Goal: Information Seeking & Learning: Learn about a topic

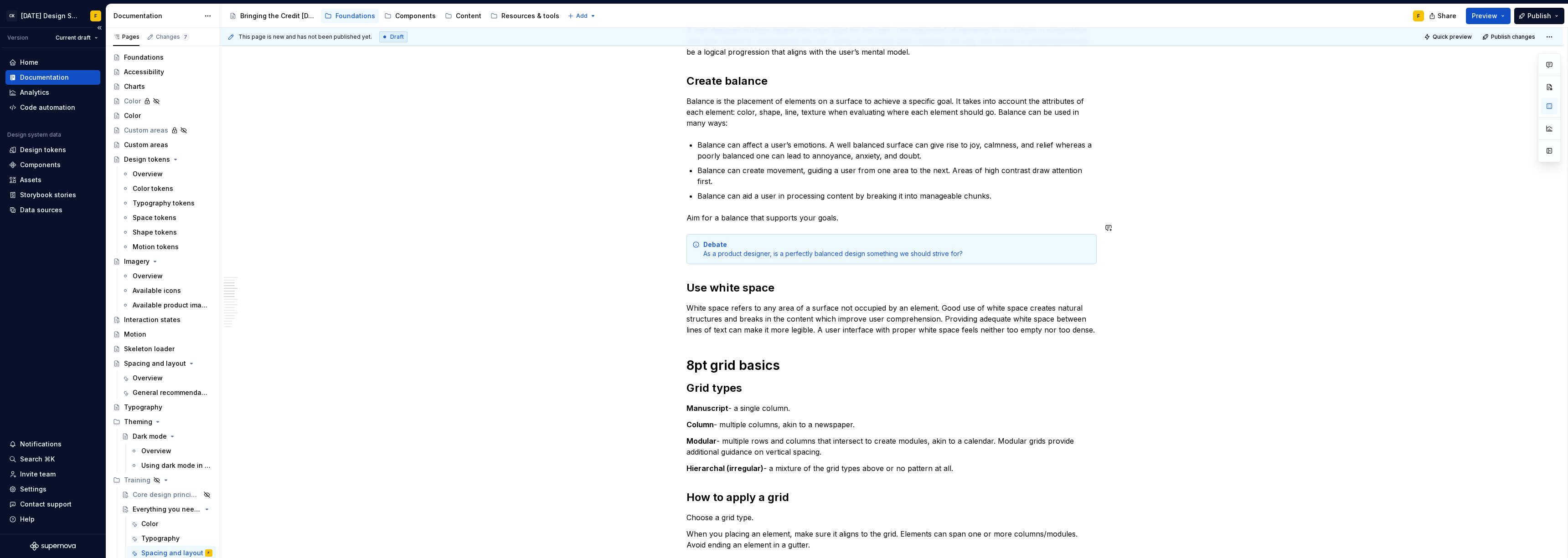
scroll to position [256, 0]
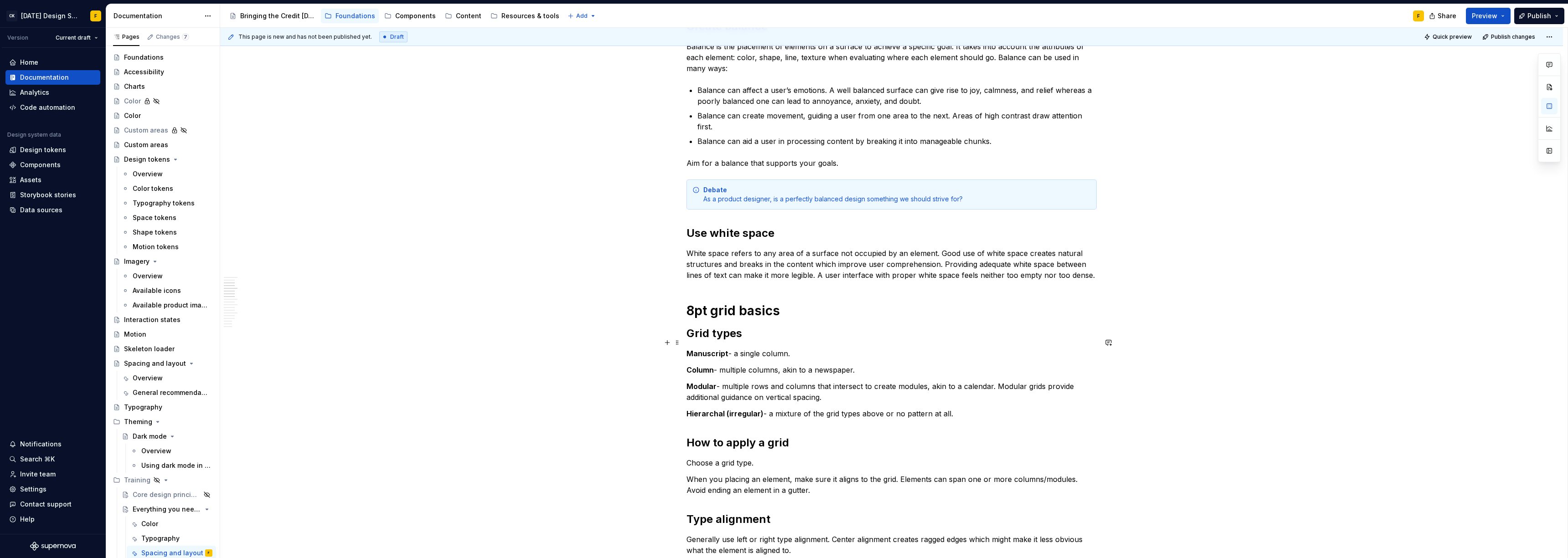
click at [791, 348] on p "Manuscript - a single column." at bounding box center [892, 354] width 410 height 11
drag, startPoint x: 787, startPoint y: 377, endPoint x: 752, endPoint y: 378, distance: 35.0
click at [752, 381] on p "Modular - multiple rows and columns that intersect to create modules, akin to a…" at bounding box center [892, 392] width 410 height 22
drag, startPoint x: 995, startPoint y: 376, endPoint x: 1042, endPoint y: 373, distance: 47.1
click at [1042, 381] on p "Modular - multiple rows and columns that intersect to create modules, akin to a…" at bounding box center [892, 392] width 410 height 22
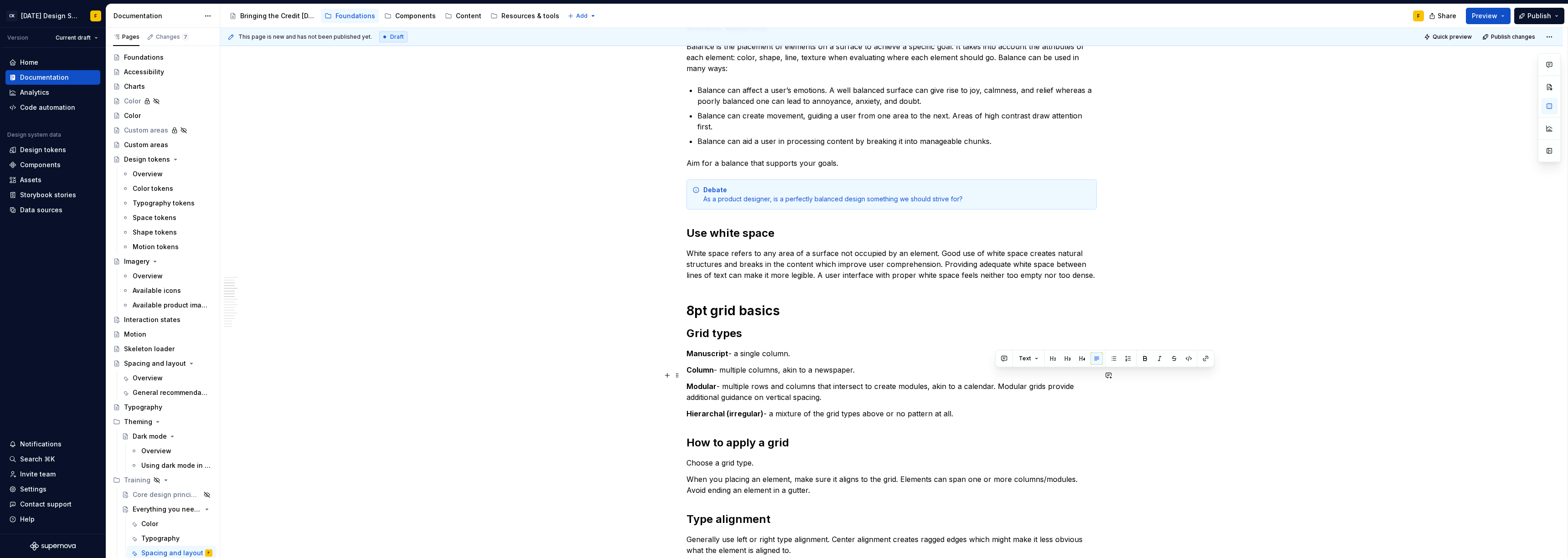
click at [850, 388] on p "Modular - multiple rows and columns that intersect to create modules, akin to a…" at bounding box center [892, 392] width 410 height 22
click at [956, 408] on p "Hierarchal (irregular) - a mixture of the grid types above or no pattern at all." at bounding box center [892, 414] width 410 height 11
click at [825, 408] on p "Hierarchal (irregular) - a mixture of the grid types above or no pattern at all." at bounding box center [892, 414] width 410 height 11
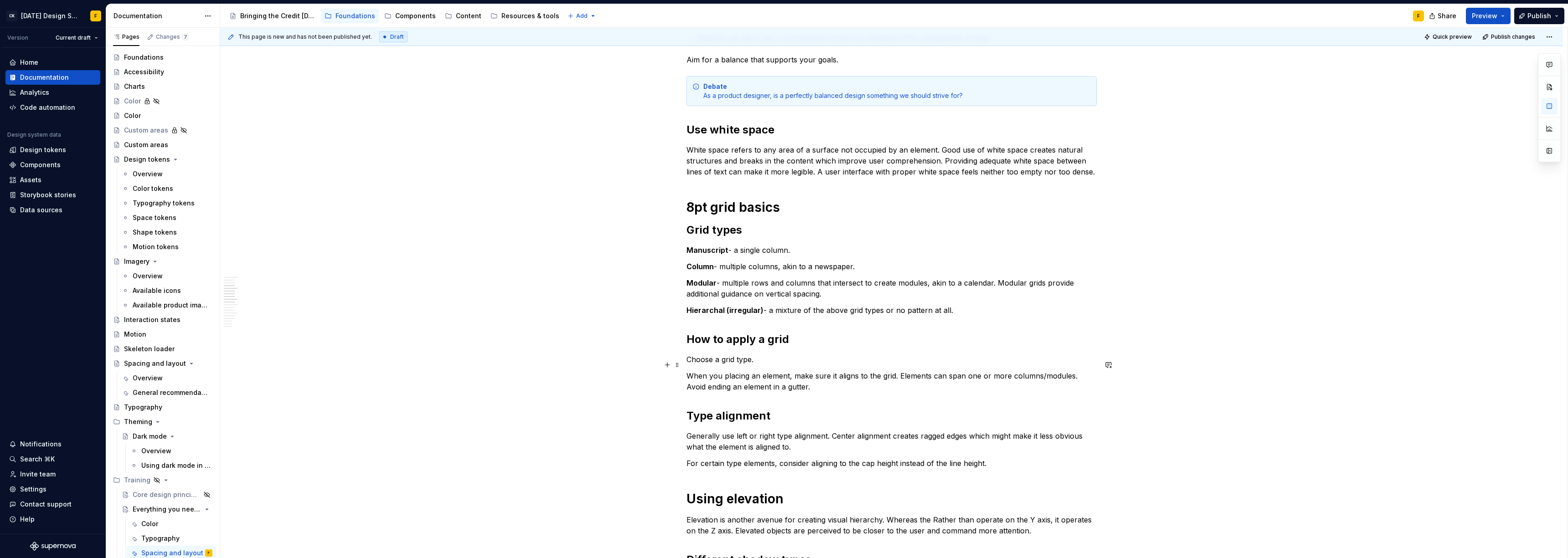
scroll to position [403, 0]
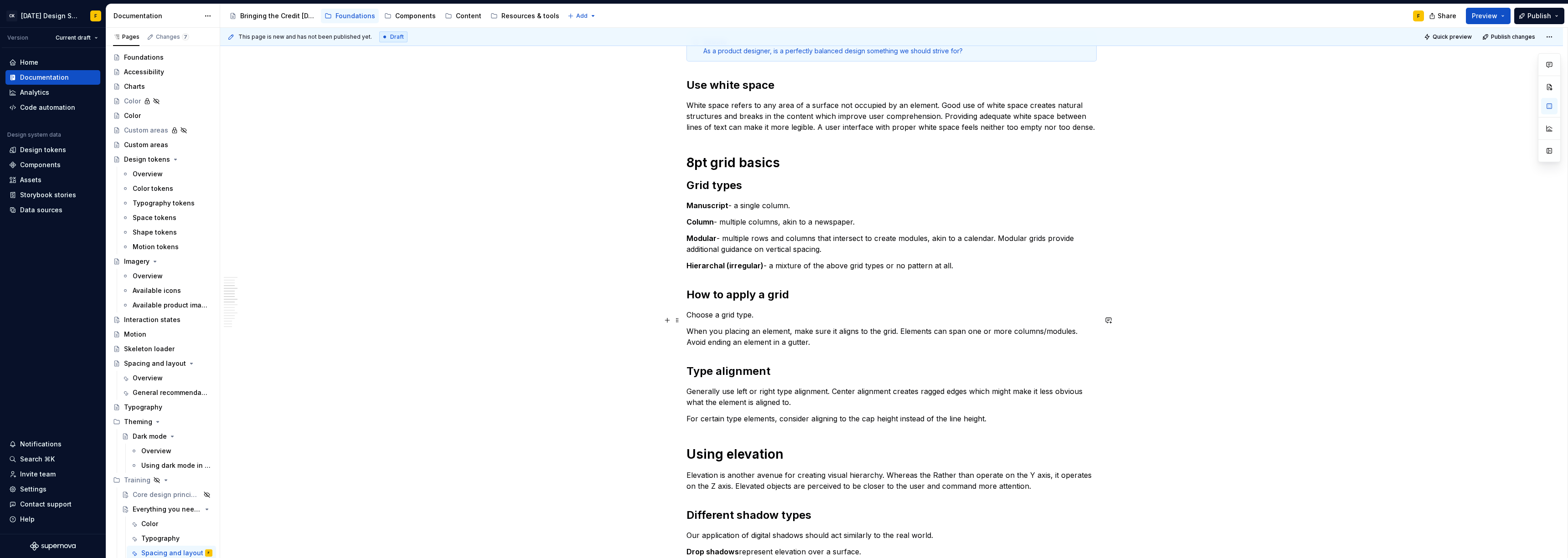
click at [748, 326] on p "When you placing an element, make sure it aligns to the grid. Elements can span…" at bounding box center [892, 337] width 410 height 22
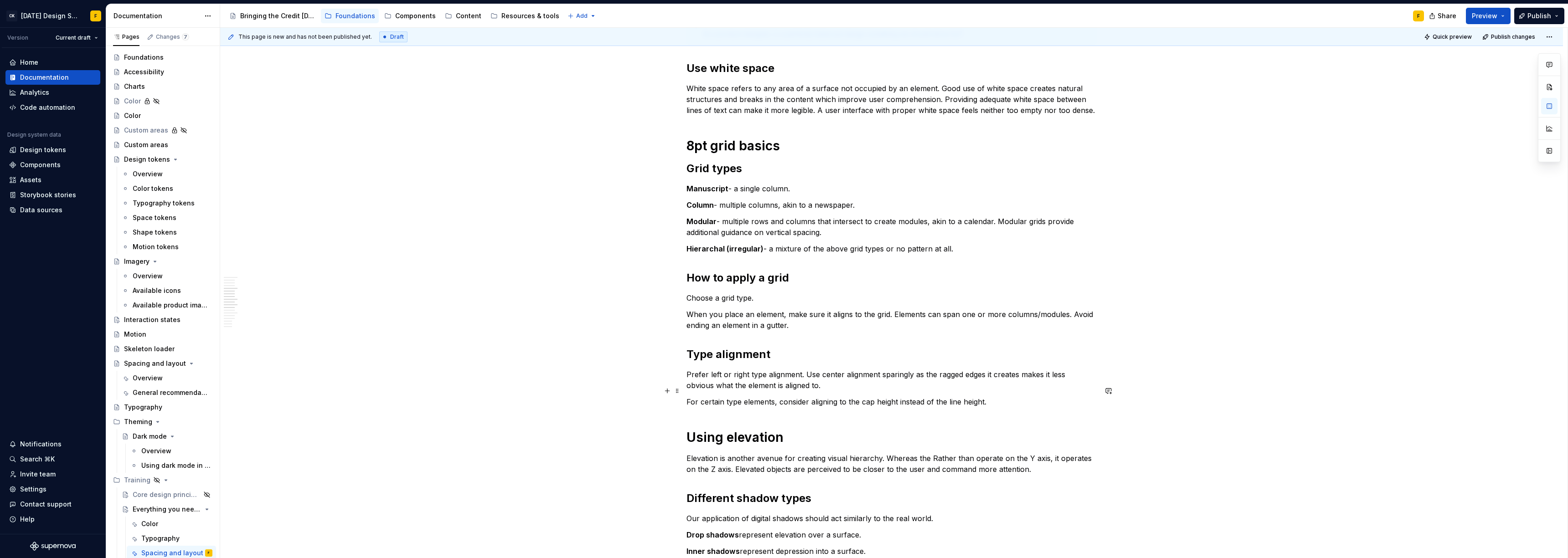
scroll to position [503, 0]
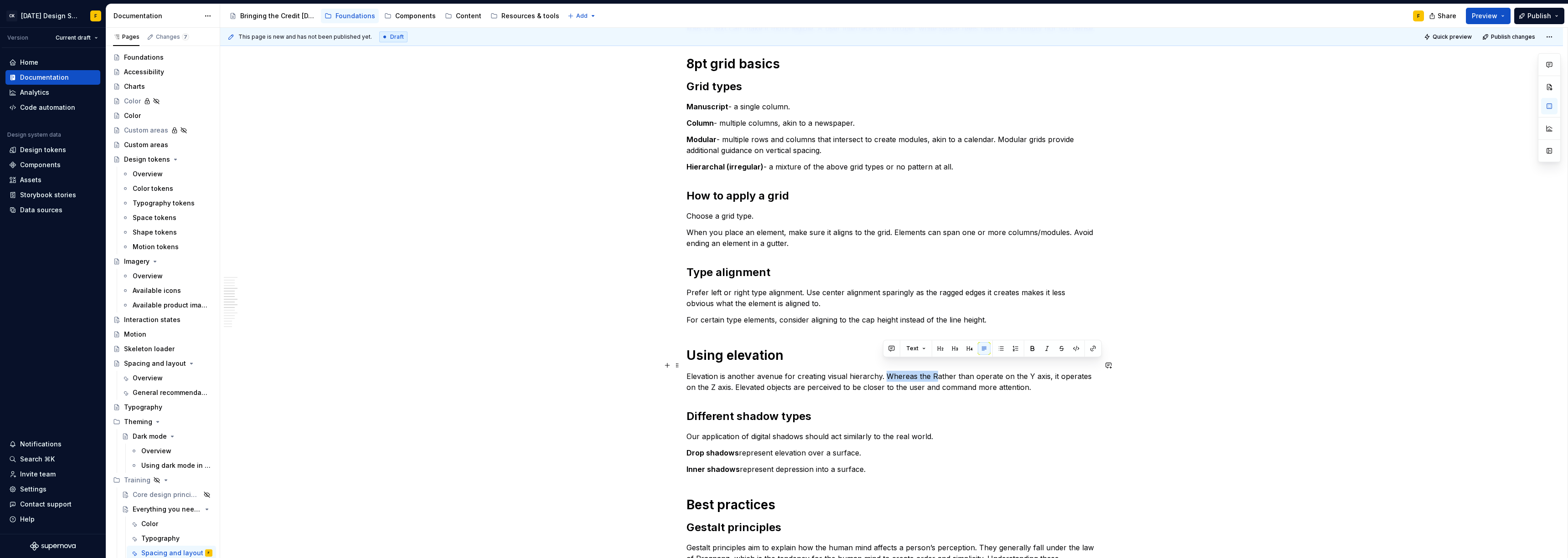
drag, startPoint x: 884, startPoint y: 363, endPoint x: 931, endPoint y: 365, distance: 47.0
click at [931, 371] on p "Elevation is another avenue for creating visual hierarchy. Whereas the Rather t…" at bounding box center [892, 382] width 410 height 22
click at [933, 371] on p "Elevation is another avenue for creating visual hierarchy. Whereas the Rather t…" at bounding box center [892, 382] width 410 height 22
click at [933, 371] on p "Elevation is another avenue for creating visual hierarchy. Whereas the Rather t…" at bounding box center [892, 382] width 410 height 22
drag, startPoint x: 883, startPoint y: 366, endPoint x: 957, endPoint y: 364, distance: 74.0
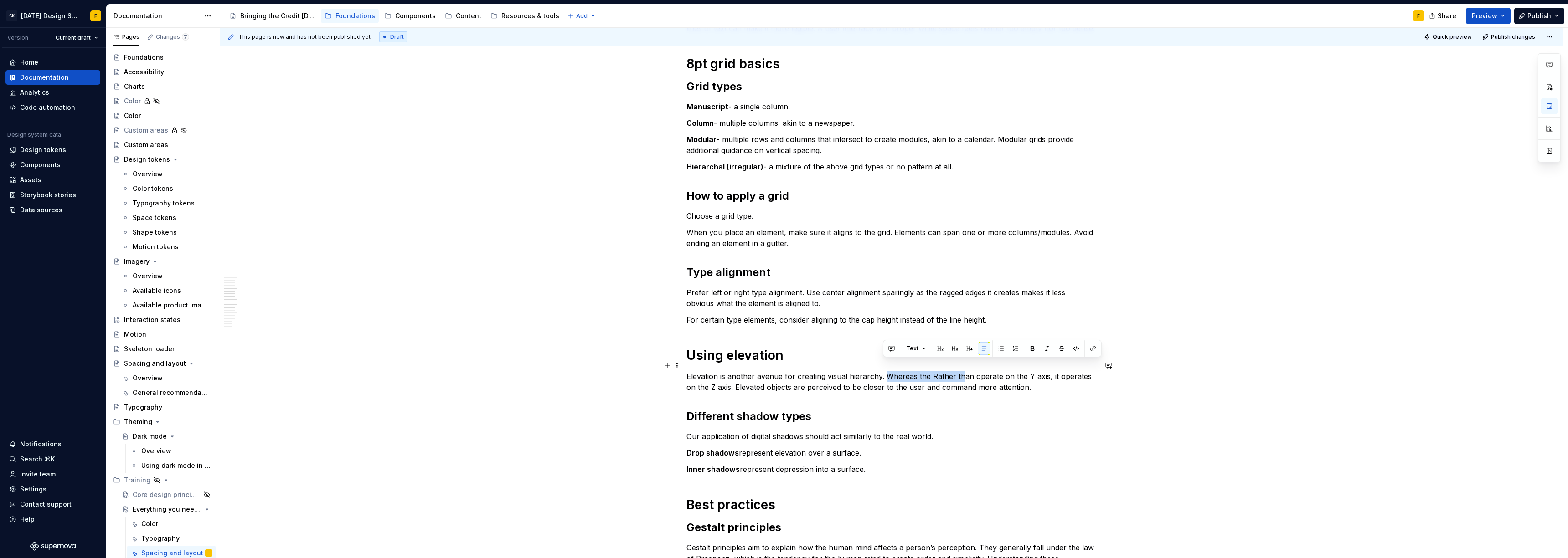
click at [957, 371] on p "Elevation is another avenue for creating visual hierarchy. Whereas the Rather t…" at bounding box center [892, 382] width 410 height 22
drag, startPoint x: 884, startPoint y: 366, endPoint x: 930, endPoint y: 369, distance: 46.1
click at [930, 371] on p "Elevation is another avenue for creating visual hierarchy. Whereas the Rather t…" at bounding box center [892, 382] width 410 height 22
click at [963, 371] on p "Elevation is another avenue for creating visual hierarchy. Whereas the Rather t…" at bounding box center [892, 382] width 410 height 22
drag, startPoint x: 884, startPoint y: 365, endPoint x: 1048, endPoint y: 363, distance: 164.0
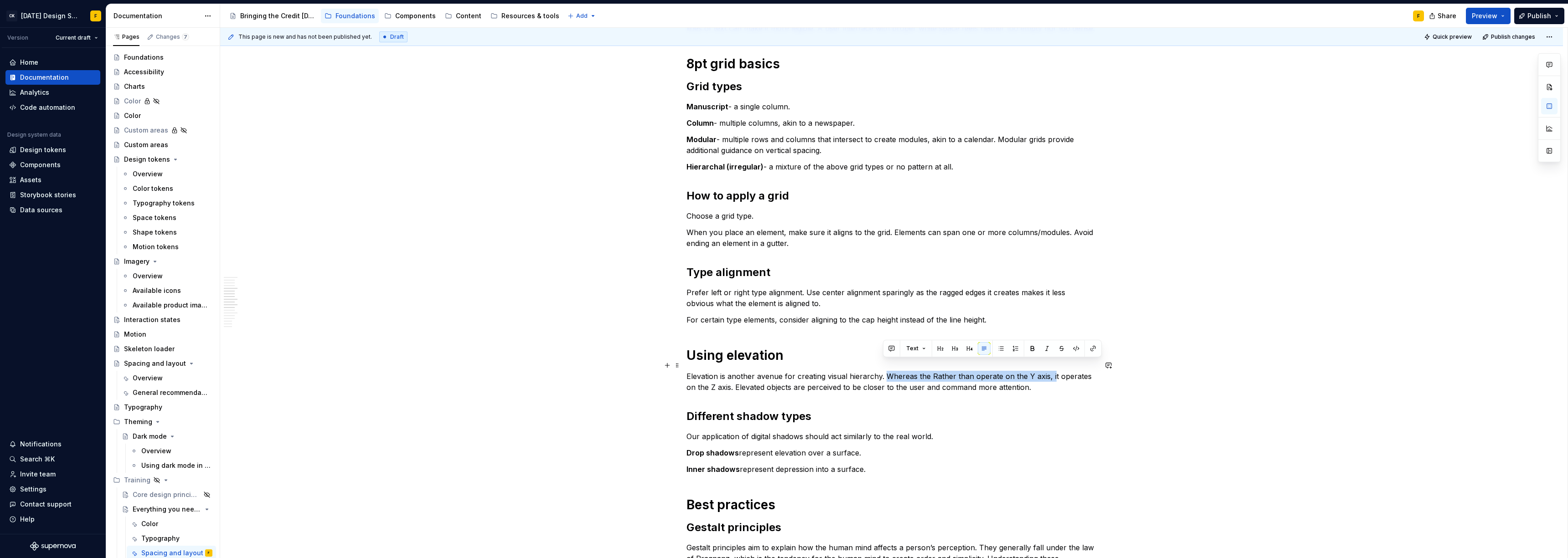
click at [1048, 371] on p "Elevation is another avenue for creating visual hierarchy. Whereas the Rather t…" at bounding box center [892, 382] width 410 height 22
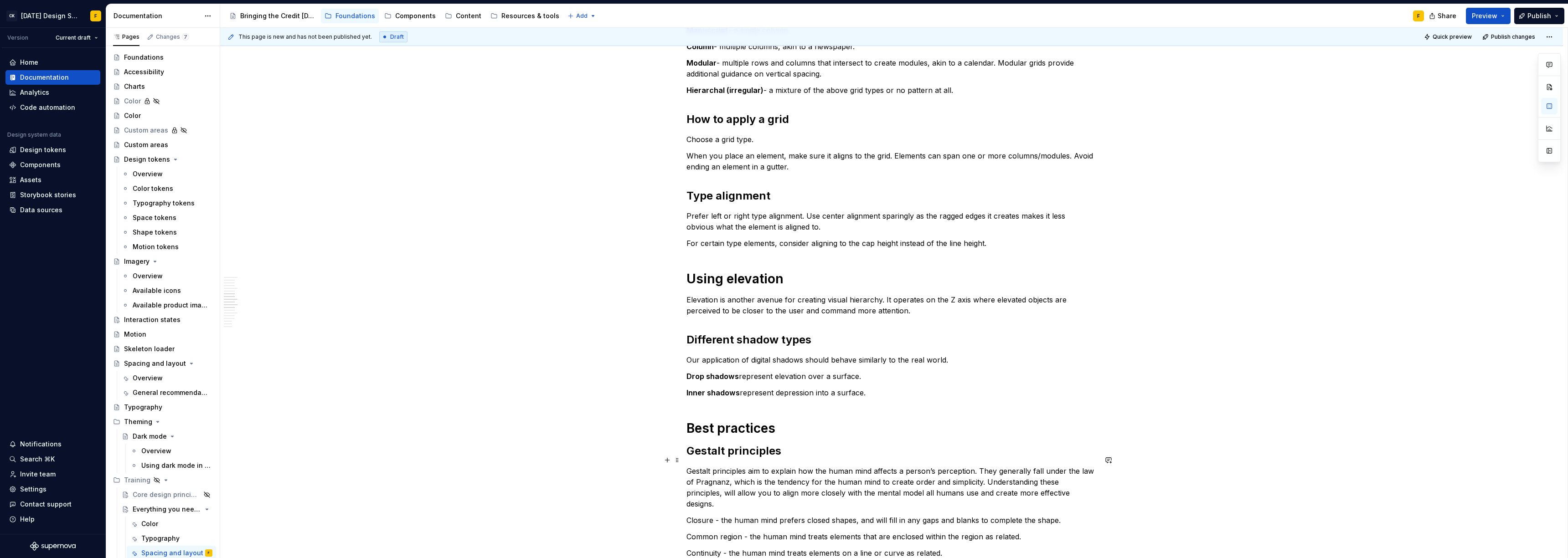
scroll to position [563, 0]
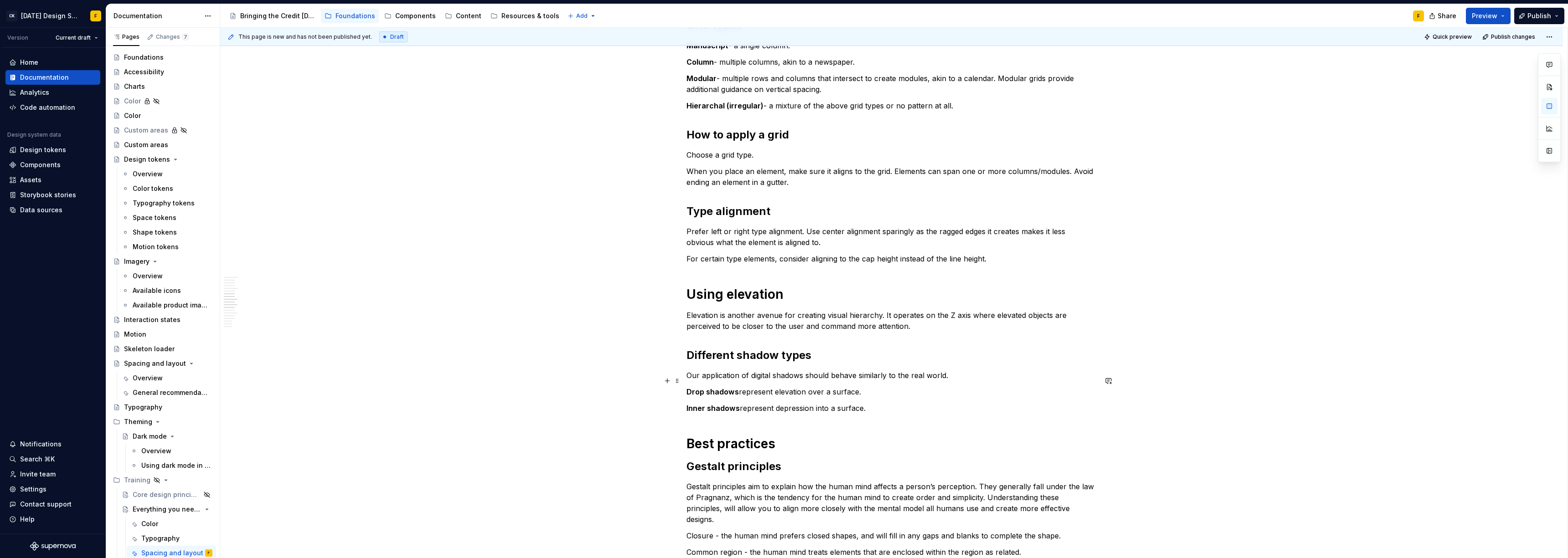
click at [687, 388] on strong "Drop shadows" at bounding box center [713, 392] width 52 height 9
click at [990, 371] on strong "Drop shadows" at bounding box center [975, 375] width 52 height 9
click at [835, 350] on button "button" at bounding box center [836, 347] width 13 height 13
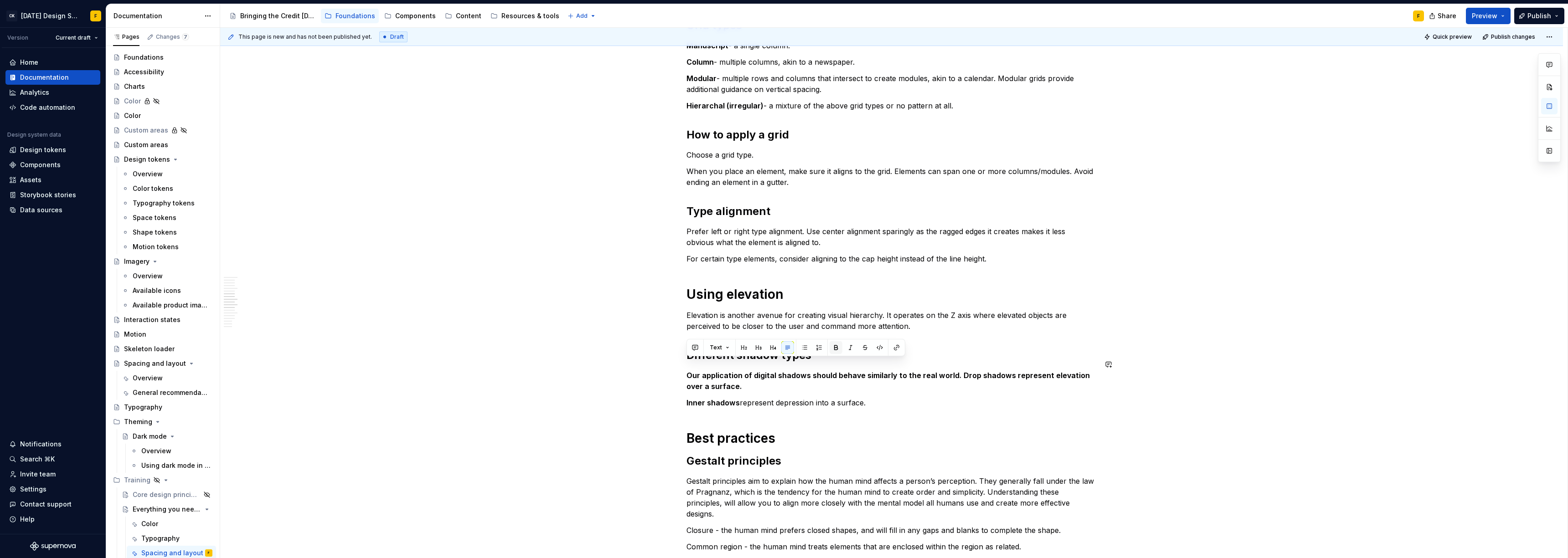
click at [835, 350] on button "button" at bounding box center [836, 347] width 13 height 13
click at [688, 398] on strong "Inner shadows" at bounding box center [713, 402] width 54 height 9
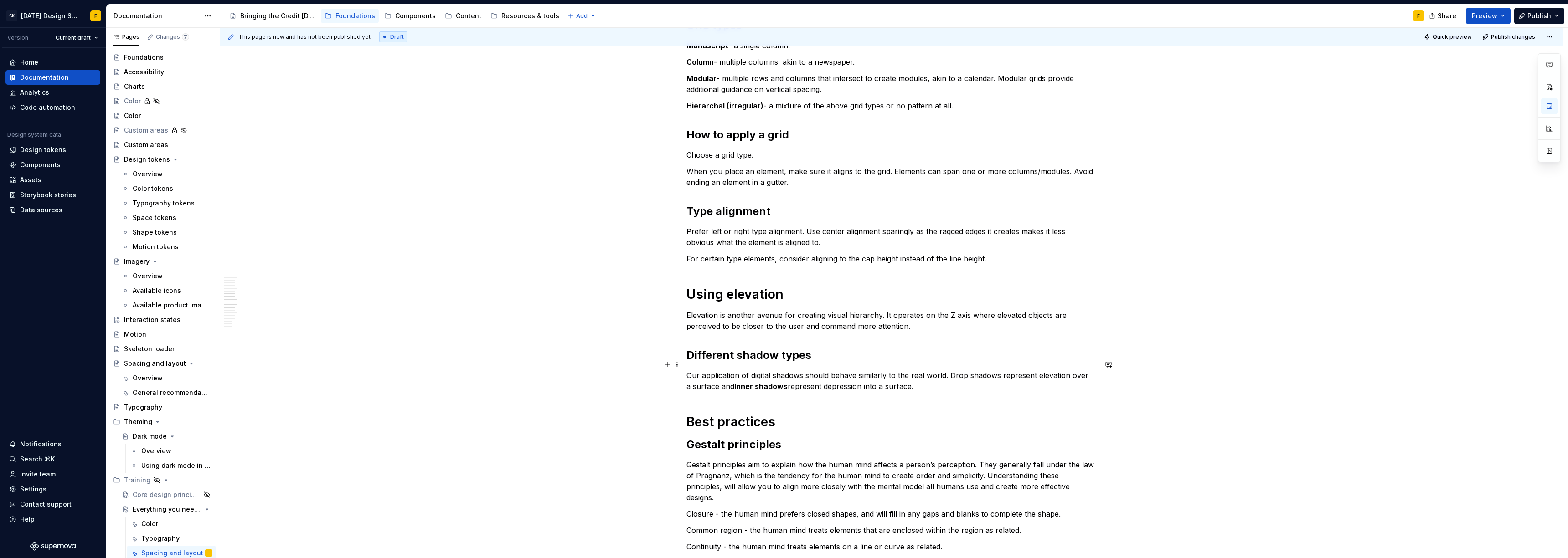
click at [838, 370] on p "Our application of digital shadows should behave similarly to the real world. D…" at bounding box center [892, 381] width 410 height 22
click at [1096, 370] on p "Our application of digital shadows should behave like the real world. Drop shad…" at bounding box center [892, 381] width 410 height 22
drag, startPoint x: 703, startPoint y: 375, endPoint x: 887, endPoint y: 375, distance: 184.0
click at [887, 375] on p "Our application of digital shadows should behave like the real world. Drop shad…" at bounding box center [892, 381] width 410 height 22
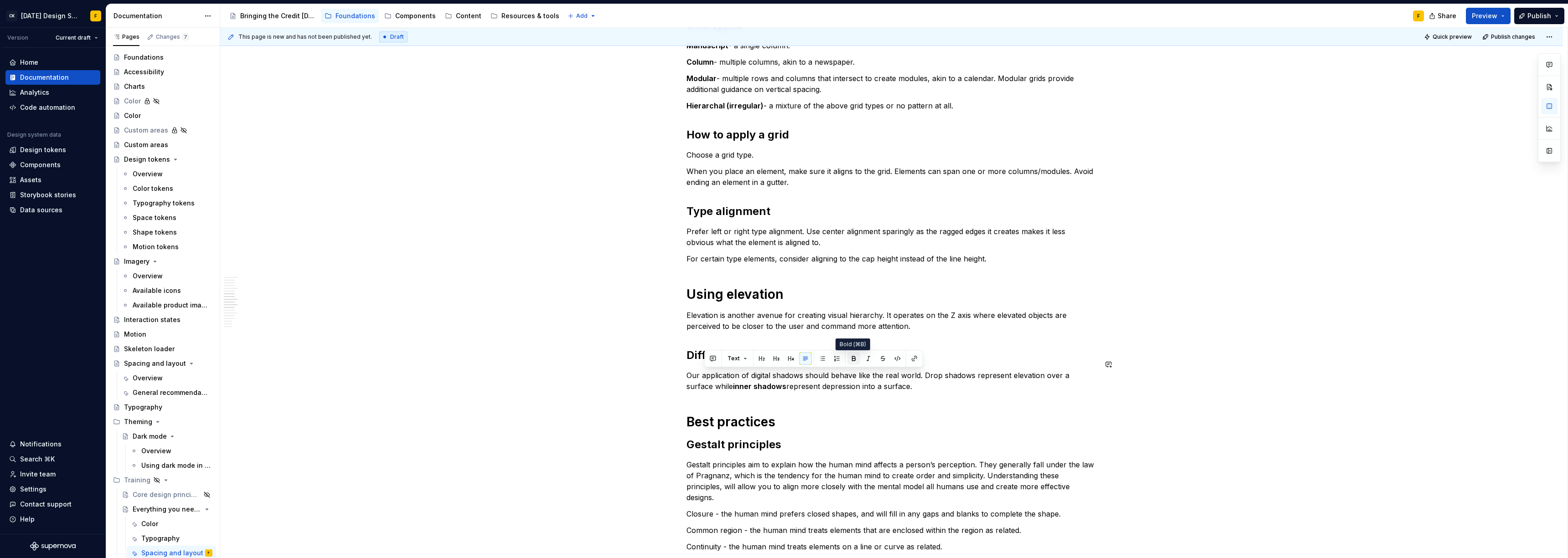
click at [850, 360] on button "button" at bounding box center [853, 358] width 13 height 13
click at [766, 376] on p "Our application of digital shadows should behave like the real world. Drop shad…" at bounding box center [892, 381] width 410 height 22
click at [888, 377] on p "Our application of digital shadows should behave like the real world. Drop shad…" at bounding box center [892, 381] width 410 height 22
click at [936, 378] on p "Our application of digital shadows should behave like the real world. Drop shad…" at bounding box center [892, 381] width 410 height 22
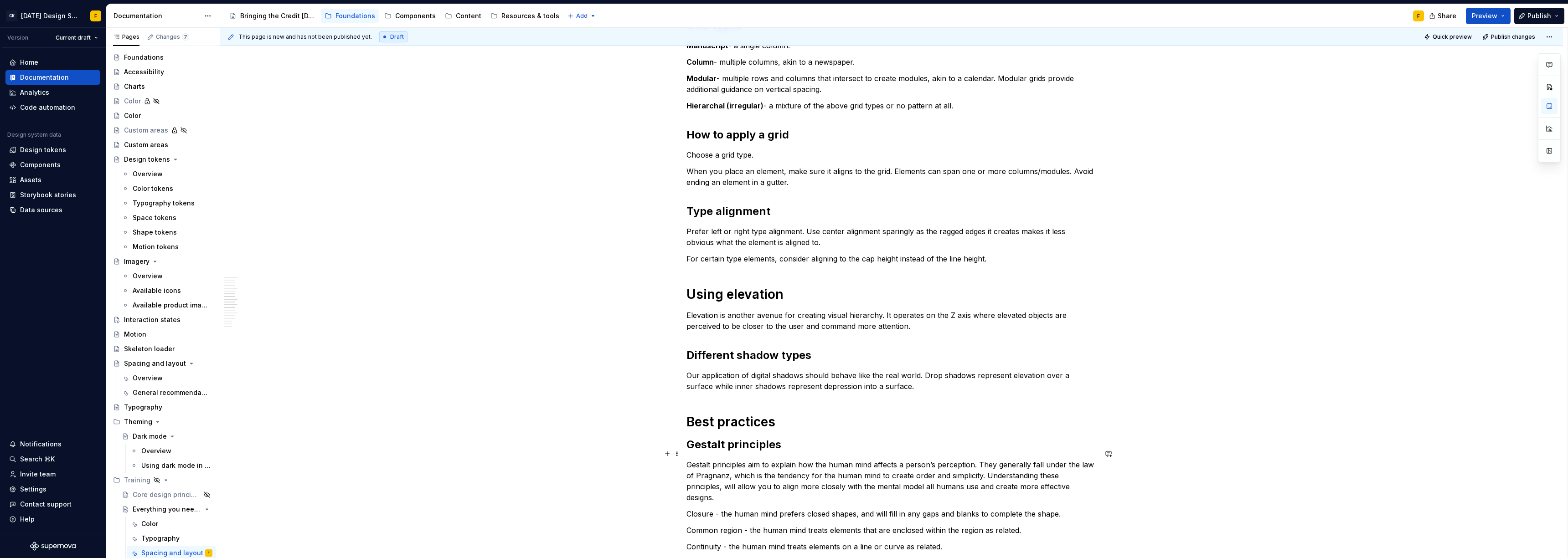
click at [861, 465] on p "Gestalt principles aim to explain how the human mind affects a person’s percept…" at bounding box center [892, 481] width 410 height 44
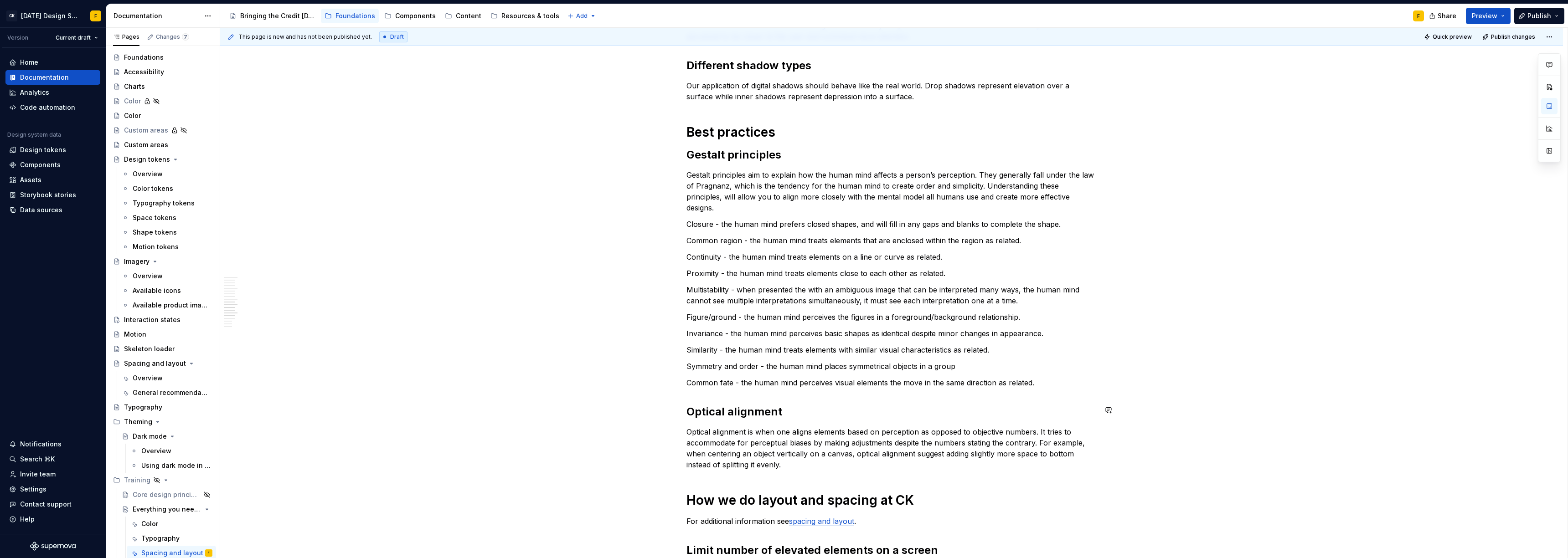
scroll to position [782, 0]
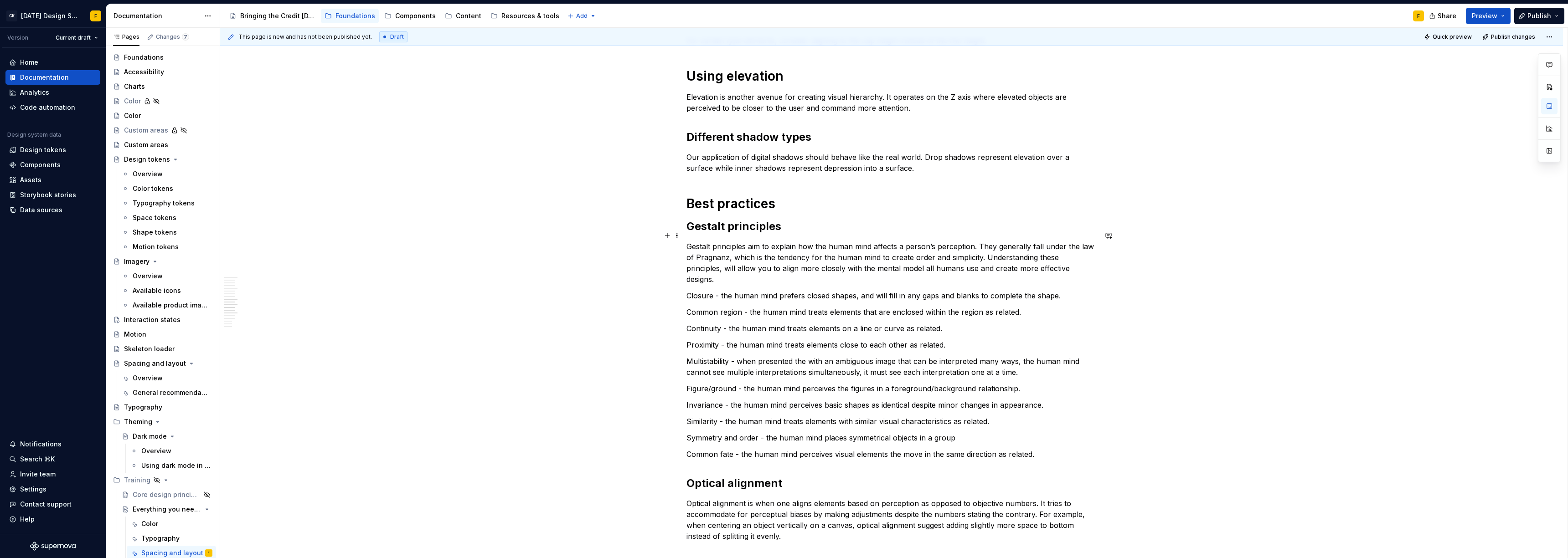
click at [1017, 241] on p "Gestalt principles aim to explain how the human mind affects a person’s percept…" at bounding box center [892, 263] width 410 height 44
click at [1001, 241] on p "Gestalt principles aim to explain how the human mind affects a person’s percept…" at bounding box center [892, 263] width 410 height 44
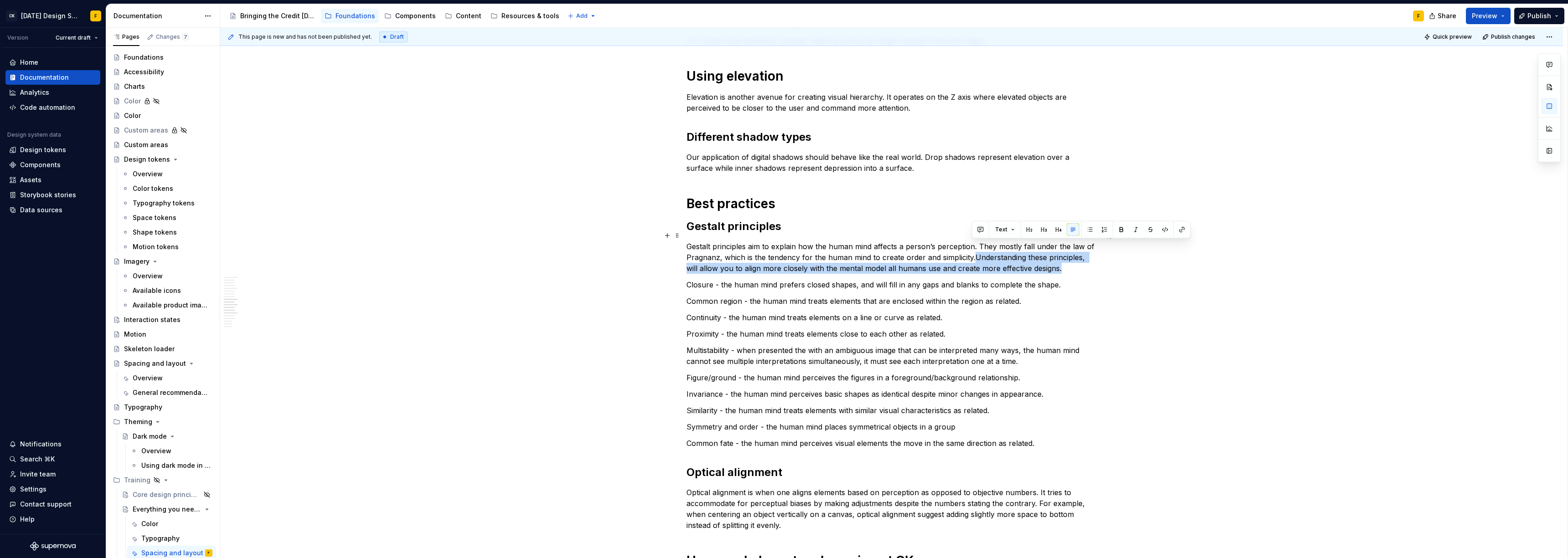
drag, startPoint x: 972, startPoint y: 248, endPoint x: 1065, endPoint y: 255, distance: 93.3
click at [1065, 255] on p "Gestalt principles aim to explain how the human mind affects a person’s percept…" at bounding box center [892, 257] width 410 height 33
click at [975, 246] on p "Gestalt principles aim to explain how the human mind affects a person’s percept…" at bounding box center [892, 257] width 410 height 33
click at [1085, 249] on p "Gestalt principles aim to explain how the human mind affects a person’s percept…" at bounding box center [892, 257] width 410 height 33
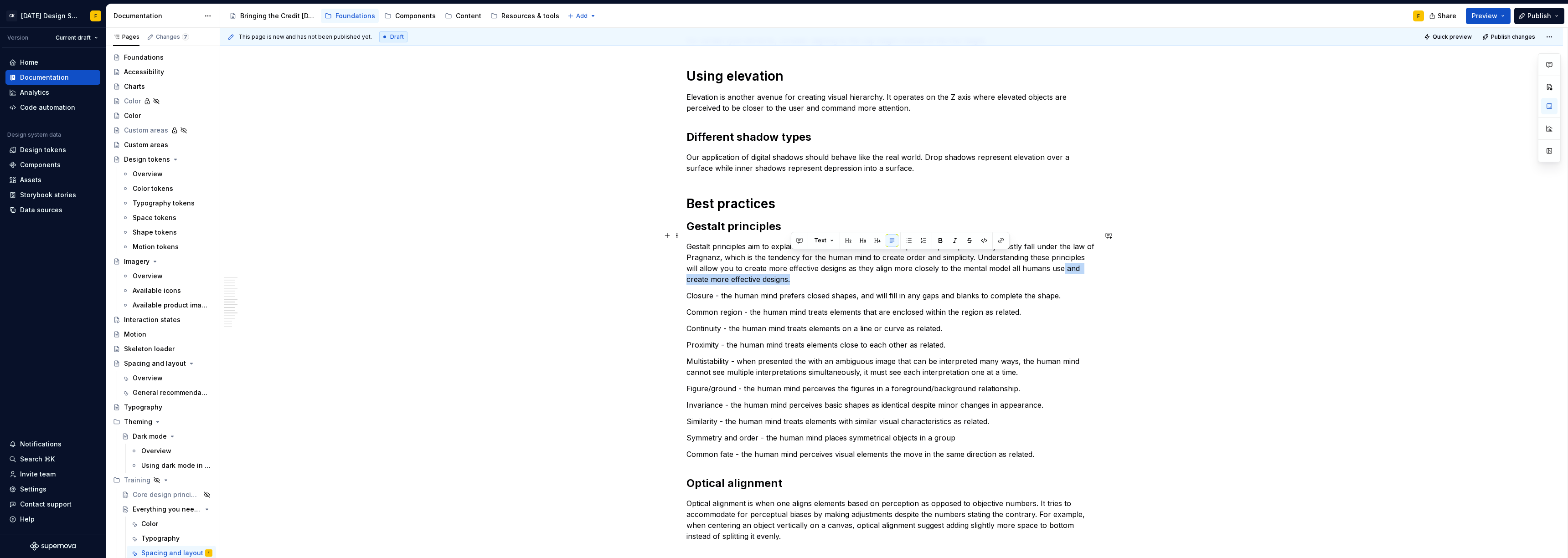
drag, startPoint x: 1060, startPoint y: 258, endPoint x: 1059, endPoint y: 265, distance: 7.1
click at [1059, 265] on p "Gestalt principles aim to explain how the human mind affects a person’s percept…" at bounding box center [892, 263] width 410 height 44
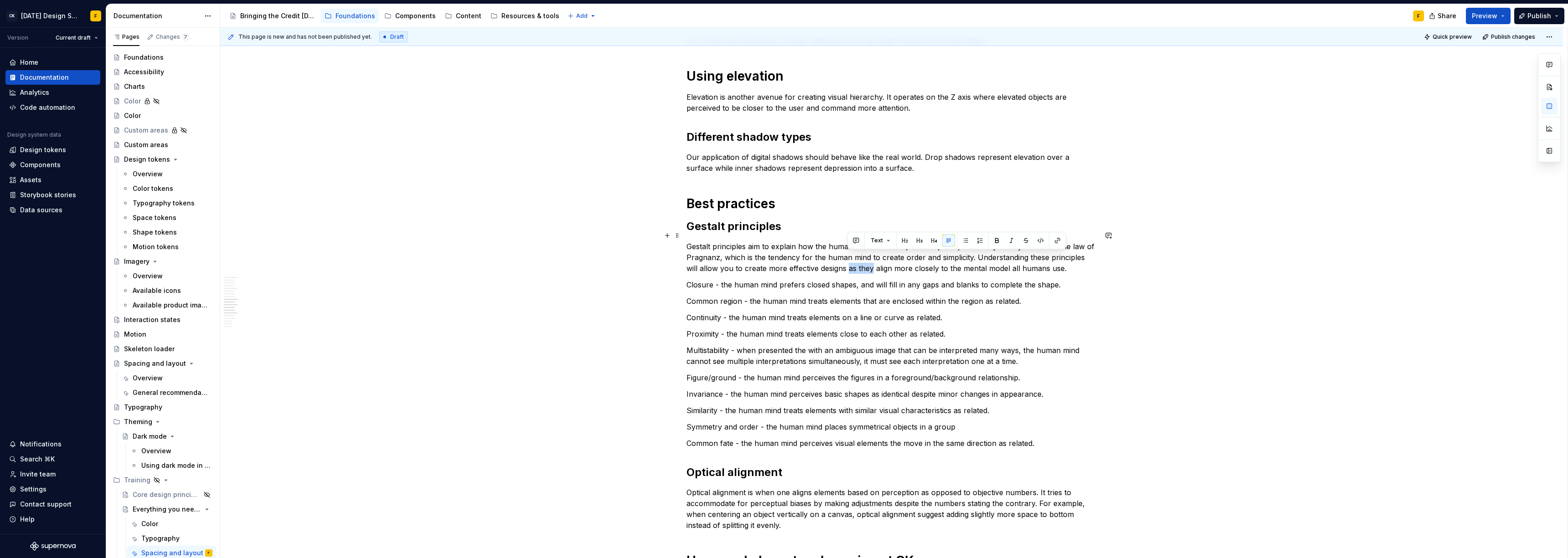
drag, startPoint x: 871, startPoint y: 259, endPoint x: 847, endPoint y: 257, distance: 24.1
click at [847, 257] on p "Gestalt principles aim to explain how the human mind affects a person’s percept…" at bounding box center [892, 257] width 410 height 33
click at [718, 279] on p "Closure - the human mind prefers closed shapes, and will fill in any gaps and b…" at bounding box center [892, 285] width 410 height 11
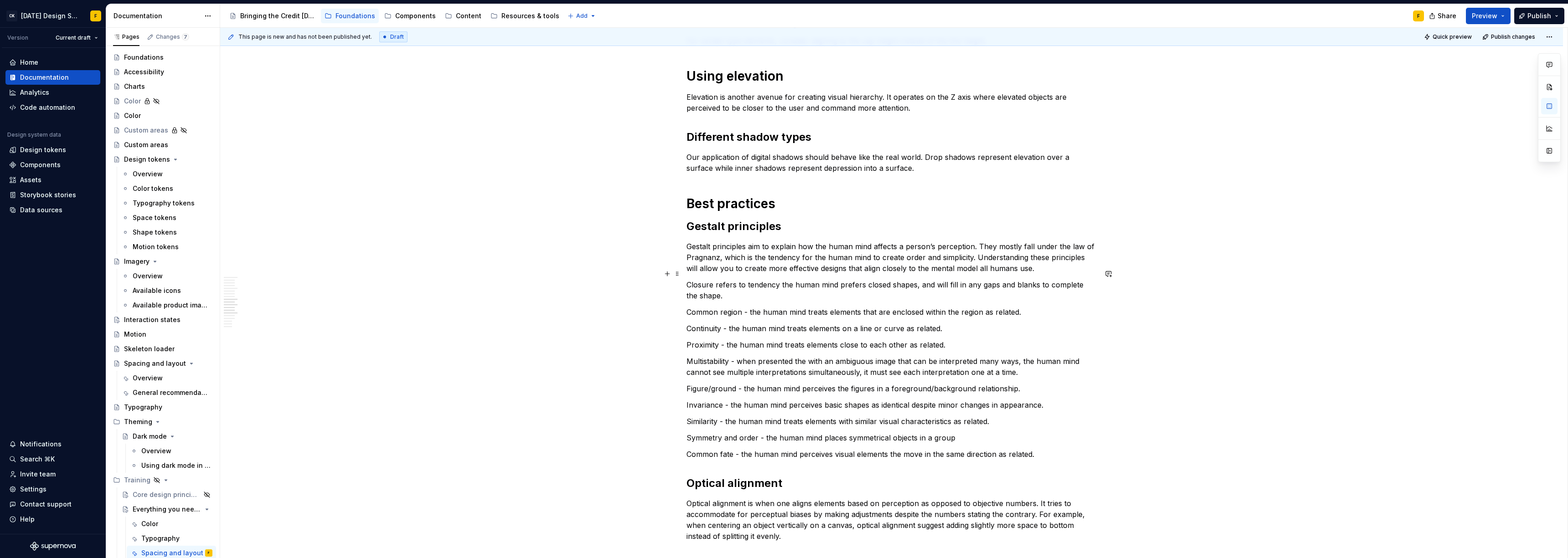
click at [701, 279] on p "Closure refers to tendency the human mind prefers closed shapes, and will fill …" at bounding box center [892, 290] width 410 height 22
click at [740, 279] on p "Closure refers to tendency the human mind prefers closed shapes, and will fill …" at bounding box center [892, 290] width 410 height 22
click at [784, 279] on p "Closure refers to tendency the human mind prefers closed shapes, and will fill …" at bounding box center [892, 290] width 410 height 22
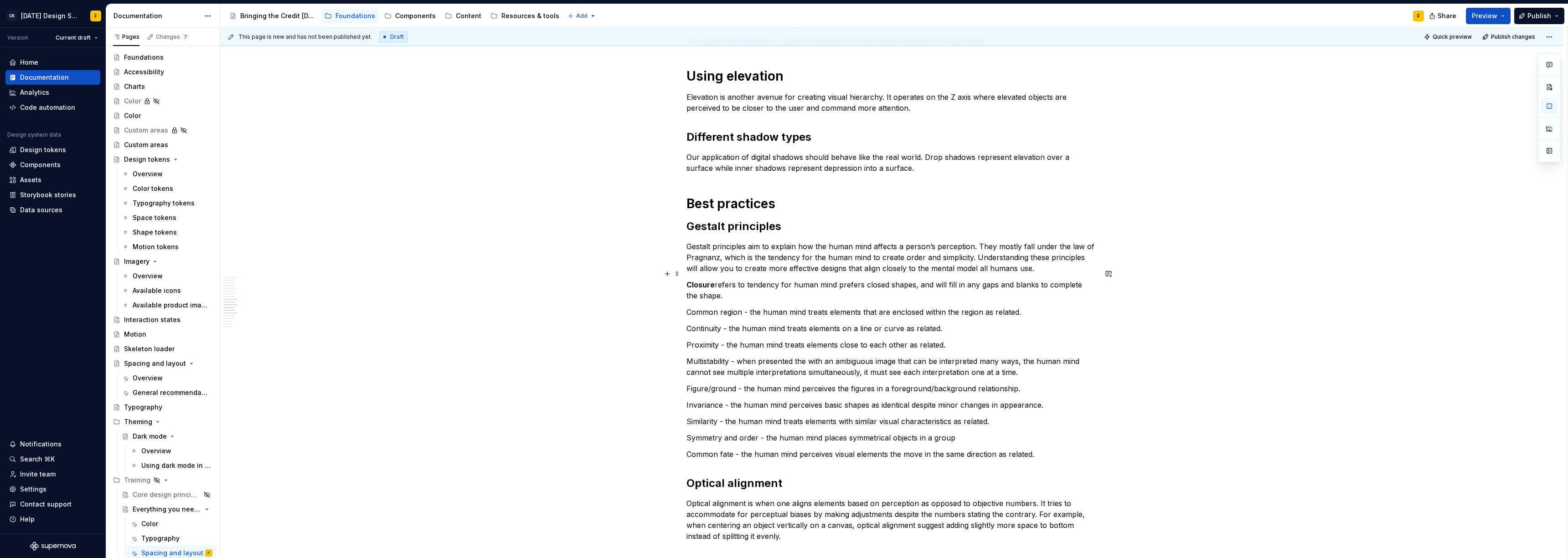
click at [746, 279] on p "Closure refers to tendency for human mind prefers closed shapes, and will fill …" at bounding box center [892, 290] width 410 height 22
drag, startPoint x: 716, startPoint y: 273, endPoint x: 858, endPoint y: 276, distance: 142.0
click at [858, 279] on p "Closure refers to the tendency of the human mind to prefer closed shapes. The m…" at bounding box center [892, 290] width 410 height 22
copy p "refers to the tendency of the human mind"
drag, startPoint x: 743, startPoint y: 303, endPoint x: 805, endPoint y: 302, distance: 62.0
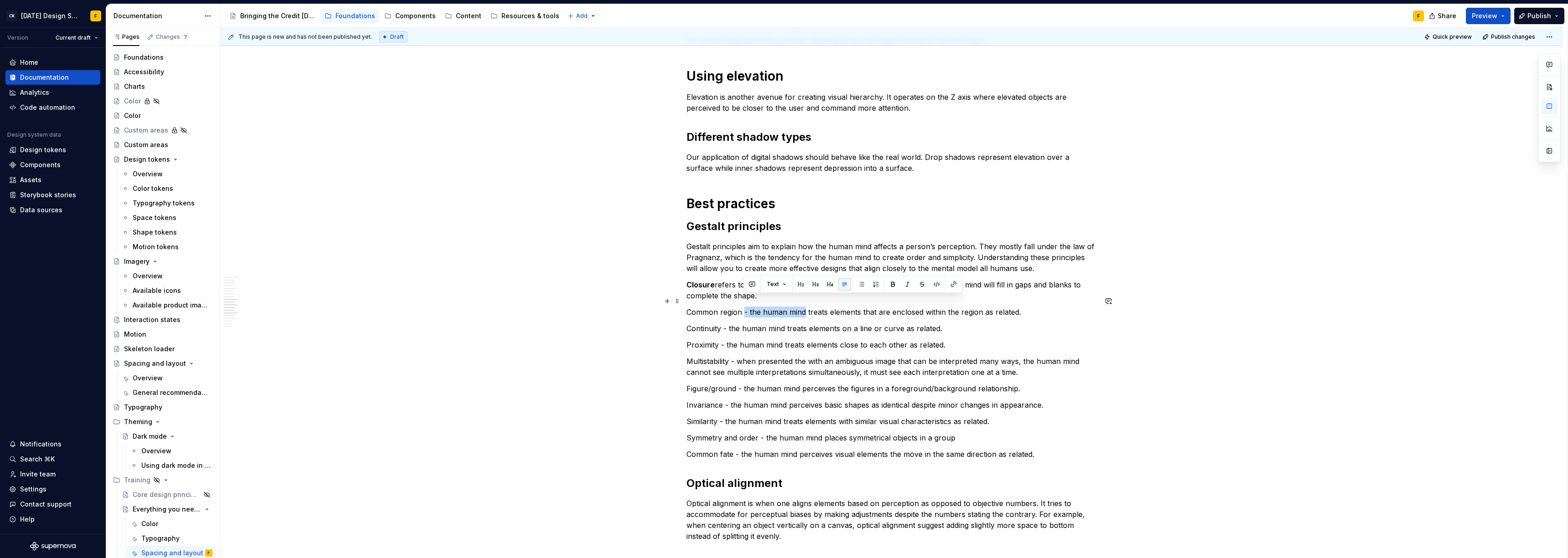
click at [805, 307] on p "Common region - the human mind treats elements that are enclosed within the reg…" at bounding box center [892, 312] width 410 height 11
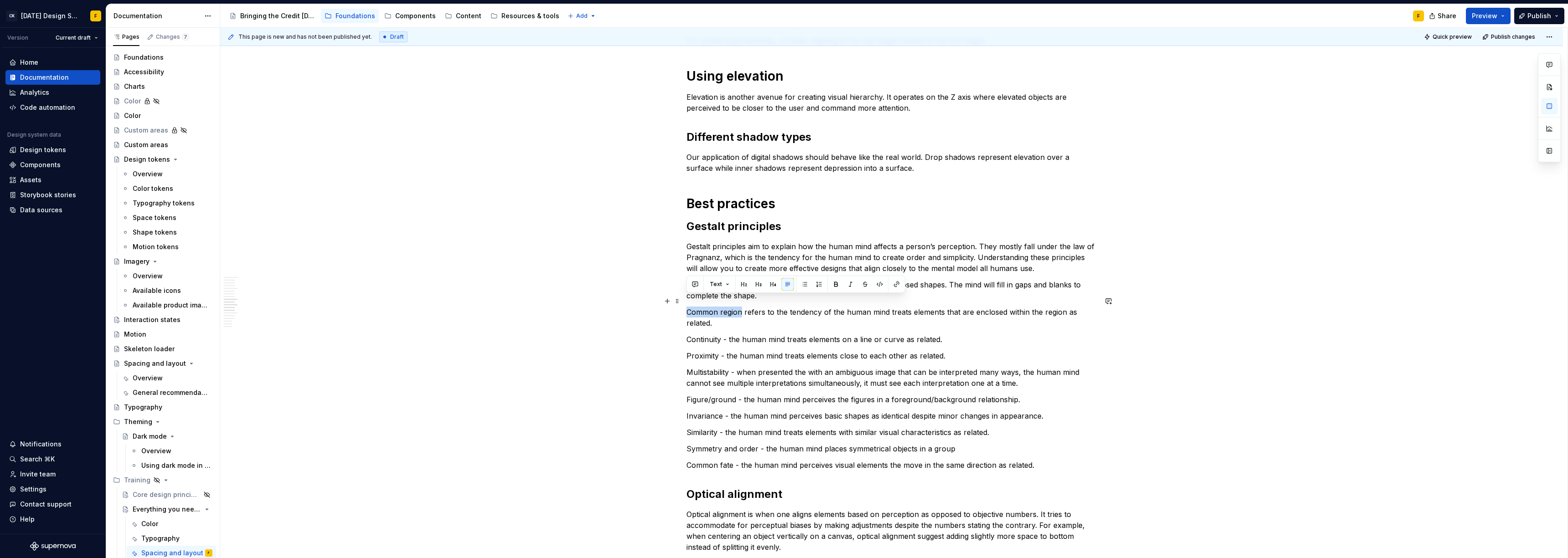
drag, startPoint x: 740, startPoint y: 302, endPoint x: 687, endPoint y: 302, distance: 53.0
click at [687, 307] on p "Common region refers to the tendency of the human mind treats elements that are…" at bounding box center [892, 318] width 410 height 22
click at [772, 319] on div "Basics of spacing and layout Create an “order of operations” for the user A wel…" at bounding box center [892, 110] width 410 height 1425
click at [888, 307] on p "Common region refers to the tendency of the human mind treats elements that are…" at bounding box center [892, 318] width 410 height 22
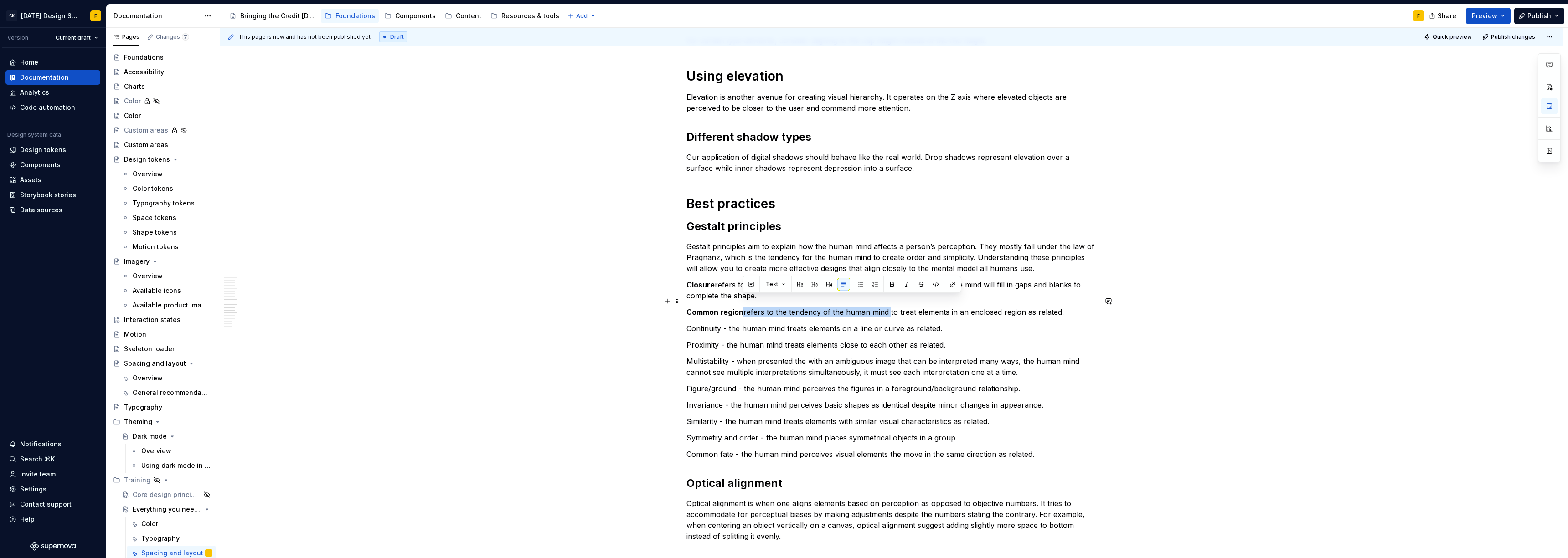
drag, startPoint x: 742, startPoint y: 301, endPoint x: 885, endPoint y: 302, distance: 143.0
click at [885, 307] on p "Common region refers to the tendency of the human mind to treat elements in an …" at bounding box center [892, 312] width 410 height 11
copy p "refers to the tendency of the human mind"
click at [721, 323] on p "Continuity - the human mind treats elements on a line or curve as related." at bounding box center [892, 329] width 410 height 11
click at [707, 323] on p "Continuity refers to the tendency of the human mind - the human mind treats ele…" at bounding box center [892, 329] width 410 height 11
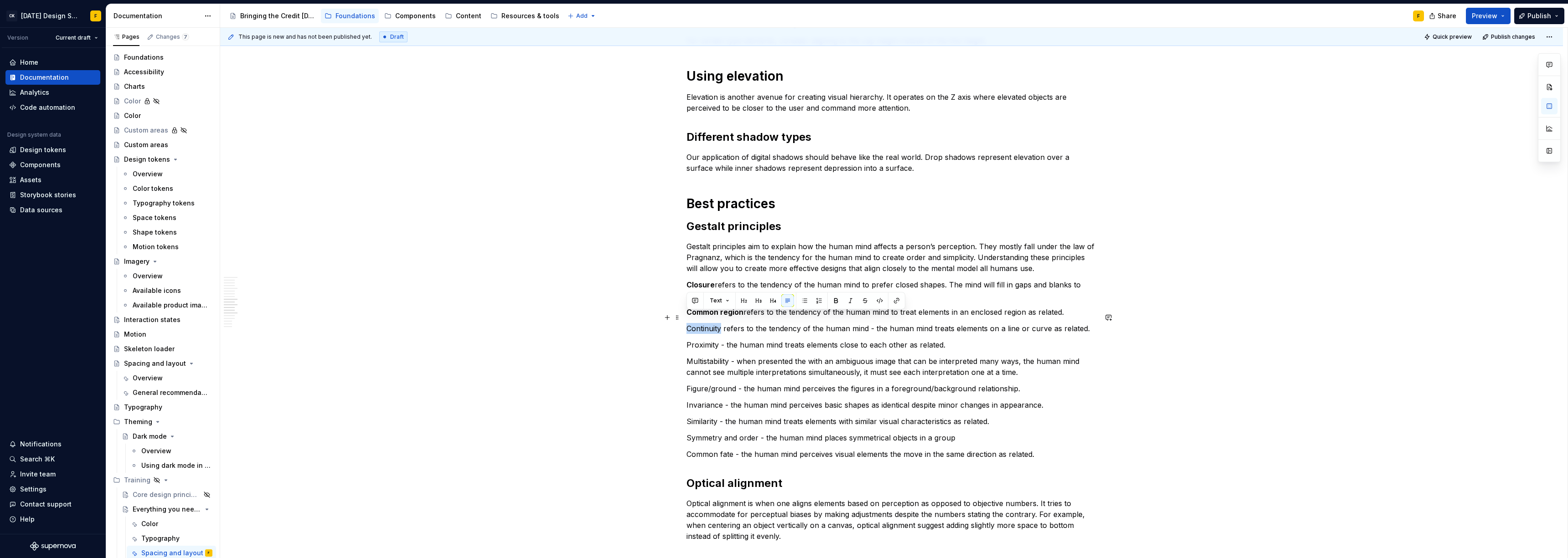
click at [707, 323] on p "Continuity refers to the tendency of the human mind - the human mind treats ele…" at bounding box center [892, 329] width 410 height 11
click at [805, 323] on p "Continuity refers to the tendency of the human mind - the human mind treats ele…" at bounding box center [892, 329] width 410 height 11
drag, startPoint x: 867, startPoint y: 318, endPoint x: 928, endPoint y: 318, distance: 61.0
click at [928, 323] on p "Continuity refers to the tendency of the human mind - the human mind treats ele…" at bounding box center [892, 329] width 410 height 11
drag, startPoint x: 717, startPoint y: 335, endPoint x: 780, endPoint y: 333, distance: 63.0
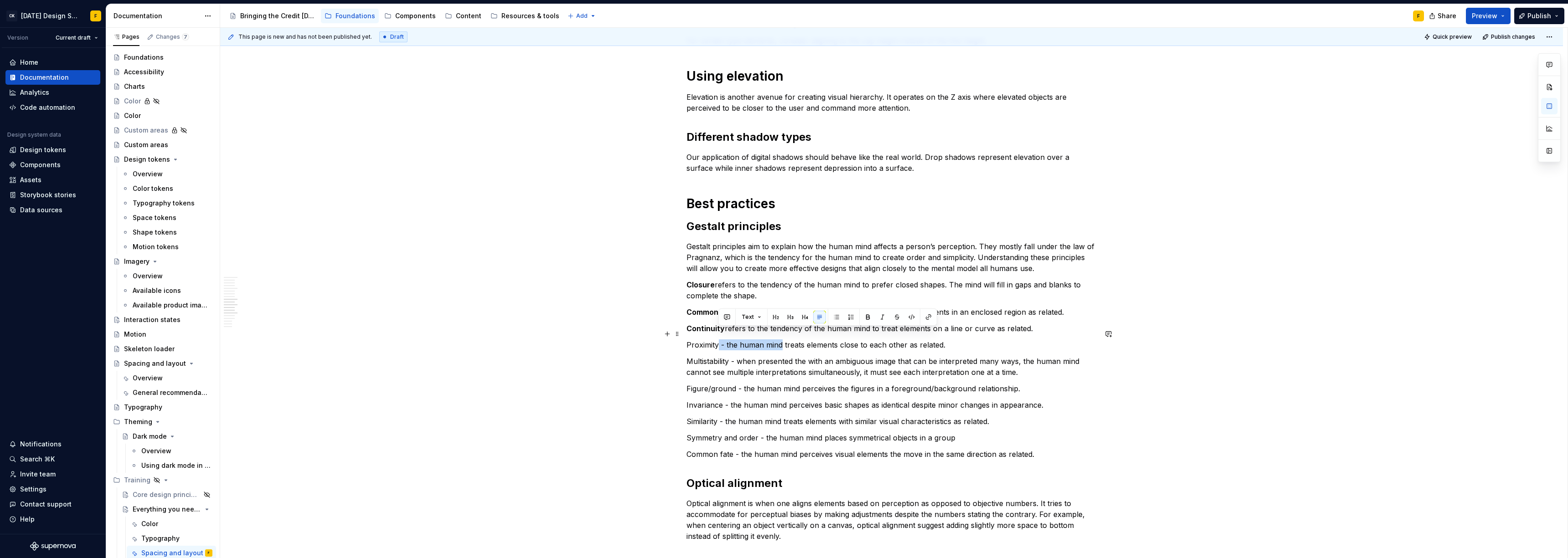
click at [780, 340] on p "Proximity - the human mind treats elements close to each other as related." at bounding box center [892, 345] width 410 height 11
drag, startPoint x: 716, startPoint y: 274, endPoint x: 799, endPoint y: 274, distance: 83.0
click at [799, 279] on p "Closure refers to the tendency of the human mind to prefer closed shapes. The m…" at bounding box center [892, 290] width 410 height 22
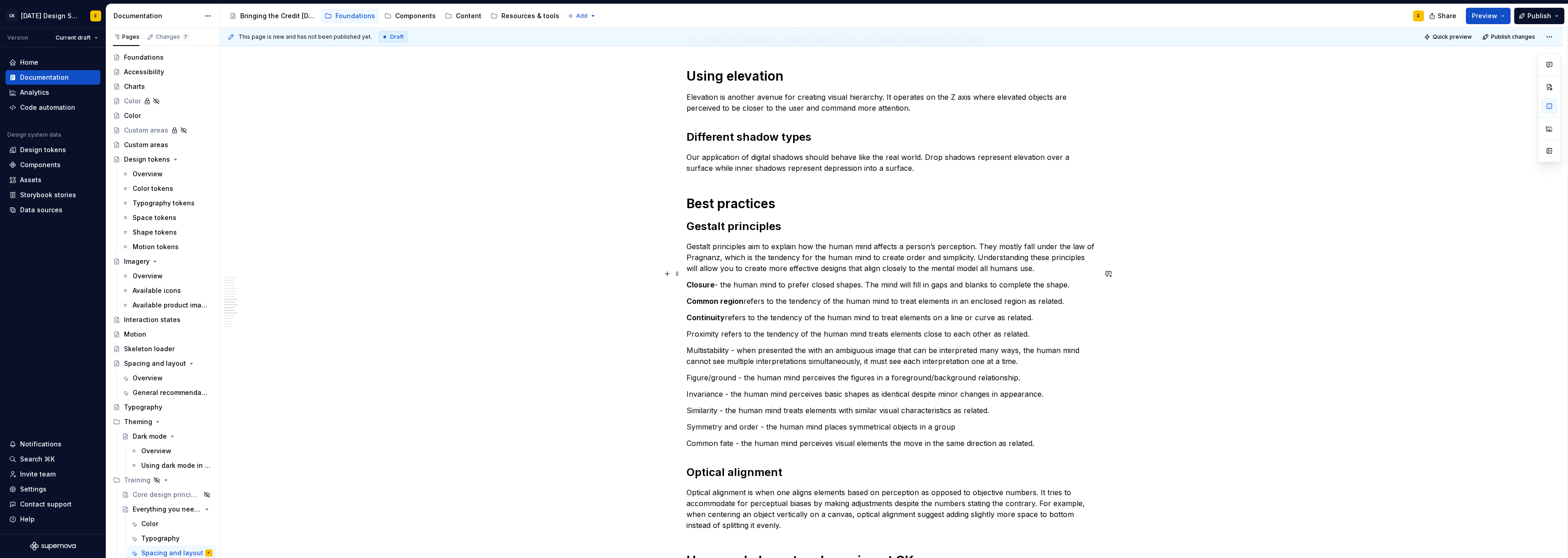
click at [716, 279] on p "Closure - the human mind to prefer closed shapes. The mind will fill in gaps an…" at bounding box center [892, 285] width 410 height 11
click at [721, 296] on strong "Common region" at bounding box center [715, 301] width 57 height 9
drag, startPoint x: 746, startPoint y: 291, endPoint x: 830, endPoint y: 294, distance: 84.1
click at [830, 296] on p "Common region refers to the tendency of the human mind to treat elements in an …" at bounding box center [892, 301] width 410 height 11
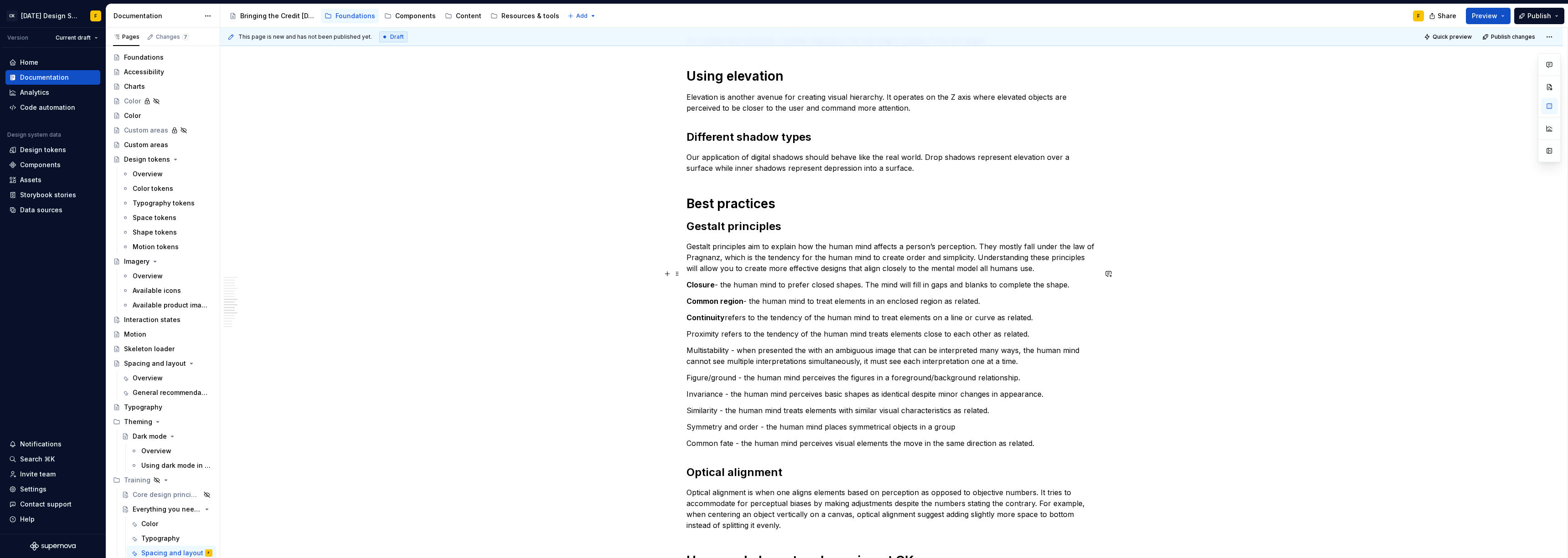
click at [861, 279] on p "Closure - the human mind to prefer closed shapes. The mind will fill in gaps an…" at bounding box center [892, 285] width 410 height 11
click at [782, 279] on p "Closure - the human mind to prefer closed shapes. The mind will fill in gaps an…" at bounding box center [892, 285] width 410 height 11
drag, startPoint x: 855, startPoint y: 273, endPoint x: 890, endPoint y: 273, distance: 35.0
click at [890, 279] on p "Closure - the human mind prefers closed shapes. The mind will fill in gaps and …" at bounding box center [892, 285] width 410 height 11
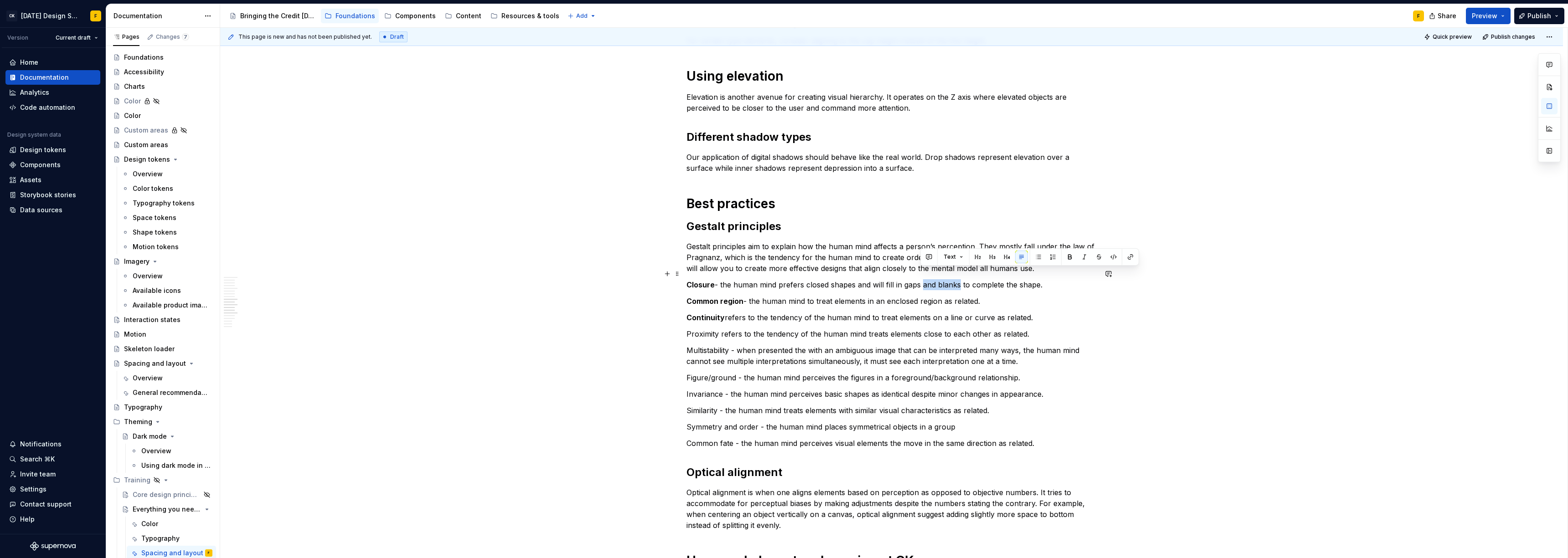
drag, startPoint x: 919, startPoint y: 274, endPoint x: 957, endPoint y: 275, distance: 38.0
click at [957, 279] on p "Closure - the human mind prefers closed shapes and will fill in gaps and blanks…" at bounding box center [892, 285] width 410 height 11
click at [920, 312] on p "Continuity refers to the tendency of the human mind to treat elements on a line…" at bounding box center [892, 318] width 410 height 11
click at [812, 296] on p "Common region - the human mind to treat elements in an enclosed region as relat…" at bounding box center [892, 301] width 410 height 11
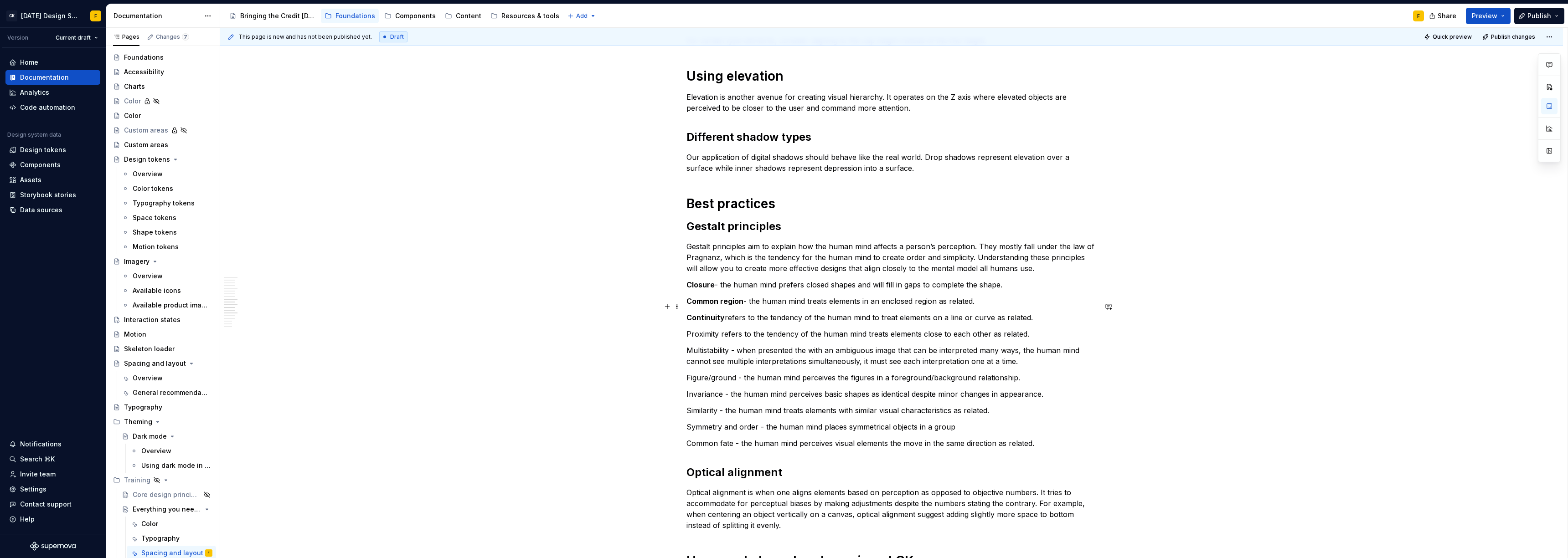
click at [726, 312] on p "Continuity refers to the tendency of the human mind to treat elements on a line…" at bounding box center [892, 318] width 410 height 11
drag, startPoint x: 730, startPoint y: 305, endPoint x: 819, endPoint y: 307, distance: 89.0
click at [819, 312] on p "Continuity - refers to the tendency of the human mind to treat elements on a li…" at bounding box center [892, 318] width 410 height 11
click at [791, 312] on p "Continuity - the human mind to treat elements on a line or curve as related." at bounding box center [892, 318] width 410 height 11
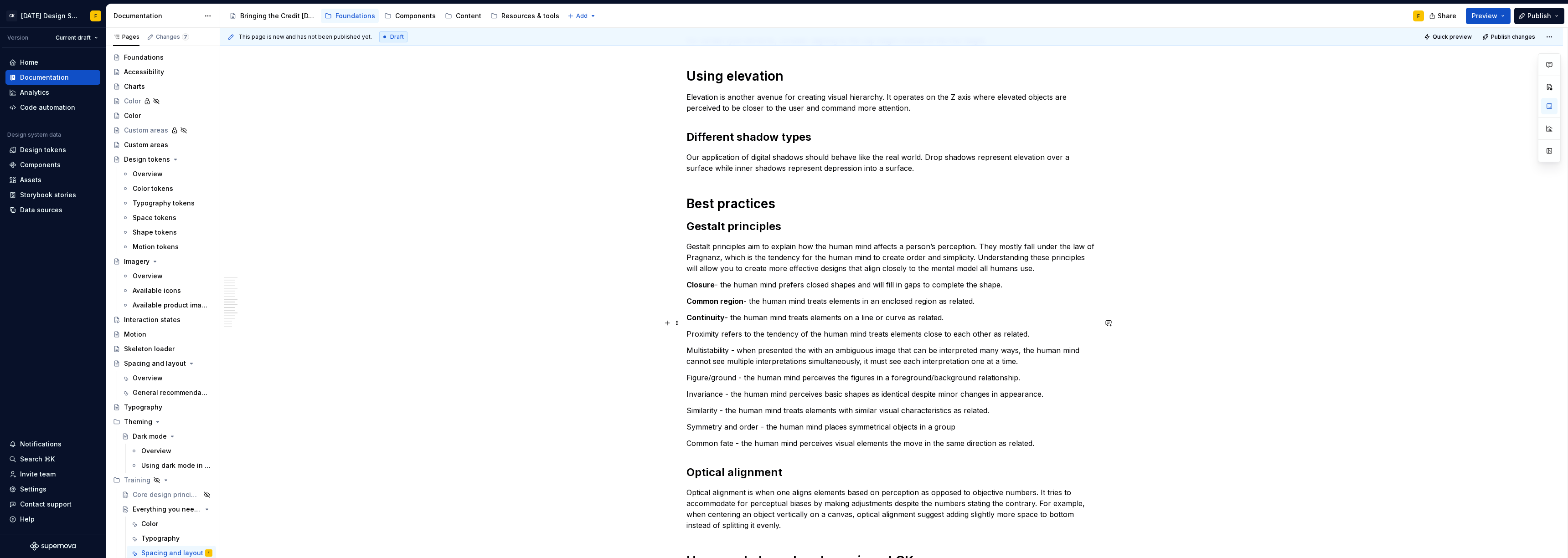
click at [705, 329] on p "Proximity refers to the tendency of the human mind treats elements close to eac…" at bounding box center [892, 334] width 410 height 11
click at [722, 329] on p "Proximity refers to the tendency of the human mind treats elements close to eac…" at bounding box center [892, 334] width 410 height 11
click at [718, 345] on p "Multistability - when presented the with an ambiguous image that can be interpr…" at bounding box center [892, 356] width 410 height 22
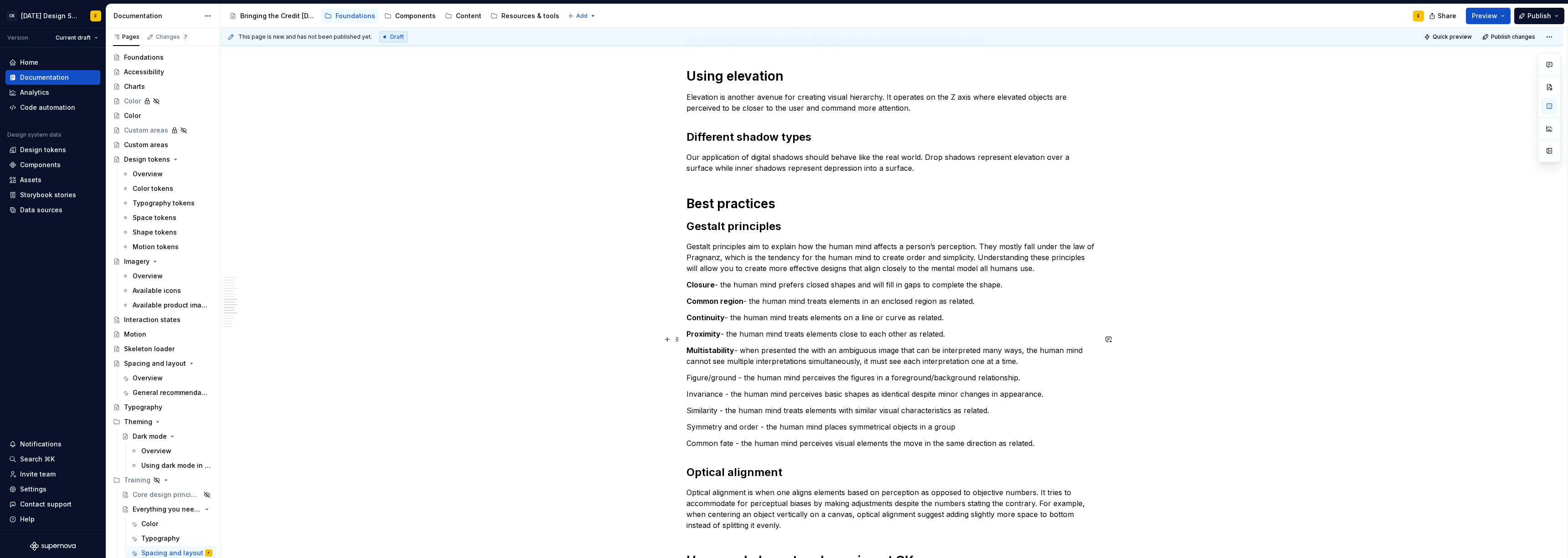
click at [752, 347] on p "Multistability - when presented the with an ambiguous image that can be interpr…" at bounding box center [892, 356] width 410 height 22
click at [700, 372] on p "Figure/ground - the human mind perceives the figures in a foreground/background…" at bounding box center [892, 378] width 410 height 11
drag, startPoint x: 734, startPoint y: 367, endPoint x: 686, endPoint y: 369, distance: 48.0
click at [687, 372] on p "Figure/ground - the human mind perceives the figures in a foreground/background…" at bounding box center [892, 378] width 410 height 11
click at [707, 389] on p "Invariance - the human mind perceives basic shapes as identical despite minor c…" at bounding box center [892, 394] width 410 height 11
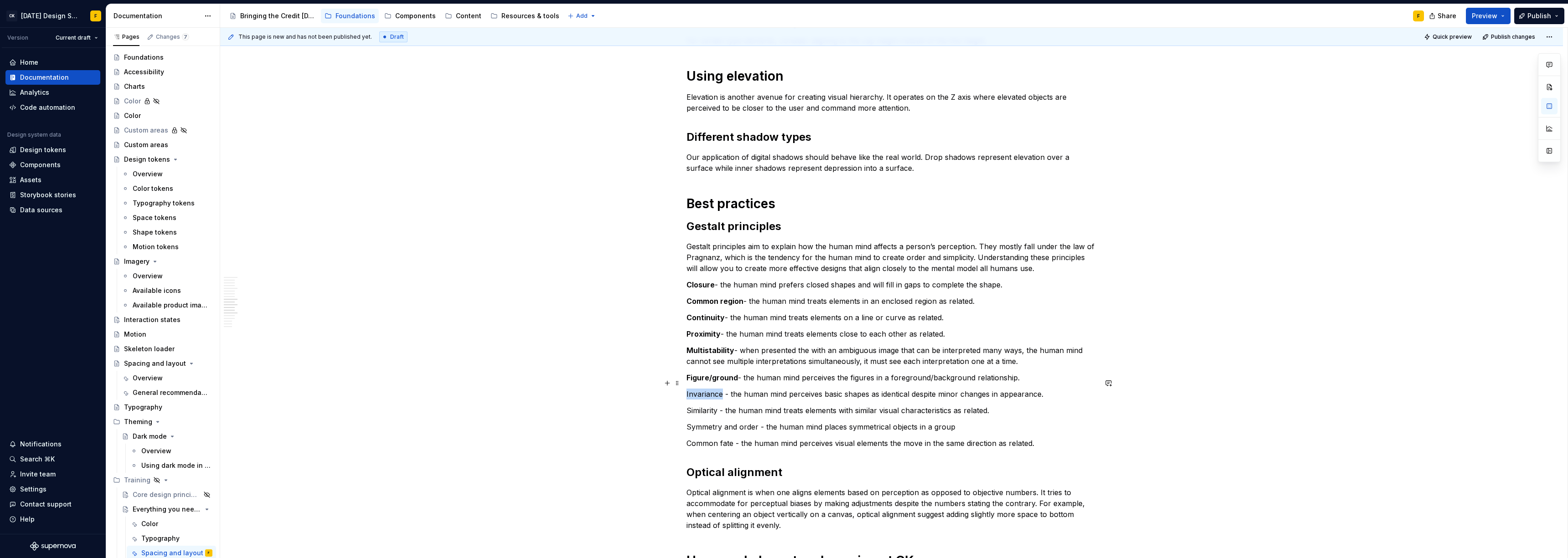
click at [707, 389] on p "Invariance - the human mind perceives basic shapes as identical despite minor c…" at bounding box center [892, 394] width 410 height 11
click at [702, 405] on p "Similarity - the human mind treats elements with similar visual characteristics…" at bounding box center [892, 411] width 410 height 11
drag, startPoint x: 756, startPoint y: 416, endPoint x: 688, endPoint y: 416, distance: 68.0
click at [688, 422] on p "Symmetry and order - the human mind places symmetrical objects in a group" at bounding box center [892, 427] width 410 height 11
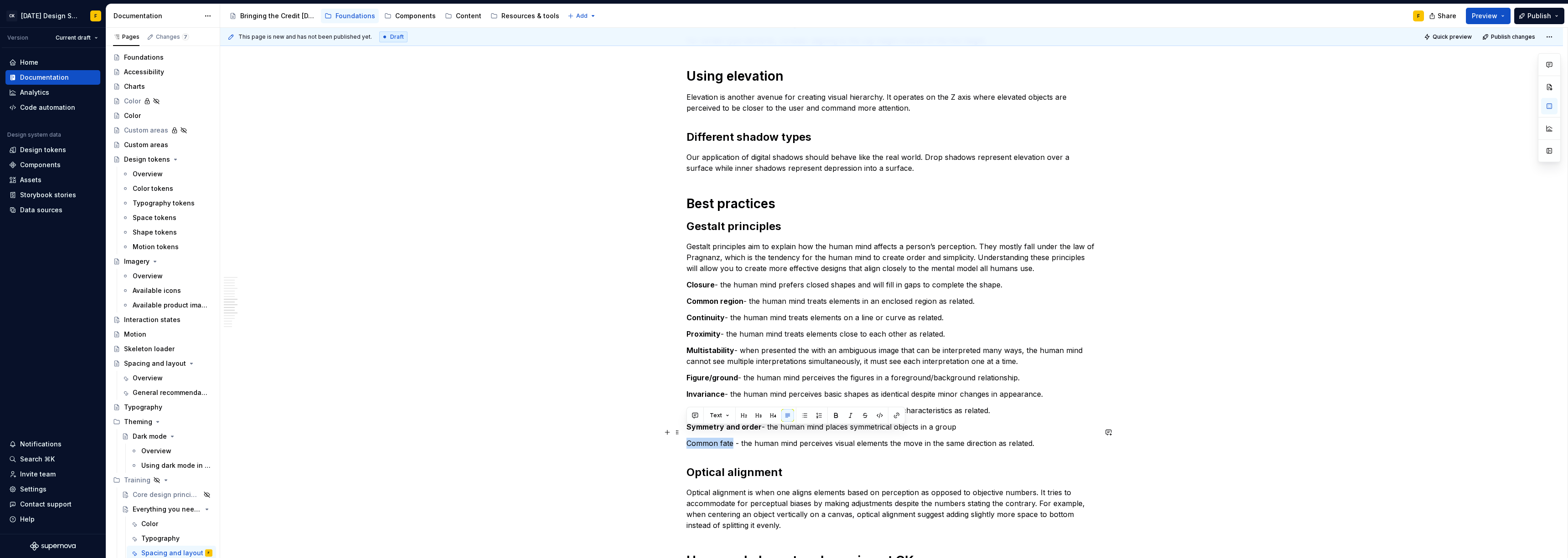
drag, startPoint x: 731, startPoint y: 432, endPoint x: 687, endPoint y: 431, distance: 44.0
click at [687, 438] on p "Common fate - the human mind perceives visual elements the move in the same dir…" at bounding box center [892, 444] width 410 height 11
click at [776, 346] on p "Multistability - when presented the with an ambiguous image that can be interpr…" at bounding box center [892, 356] width 410 height 22
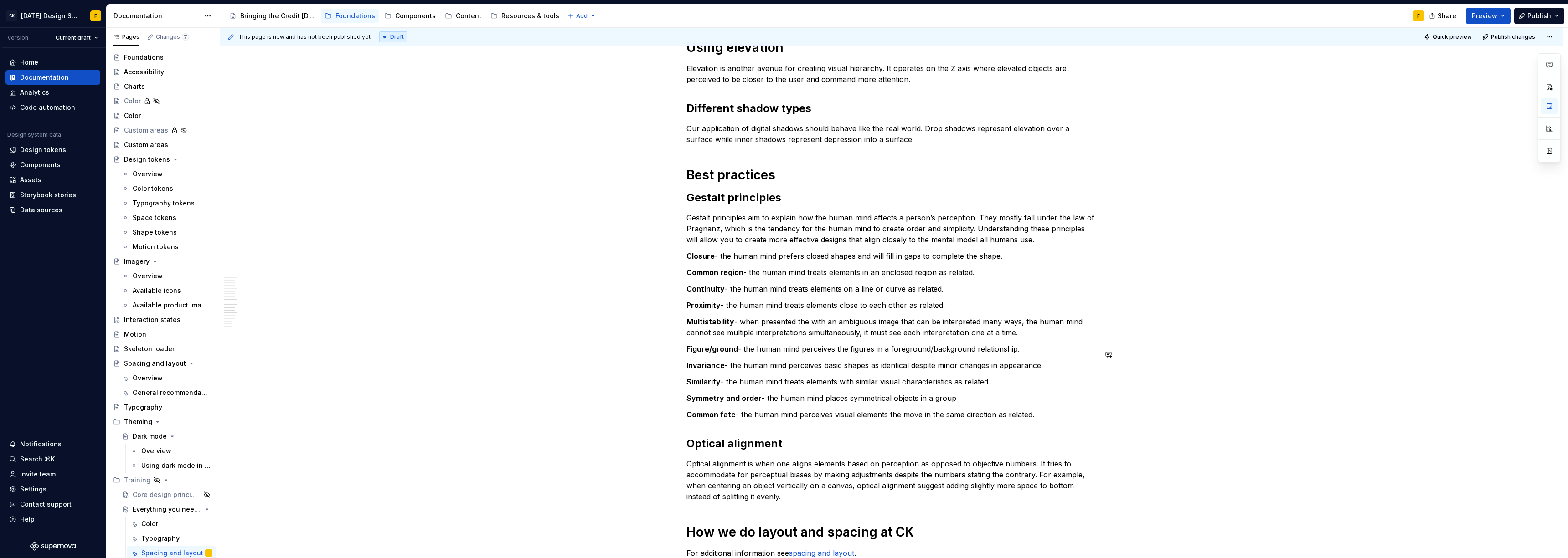
scroll to position [815, 0]
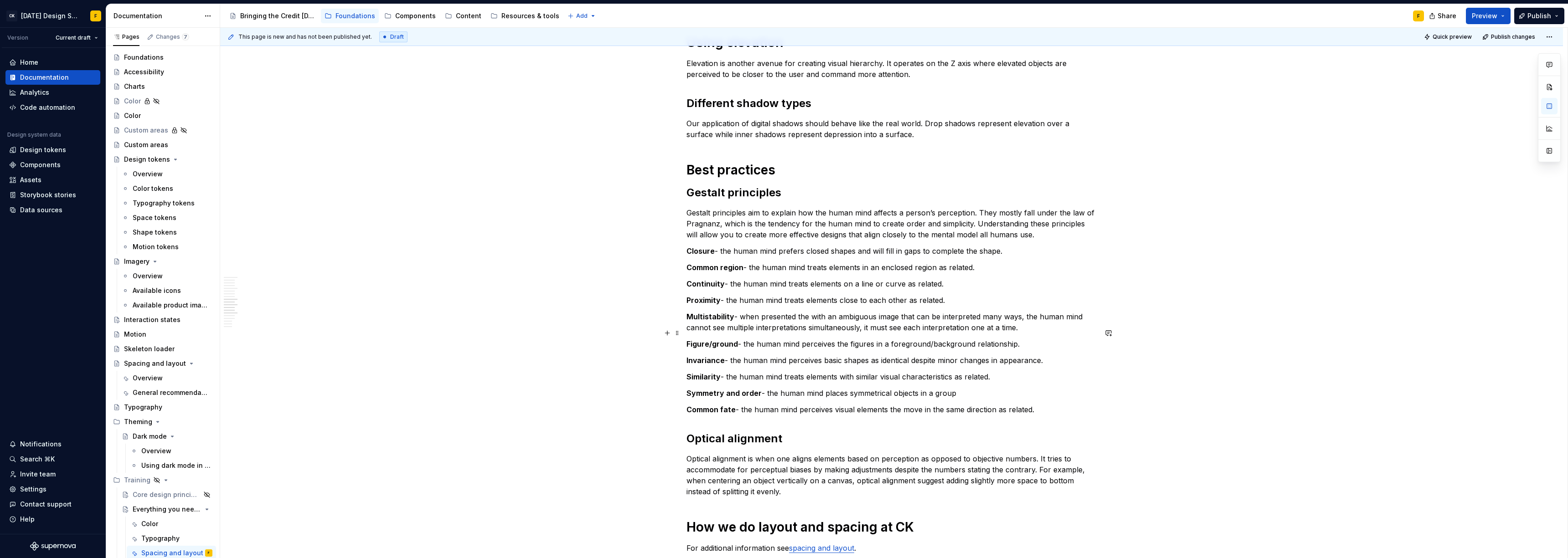
click at [845, 338] on p "Figure/ground - the human mind perceives the figures in a foreground/background…" at bounding box center [892, 344] width 410 height 11
click at [821, 338] on p "Figure/ground - the human mind perceives figures in a foreground/background rel…" at bounding box center [892, 344] width 410 height 11
copy p "perceives"
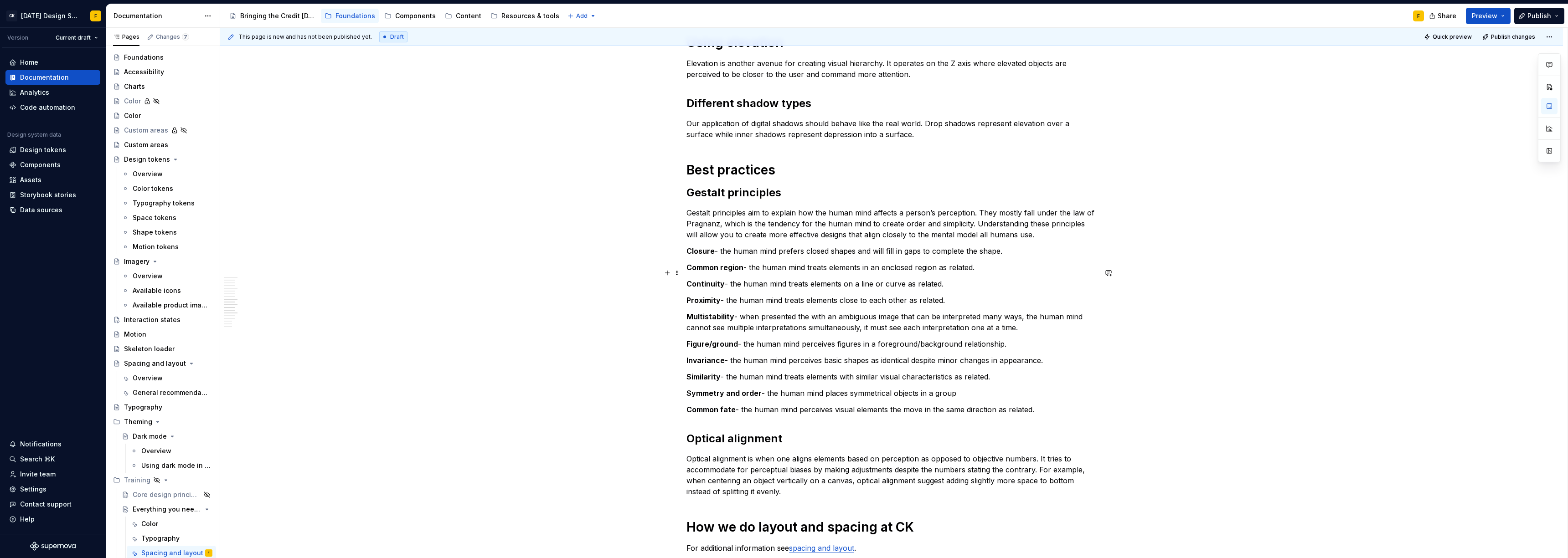
click at [796, 279] on p "Continuity - the human mind treats elements on a line or curve as related." at bounding box center [892, 284] width 410 height 11
click at [796, 295] on p "Proximity - the human mind treats elements close to each other as related." at bounding box center [892, 300] width 410 height 11
click at [814, 262] on p "Common region - the human mind treats elements in an enclosed region as related." at bounding box center [892, 268] width 410 height 11
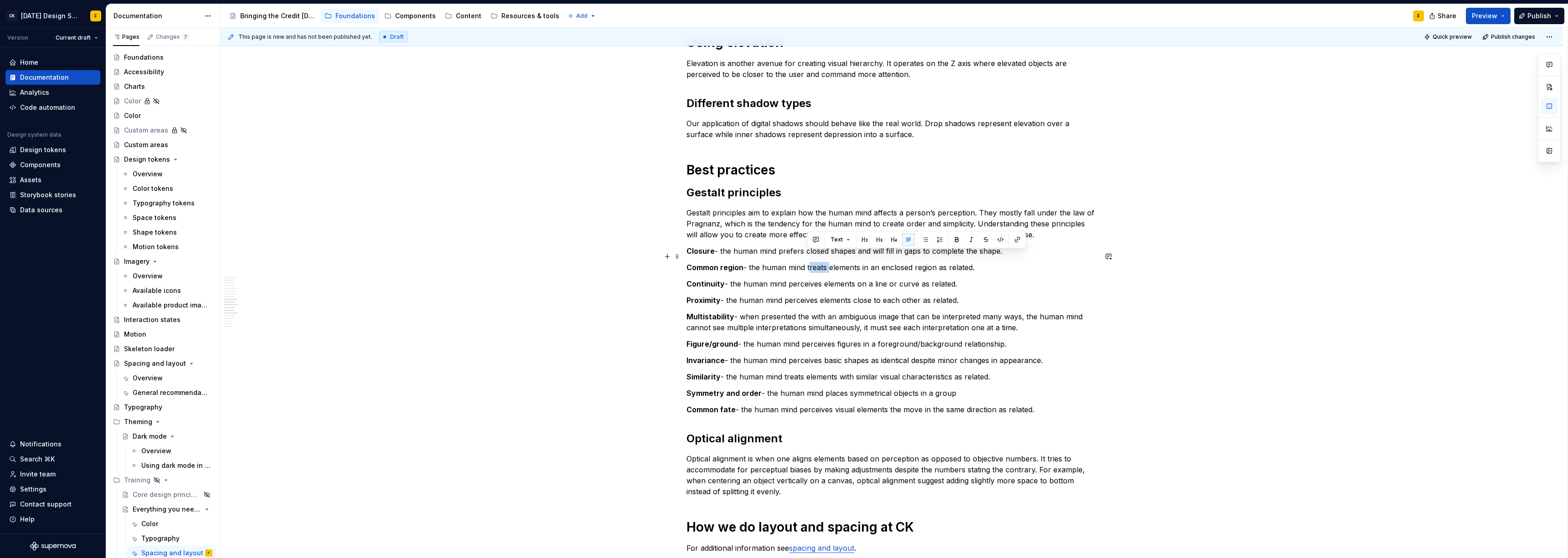
click at [814, 262] on p "Common region - the human mind treats elements in an enclosed region as related." at bounding box center [892, 268] width 410 height 11
click at [827, 338] on p "Figure/ground - the human mind perceives figures in a foreground/background rel…" at bounding box center [892, 344] width 410 height 11
click at [831, 355] on p "Invariance - the human mind perceives basic shapes as identical despite minor c…" at bounding box center [892, 360] width 410 height 11
click at [805, 355] on p "Invariance - the human mind perceives basic shapes as identical despite minor c…" at bounding box center [892, 360] width 410 height 11
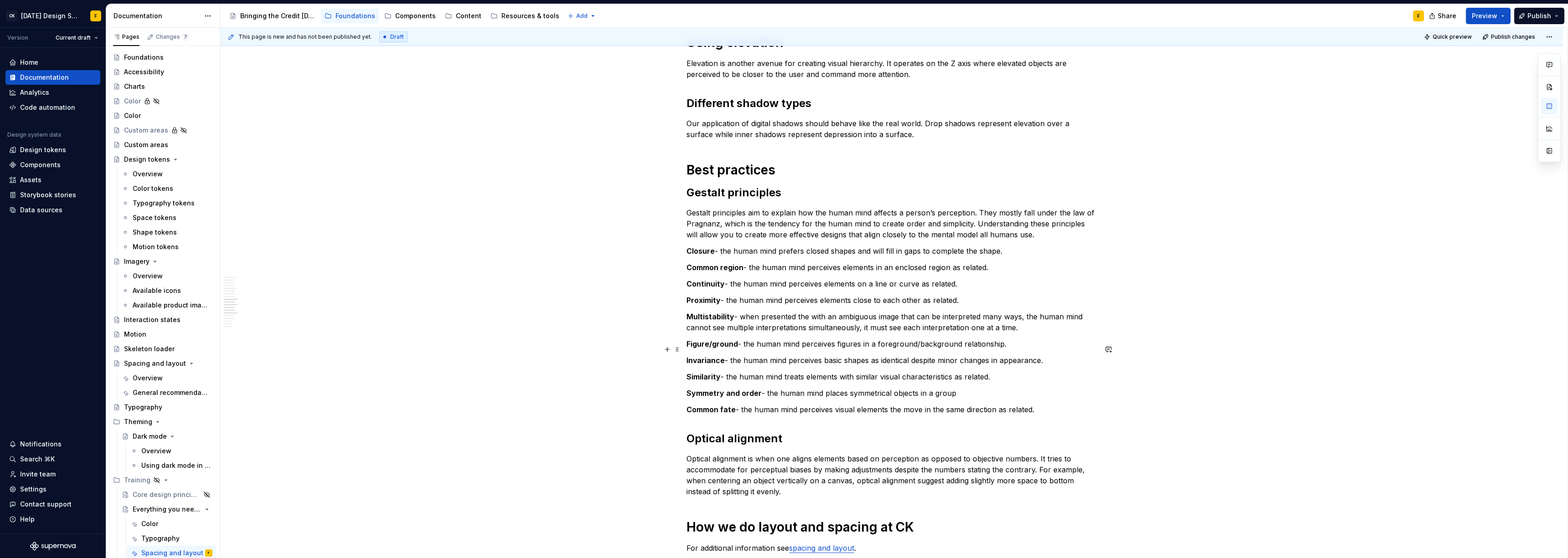
click at [834, 355] on p "Invariance - the human mind perceives basic shapes as identical despite minor c…" at bounding box center [892, 360] width 410 height 11
click at [898, 355] on p "Invariance - the human mind perceives basic shapes as identical despite minor c…" at bounding box center [892, 360] width 410 height 11
click at [885, 371] on p "Similarity - the human mind treats elements with similar visual characteristics…" at bounding box center [892, 377] width 410 height 11
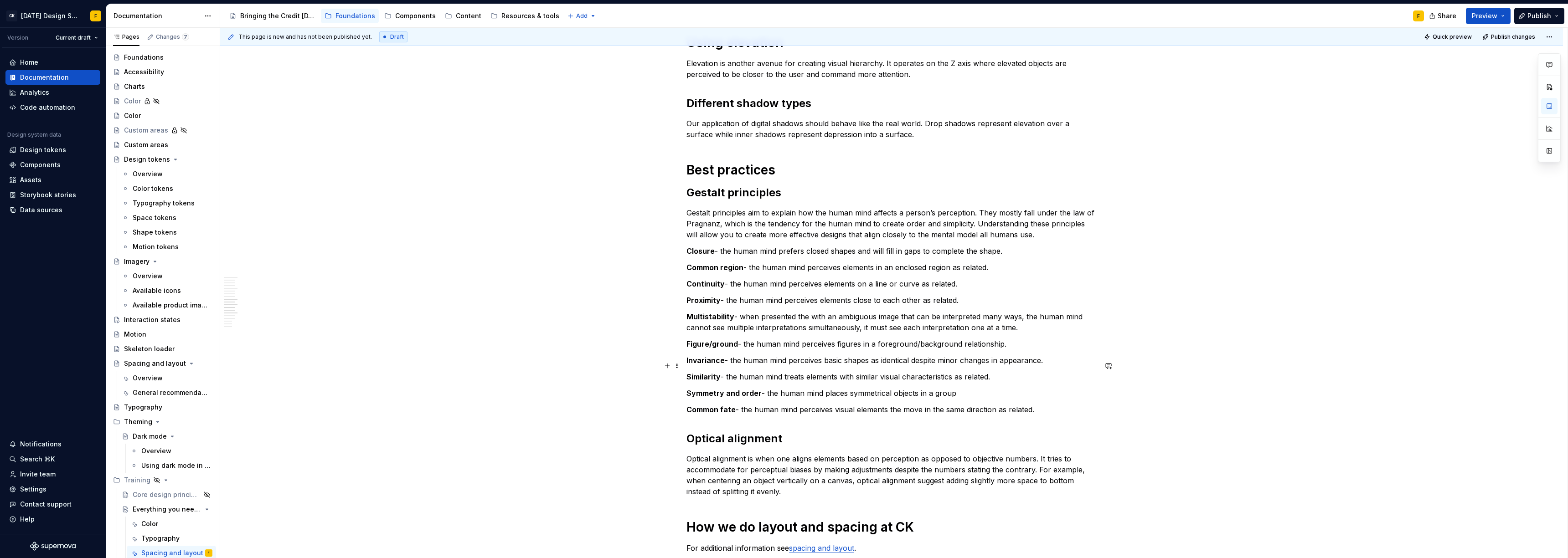
click at [877, 371] on p "Similarity - the human mind treats elements with similar visual characteristics…" at bounding box center [892, 377] width 410 height 11
click at [794, 371] on p "Similarity - the human mind treats elements with similar visual characteristics…" at bounding box center [892, 377] width 410 height 11
click at [835, 388] on p "Symmetry and order - the human mind places symmetrical objects in a group" at bounding box center [892, 393] width 410 height 11
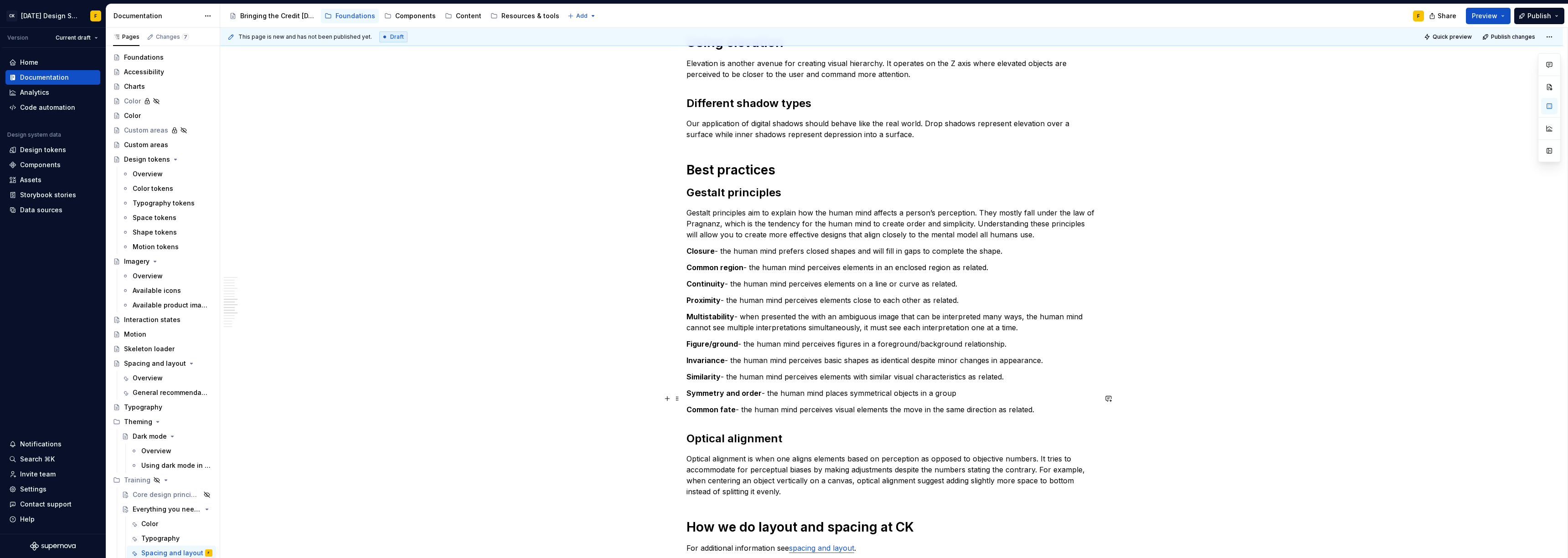
click at [828, 404] on p "Common fate - the human mind perceives visual elements the move in the same dir…" at bounding box center [892, 410] width 410 height 11
click at [958, 388] on p "Symmetry and order - the human mind places symmetrical objects in a group" at bounding box center [892, 393] width 410 height 11
click at [844, 404] on p "Common fate - the human mind perceives visual elements the move in the same dir…" at bounding box center [892, 410] width 410 height 11
click at [872, 404] on p "Common fate - the human mind perceives visual elements the move in the same dir…" at bounding box center [892, 410] width 410 height 11
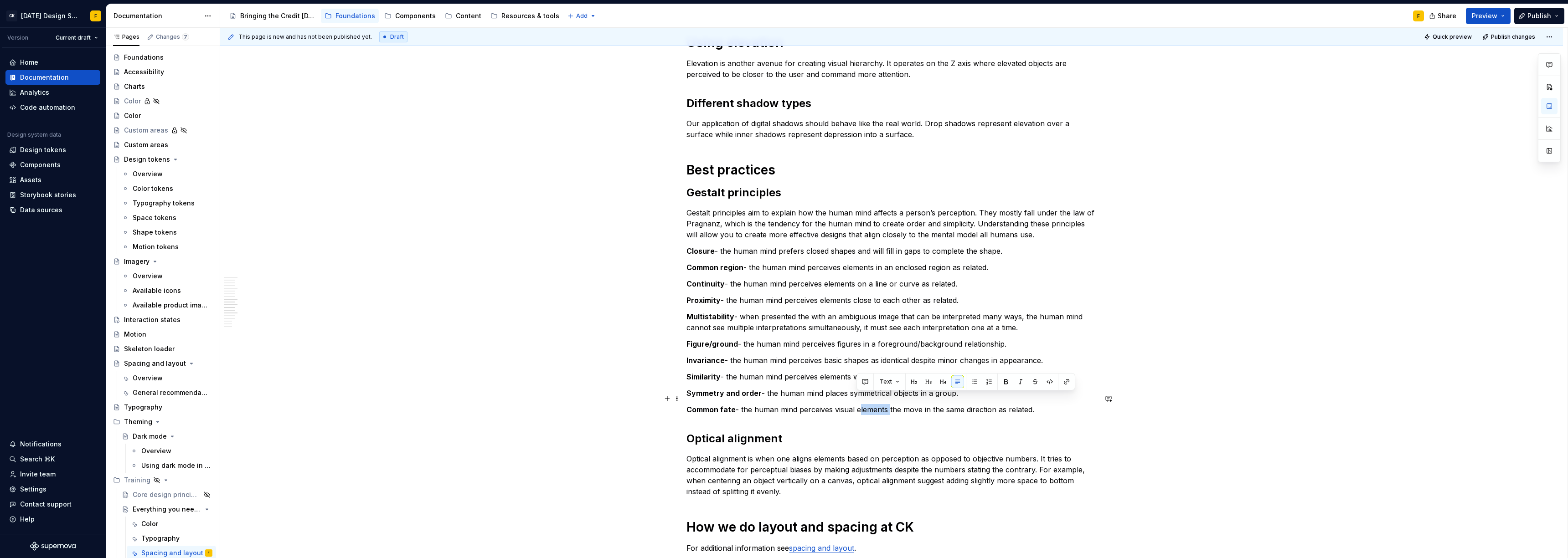
click at [872, 404] on p "Common fate - the human mind perceives visual elements the move in the same dir…" at bounding box center [892, 410] width 410 height 11
click at [851, 404] on p "Common fate - the human mind perceives visual elements the move in the same dir…" at bounding box center [892, 410] width 410 height 11
click at [874, 404] on p "Common fate - the human mind perceives elements the move in the same direction …" at bounding box center [892, 410] width 410 height 11
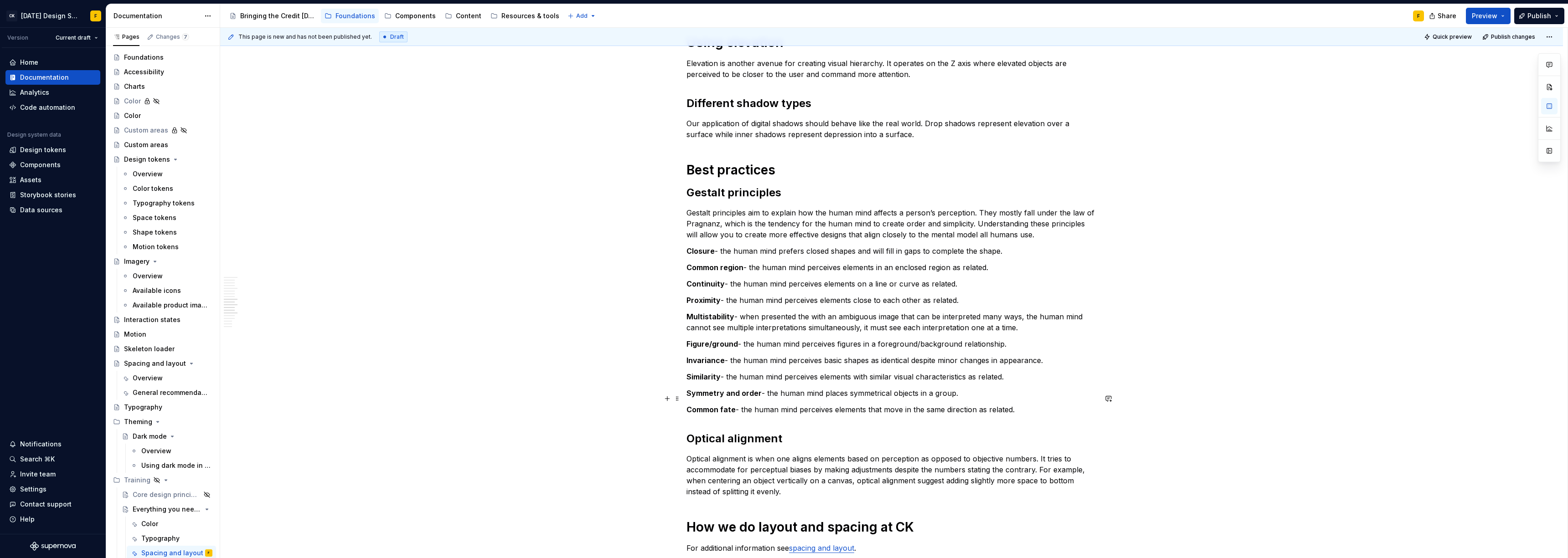
click at [992, 404] on p "Common fate - the human mind perceives elements that move in the same direction…" at bounding box center [892, 410] width 410 height 11
click at [954, 458] on p "Optical alignment is when one aligns elements based on perception as opposed to…" at bounding box center [892, 475] width 410 height 44
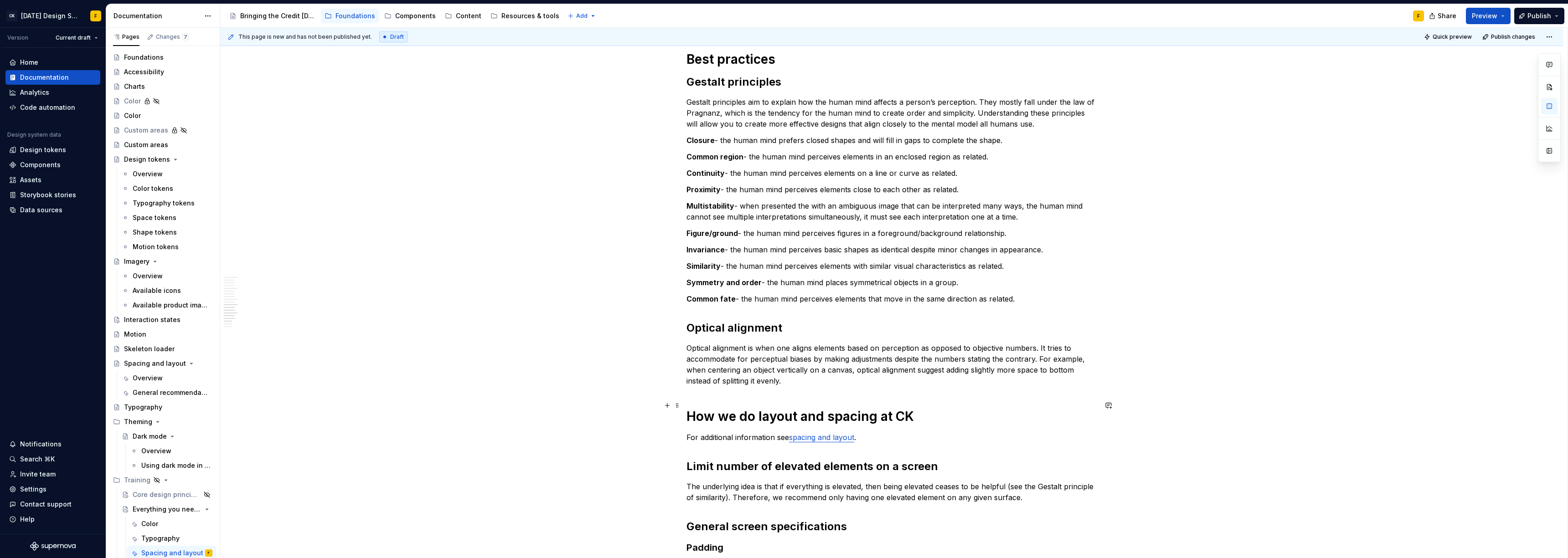
scroll to position [930, 0]
click at [705, 198] on strong "Multistability" at bounding box center [710, 202] width 48 height 9
click at [847, 224] on p "Figure/ground - the human mind perceives figures in a foreground/background rel…" at bounding box center [892, 229] width 410 height 11
click at [707, 198] on strong "Multi-stability" at bounding box center [712, 202] width 51 height 9
click at [776, 290] on p "Common fate - the human mind perceives elements that move in the same direction…" at bounding box center [892, 295] width 410 height 11
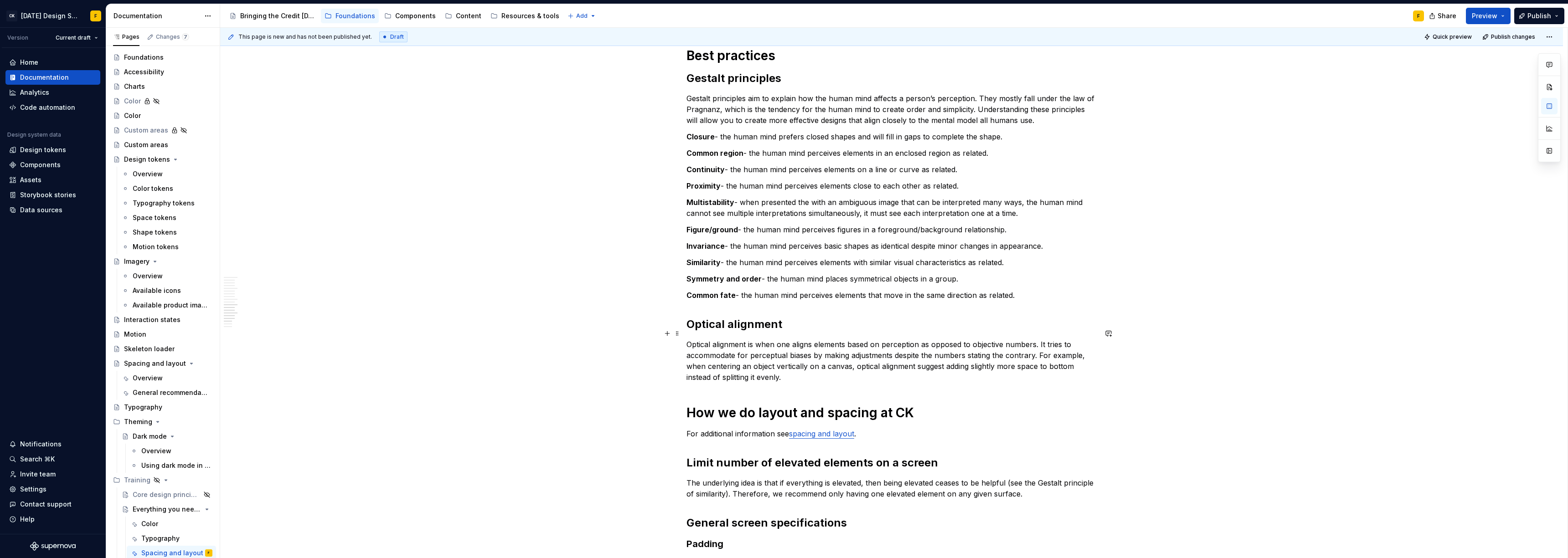
click at [769, 355] on p "Optical alignment is when one aligns elements based on perception as opposed to…" at bounding box center [892, 361] width 410 height 44
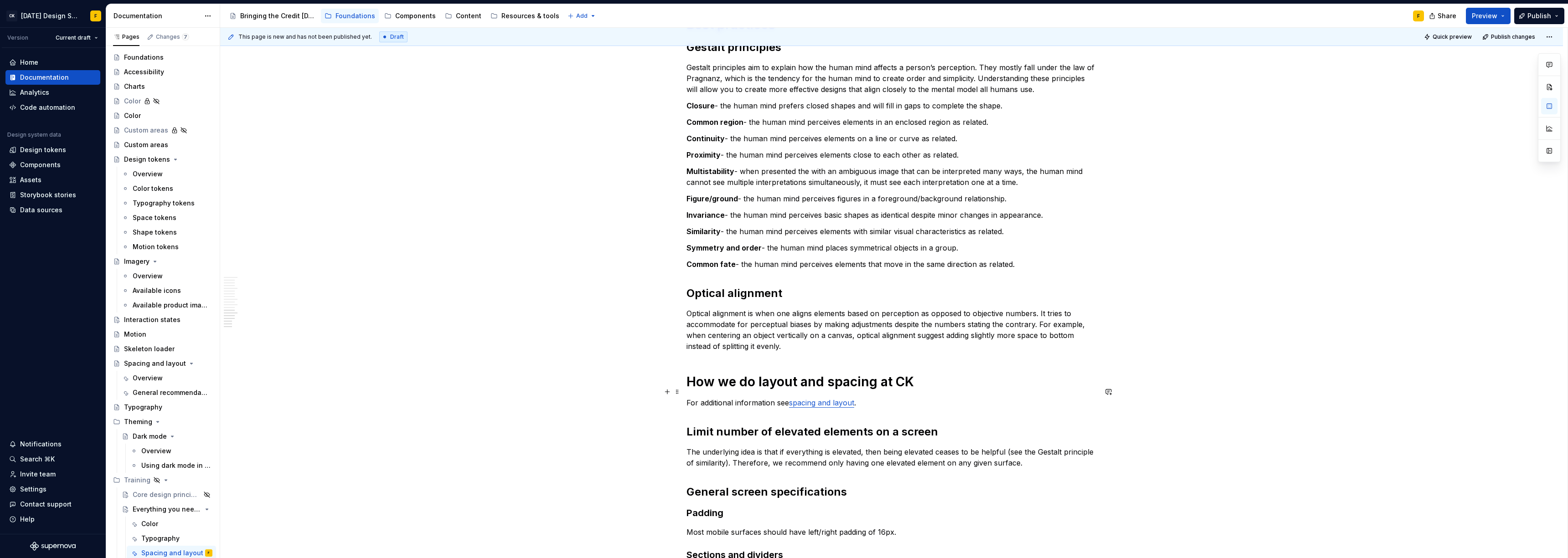
scroll to position [955, 0]
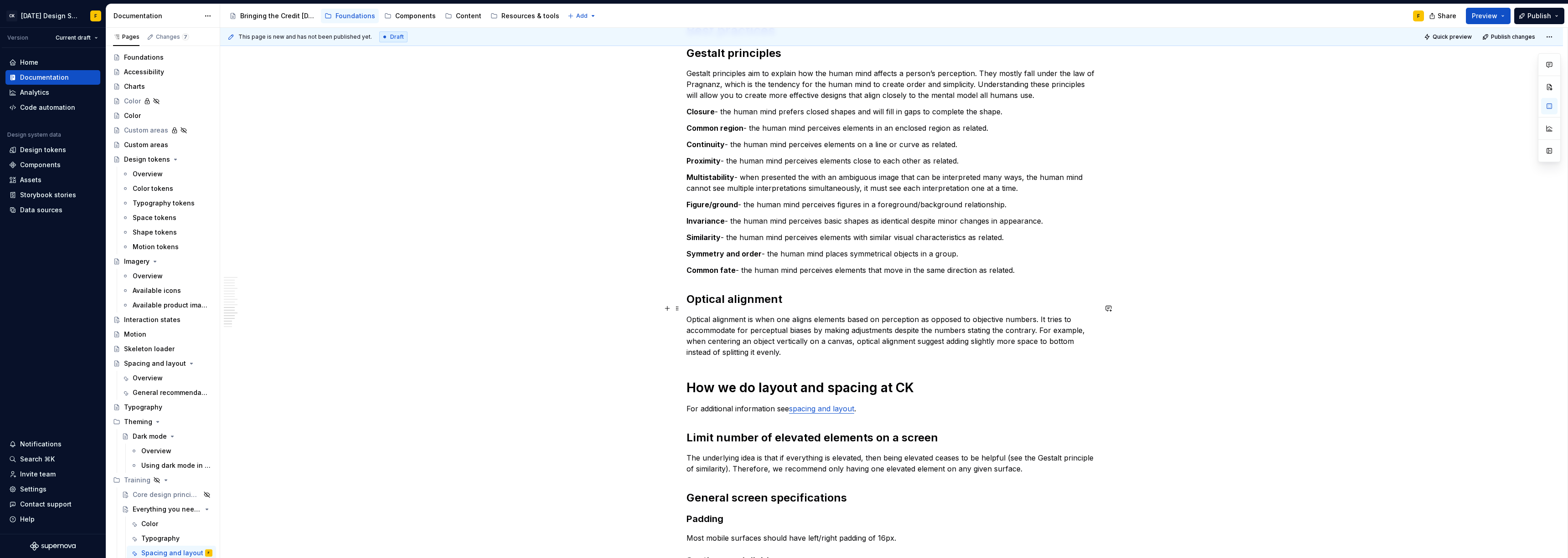
click at [991, 314] on p "Optical alignment is when one aligns elements based on perception as opposed to…" at bounding box center [892, 336] width 410 height 44
click at [1034, 318] on p "Optical alignment is when one aligns elements based on perception as opposed to…" at bounding box center [892, 336] width 410 height 44
click at [1056, 314] on p "Optical alignment is when one aligns elements based on perception as opposed to…" at bounding box center [892, 336] width 410 height 44
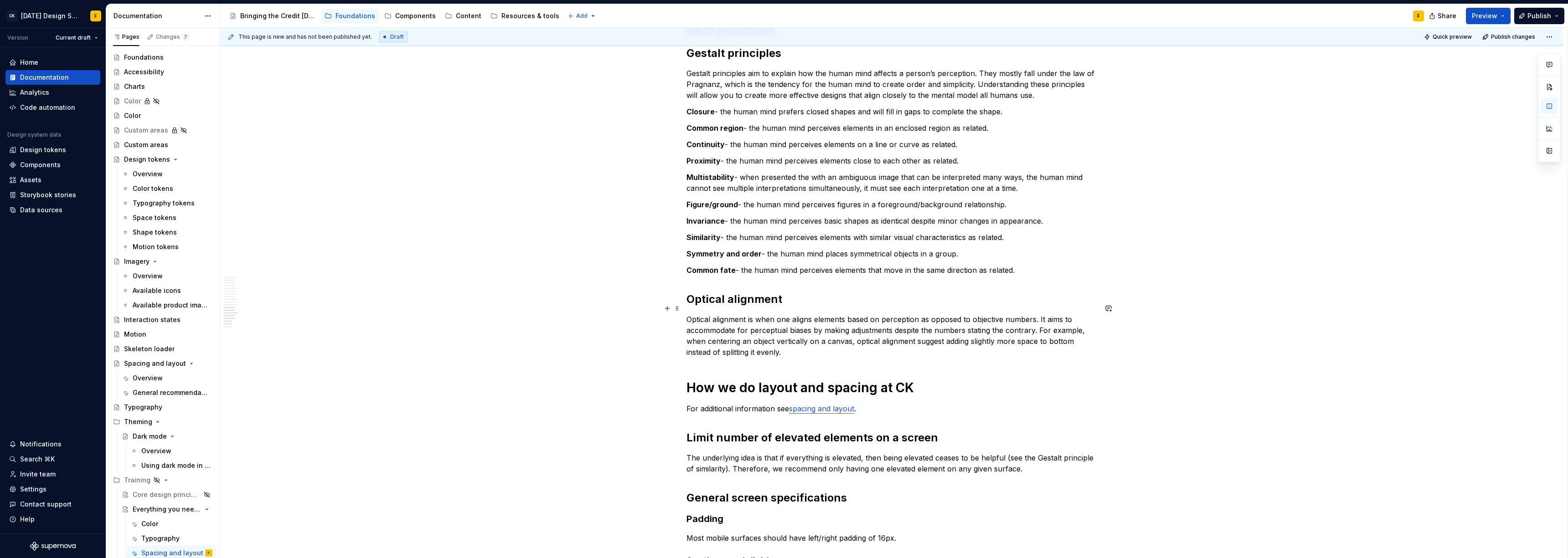
click at [919, 316] on p "Optical alignment is when one aligns elements based on perception as opposed to…" at bounding box center [892, 336] width 410 height 44
click at [928, 320] on p "Optical alignment is when one aligns elements based on perception as opposed to…" at bounding box center [892, 336] width 410 height 44
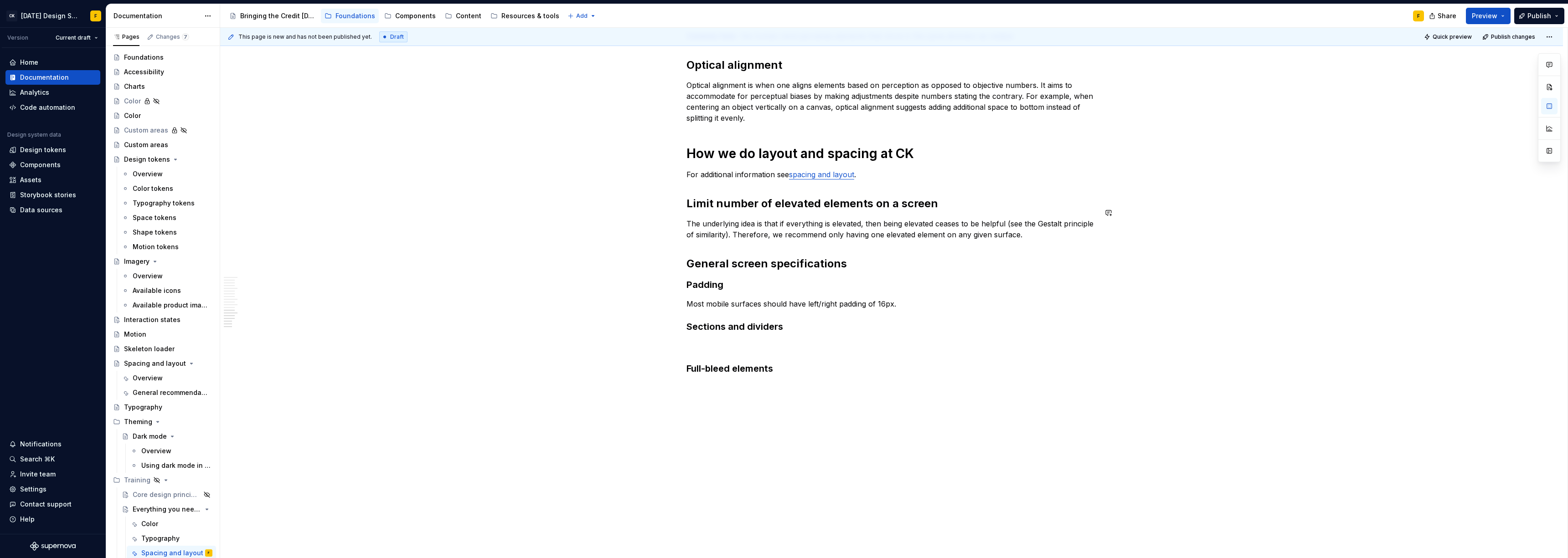
click at [846, 218] on p "The underlying idea is that if everything is elevated, then being elevated ceas…" at bounding box center [892, 229] width 410 height 22
click at [901, 218] on p "The underlying idea is that if everything is X, then being elevated ceases to b…" at bounding box center [892, 229] width 410 height 22
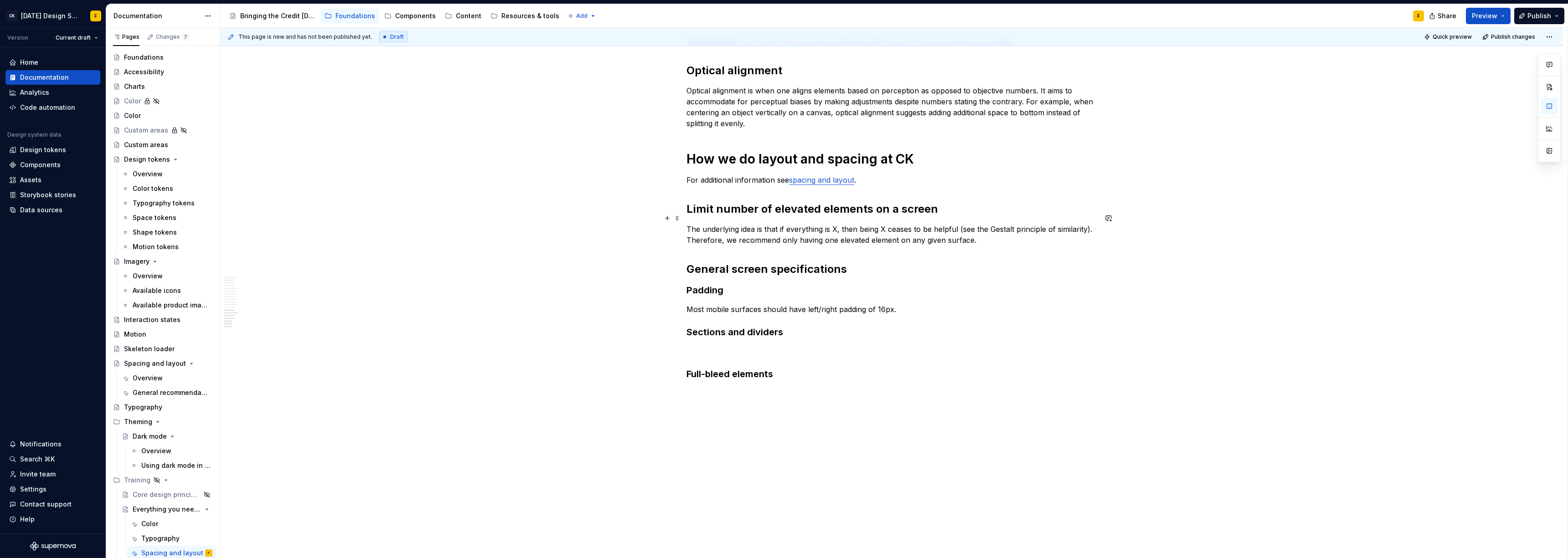
scroll to position [1177, 0]
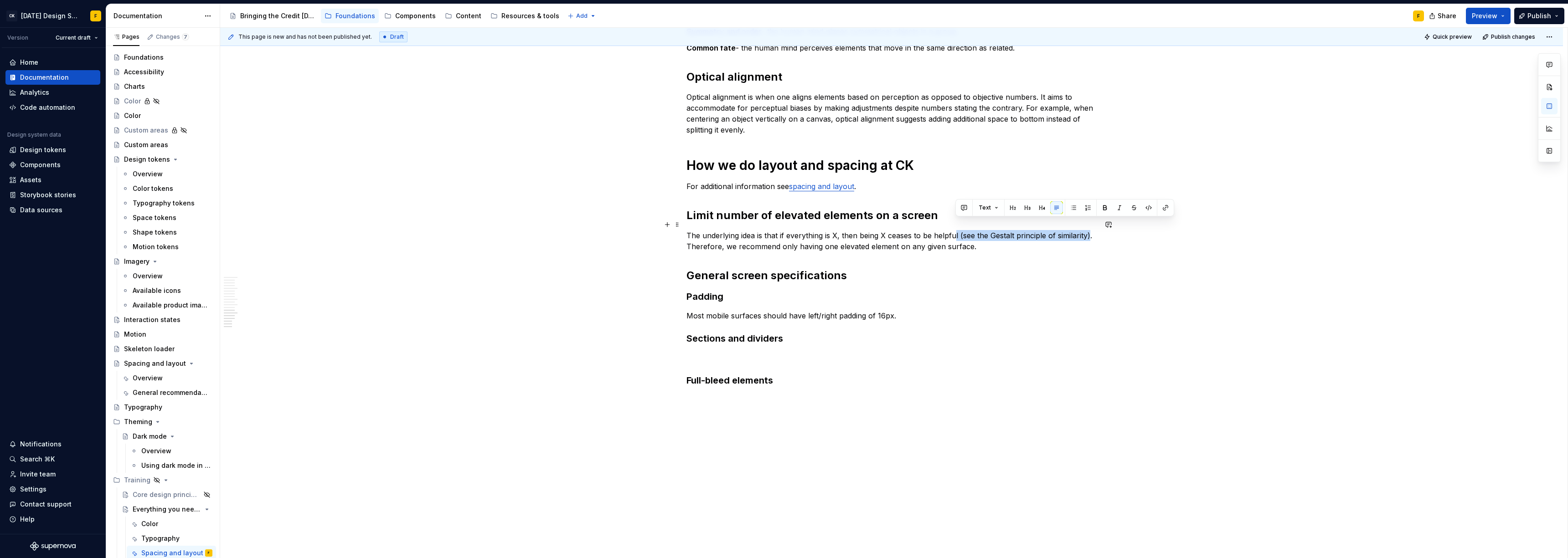
drag, startPoint x: 956, startPoint y: 225, endPoint x: 1090, endPoint y: 224, distance: 134.0
click at [1090, 230] on p "The underlying idea is that if everything is X, then being X ceases to be helpf…" at bounding box center [892, 241] width 410 height 22
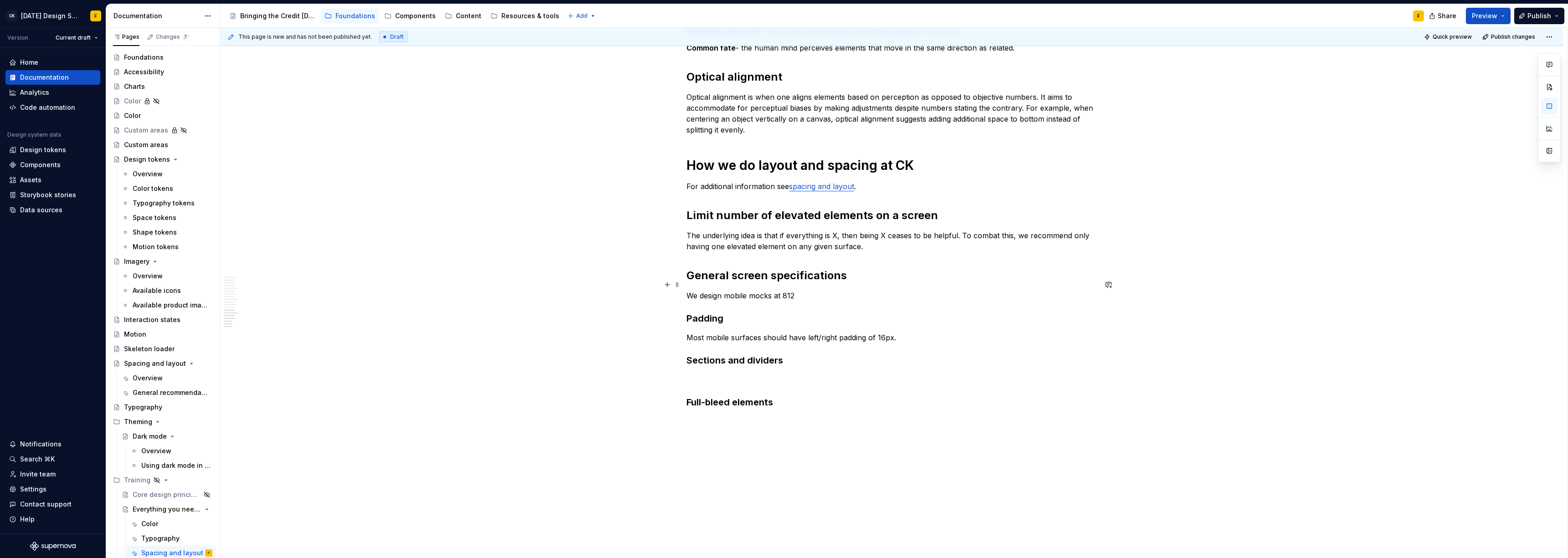
click at [690, 290] on p "We design mobile mocks at 812" at bounding box center [892, 296] width 410 height 11
click at [713, 332] on p "Most mobile surfaces should have left/right padding of 16px." at bounding box center [892, 338] width 410 height 11
click at [710, 332] on p "Most mobile surfaces should have left/right padding of 16px." at bounding box center [892, 338] width 410 height 11
drag, startPoint x: 710, startPoint y: 326, endPoint x: 687, endPoint y: 327, distance: 23.0
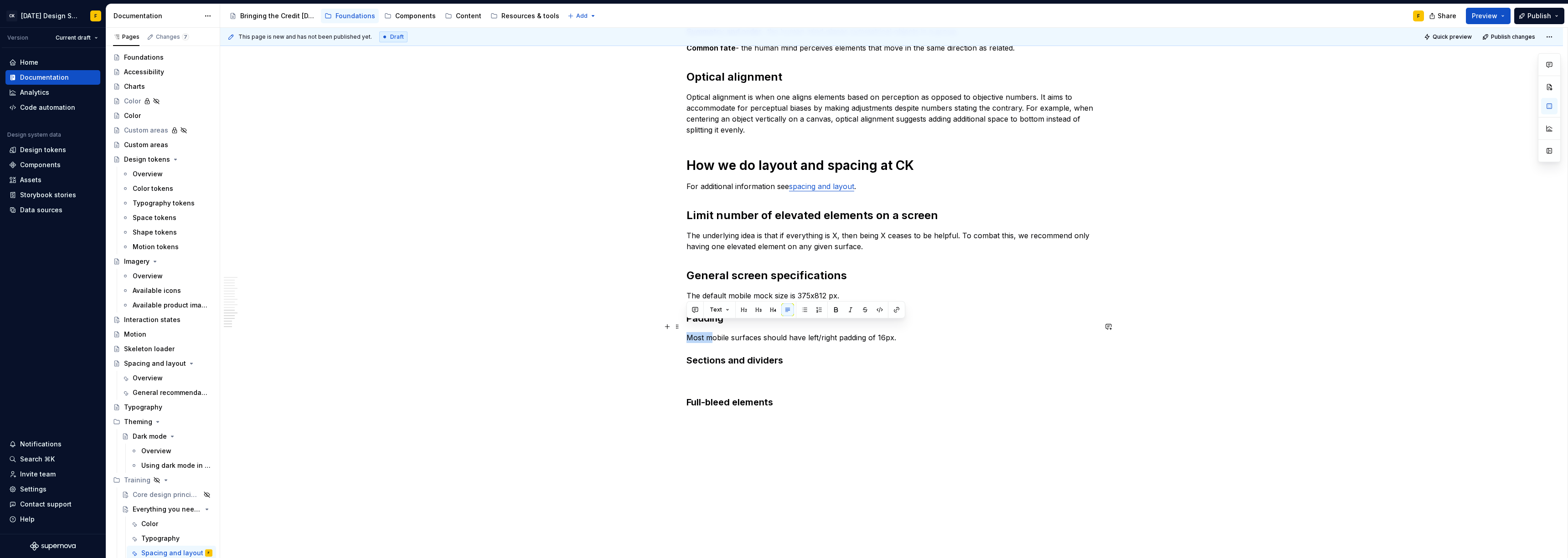
click at [687, 332] on p "Most mobile surfaces should have left/right padding of 16px." at bounding box center [892, 338] width 410 height 11
click at [719, 374] on p at bounding box center [892, 380] width 410 height 11
click at [744, 374] on p "The space above a section" at bounding box center [892, 380] width 410 height 11
click at [801, 416] on p "KDS offers some full-bleed (includes the left/right padding) components" at bounding box center [892, 422] width 410 height 11
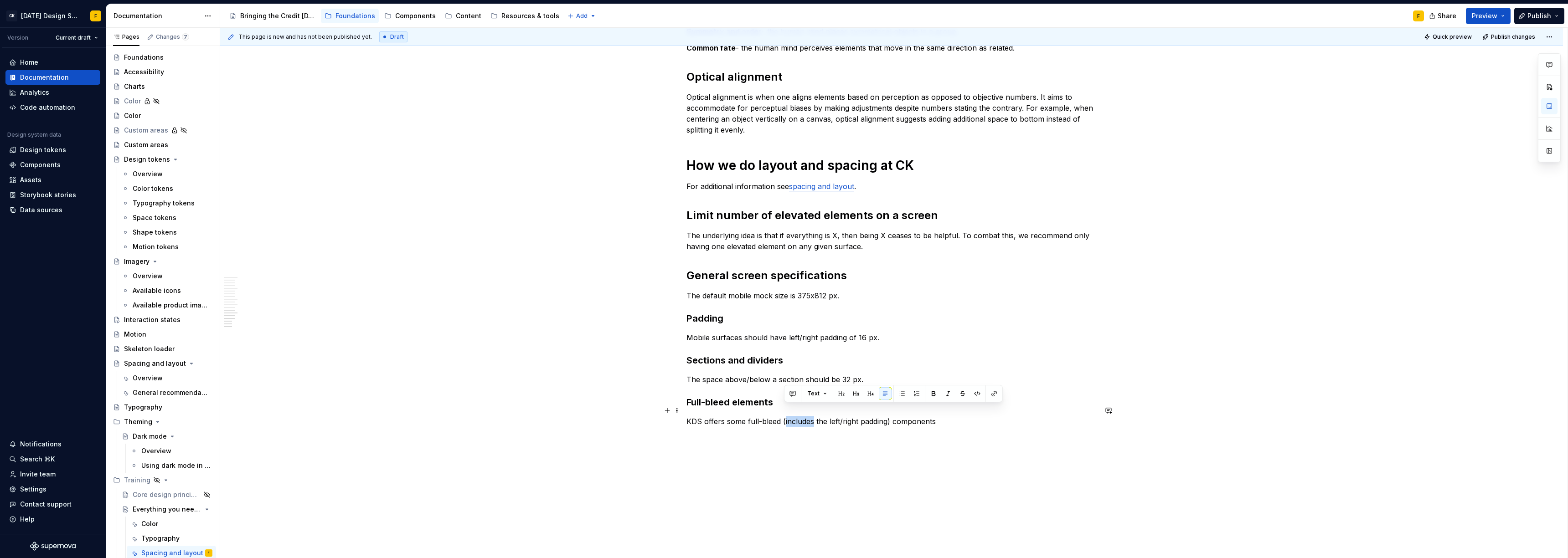
click at [801, 416] on p "KDS offers some full-bleed (includes the left/right padding) components" at bounding box center [892, 422] width 410 height 11
drag, startPoint x: 799, startPoint y: 411, endPoint x: 831, endPoint y: 408, distance: 32.1
click at [831, 416] on p "KDS offers some full-bleed (accomodates for left/right padding) components" at bounding box center [892, 422] width 410 height 11
click at [800, 416] on p "KDS offers some full-bleed (accounts for left/right padding) components like KD…" at bounding box center [892, 422] width 410 height 11
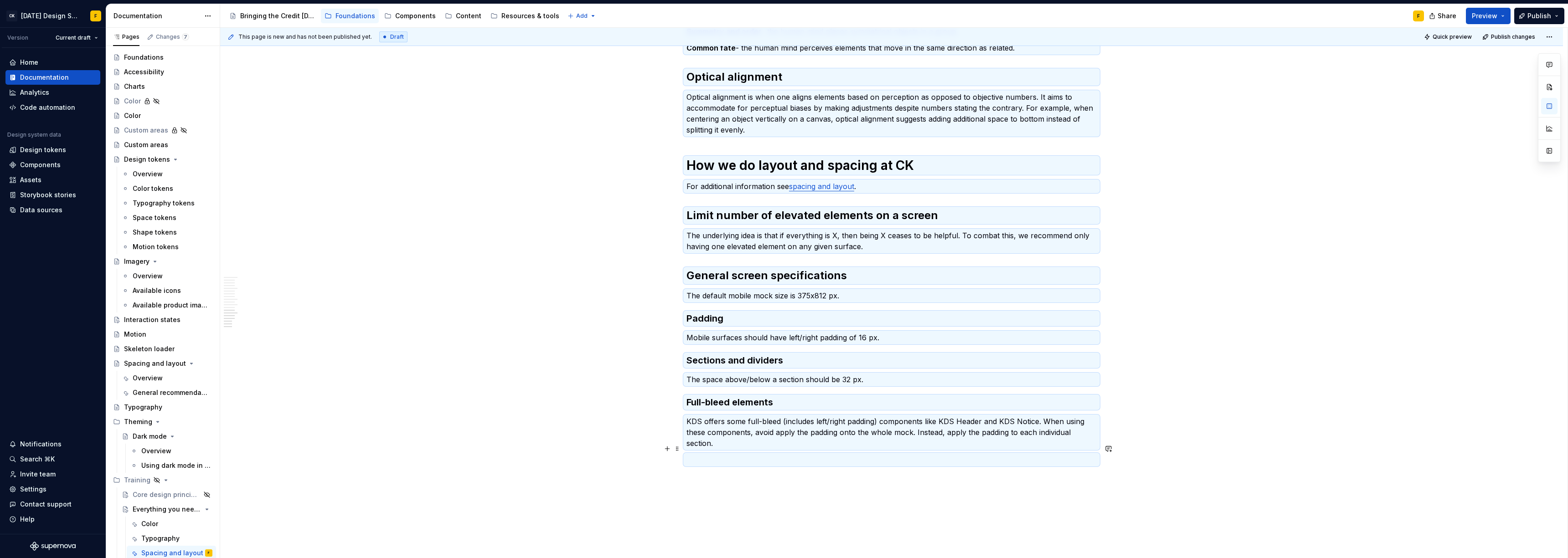
click at [732, 455] on p at bounding box center [892, 460] width 410 height 11
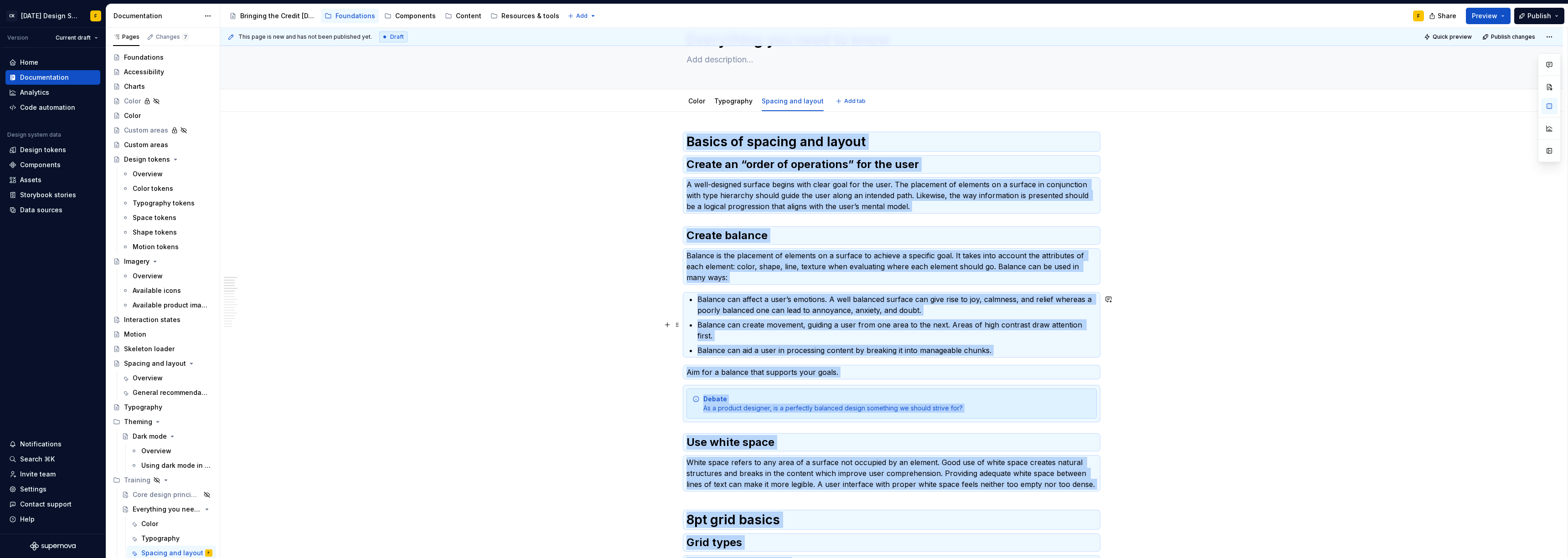
scroll to position [49, 0]
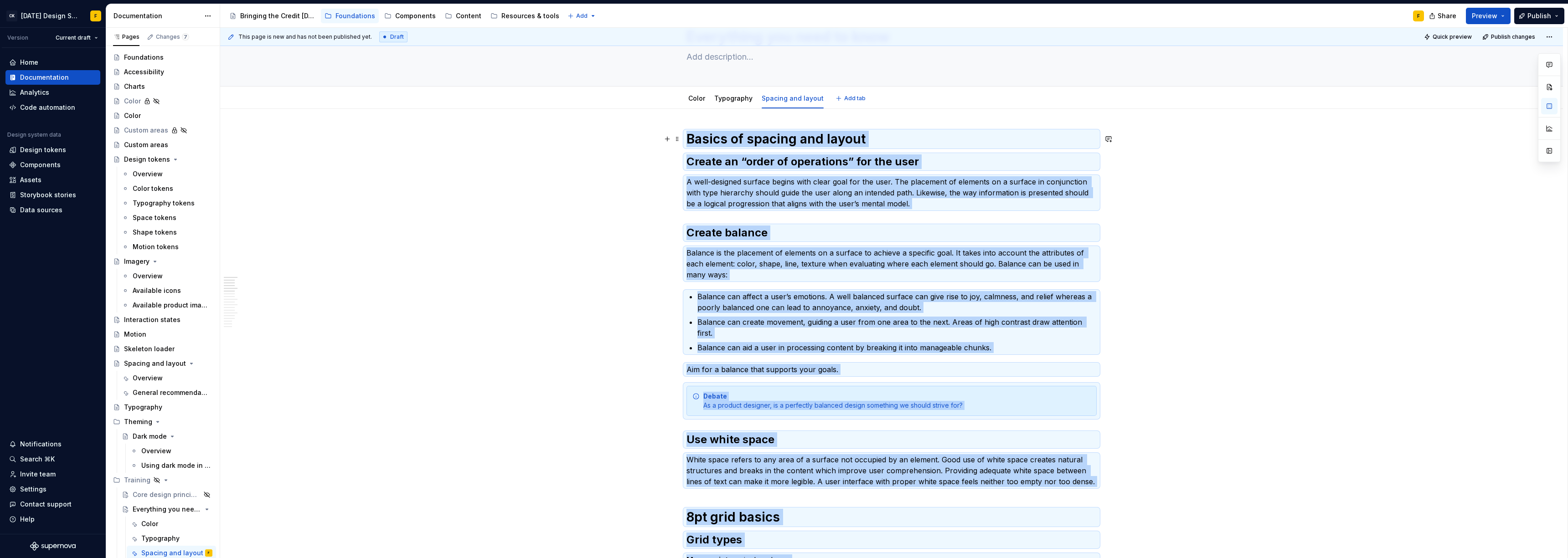
copy div "Loremi do sitamet con adipis Elitse do “eiusm te incididunt” utl etd magn A eni…"
click at [666, 365] on button "button" at bounding box center [667, 358] width 13 height 13
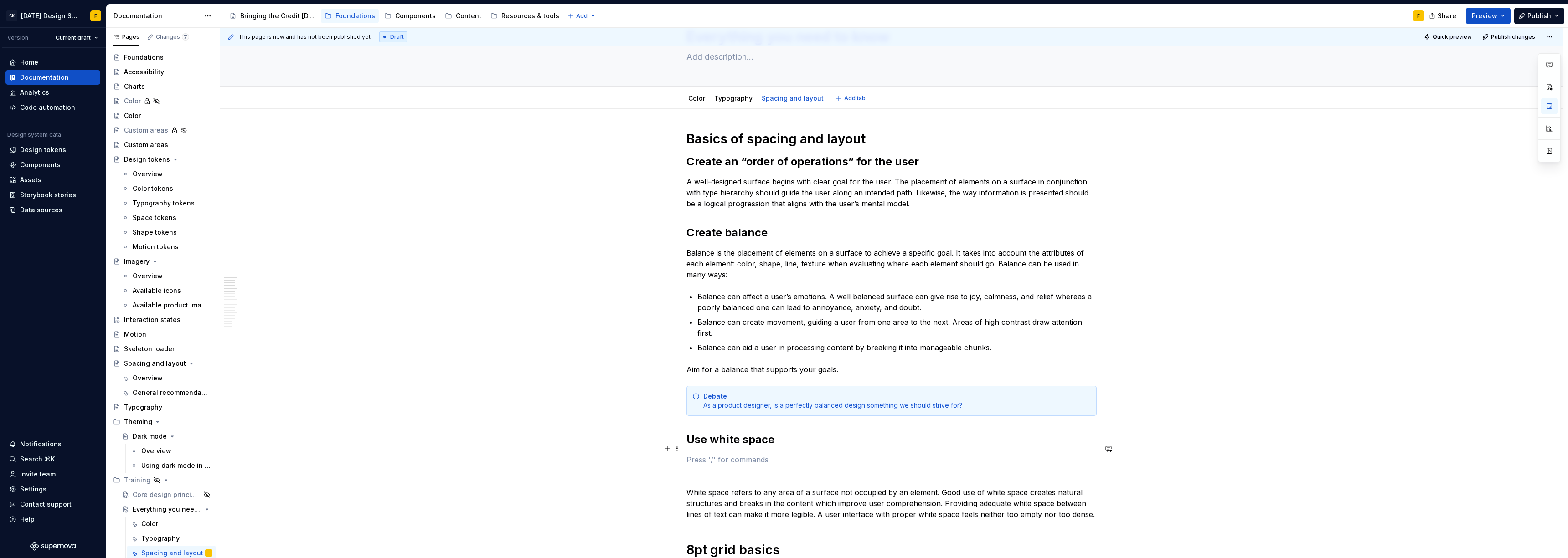
click at [699, 455] on p at bounding box center [892, 460] width 410 height 11
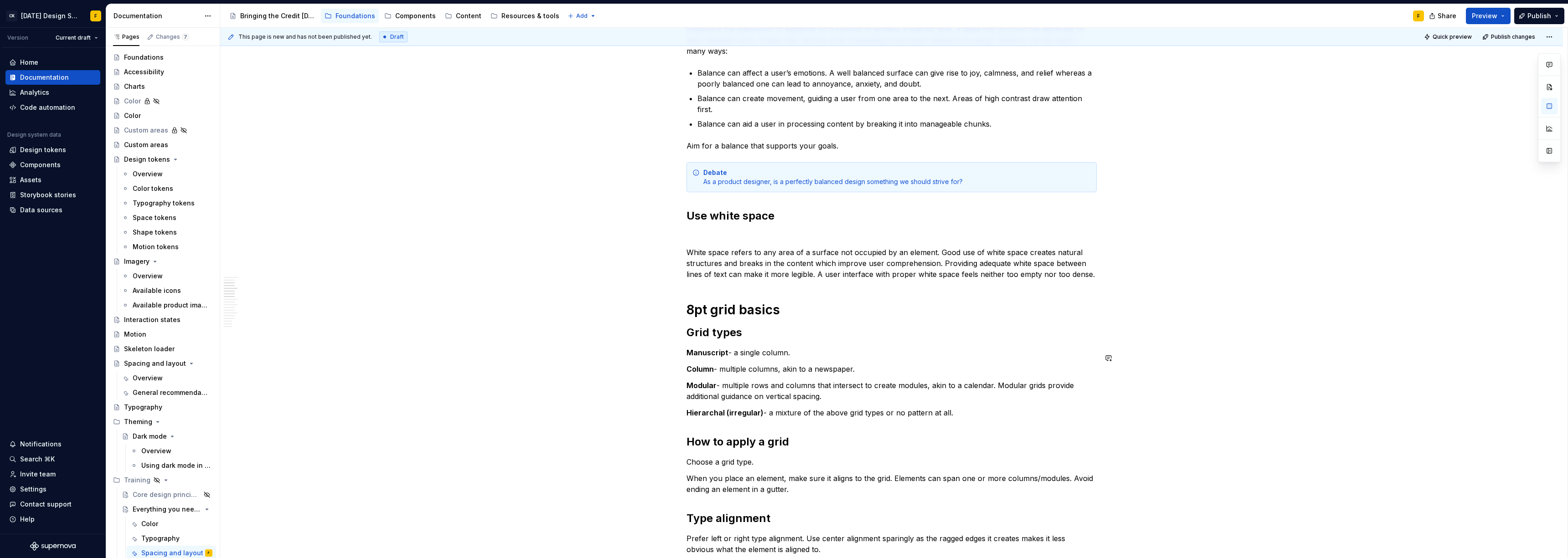
scroll to position [253, 0]
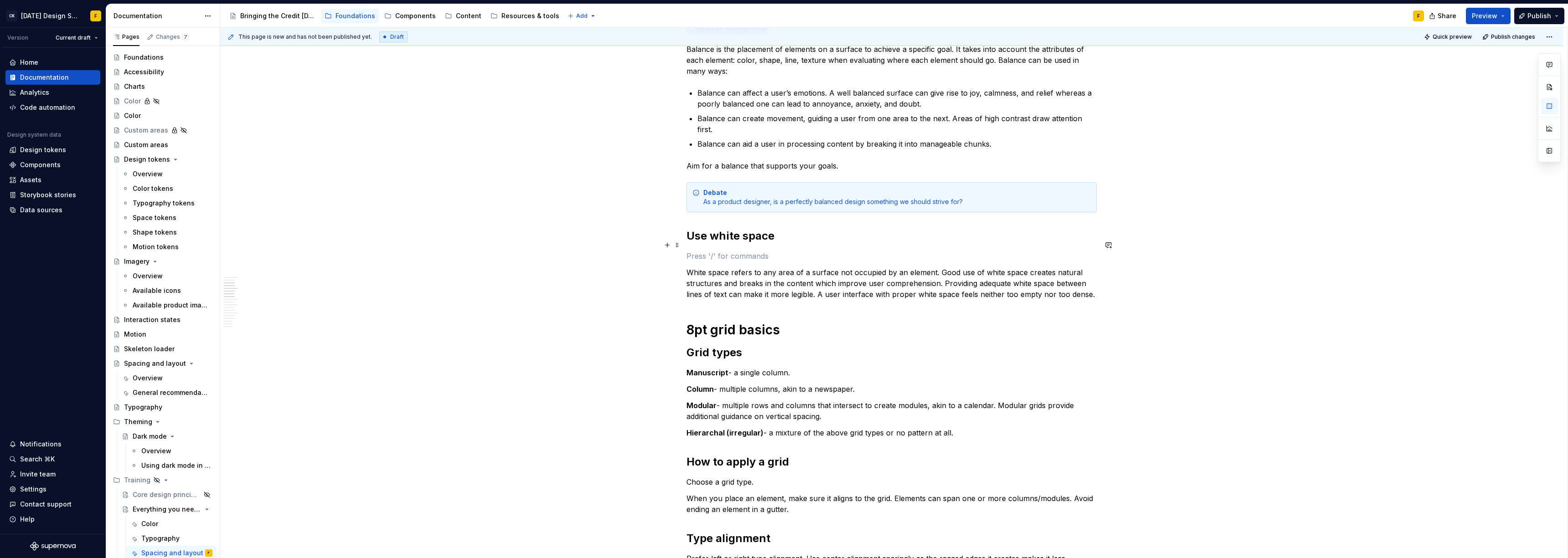
click at [728, 251] on p at bounding box center [892, 256] width 410 height 11
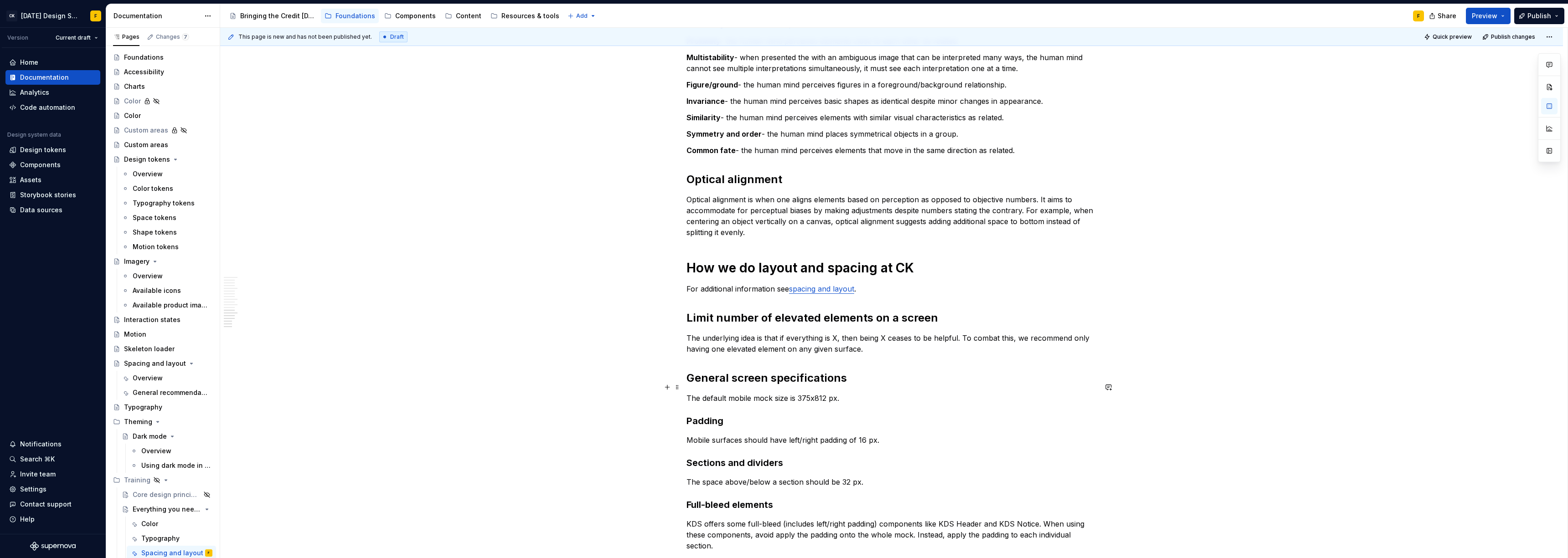
scroll to position [1114, 0]
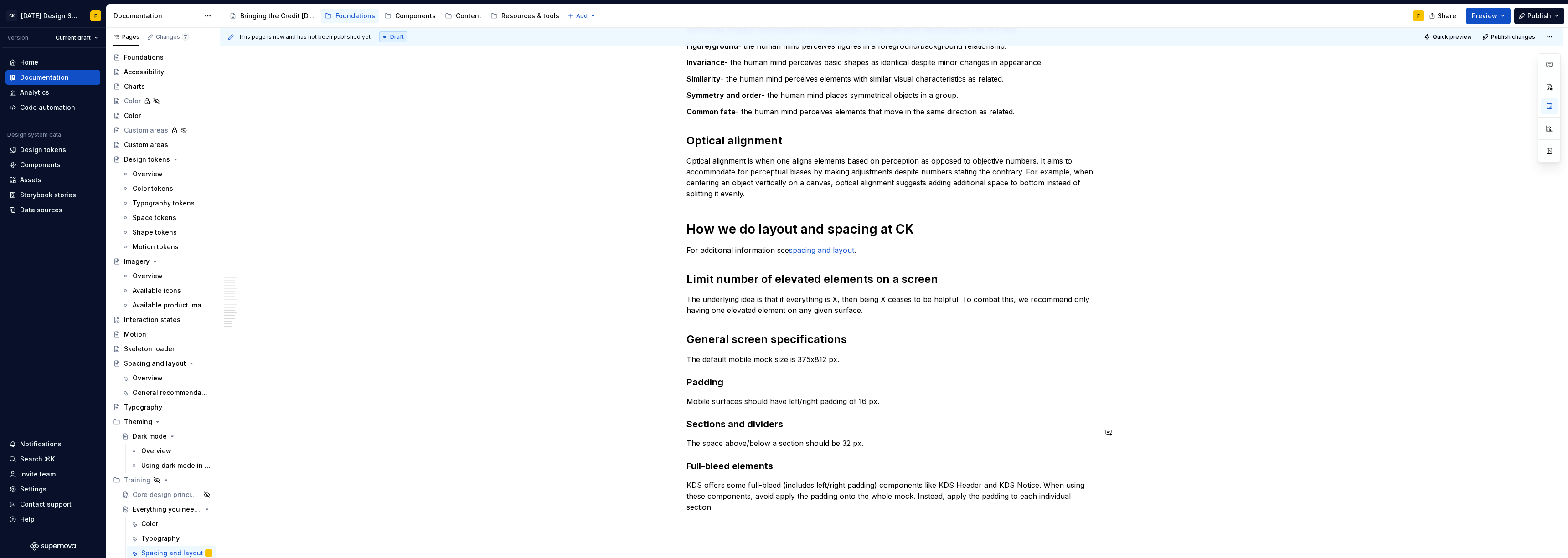
click at [885, 438] on p "The space above/below a section should be 32 px." at bounding box center [892, 444] width 410 height 11
click at [1007, 438] on p "The space above/below a section should be 32 px. A section should be bookended …" at bounding box center [892, 444] width 410 height 11
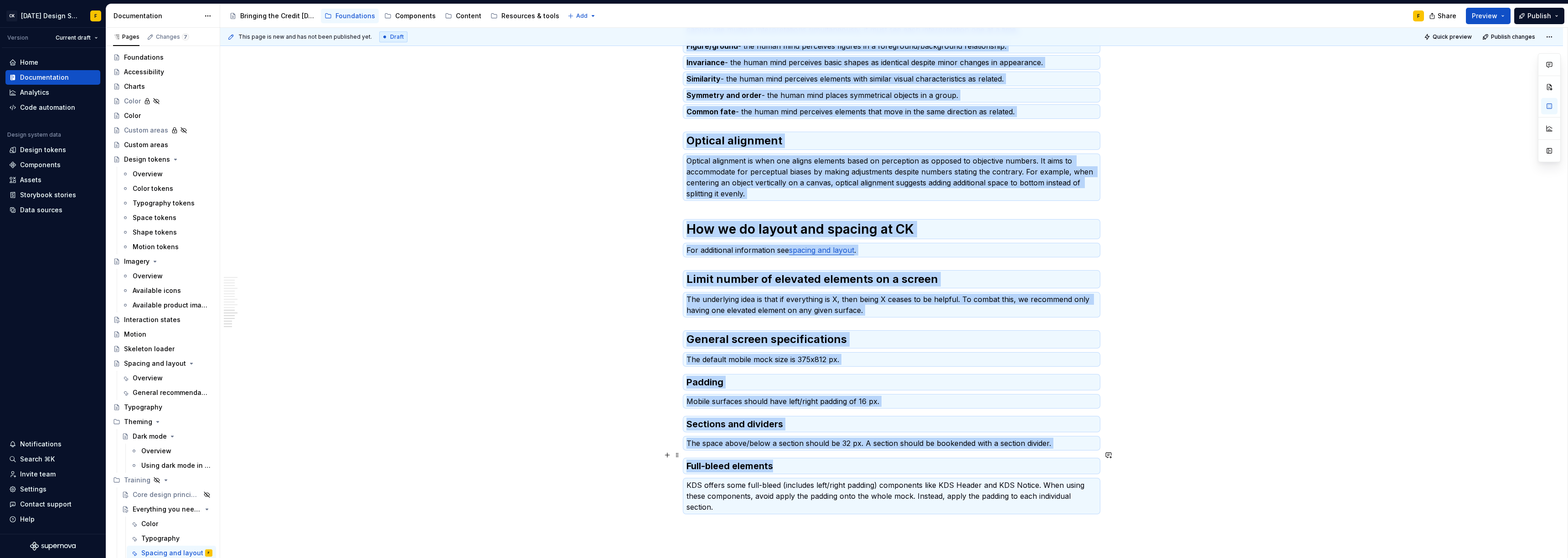
copy div "Loremi do sitamet con adipis Elitse do “eiusm te incididunt” utl etd magn A eni…"
click at [817, 491] on p "KDS offers some full-bleed (includes left/right padding) components like KDS He…" at bounding box center [892, 497] width 410 height 33
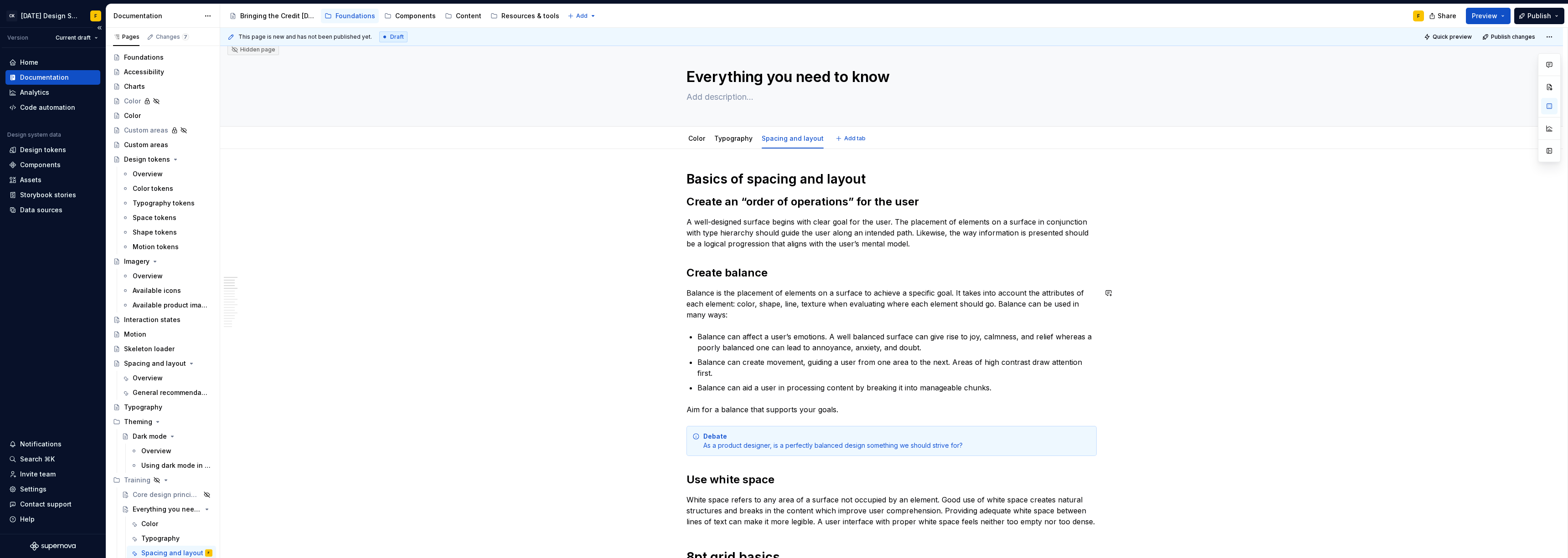
scroll to position [0, 0]
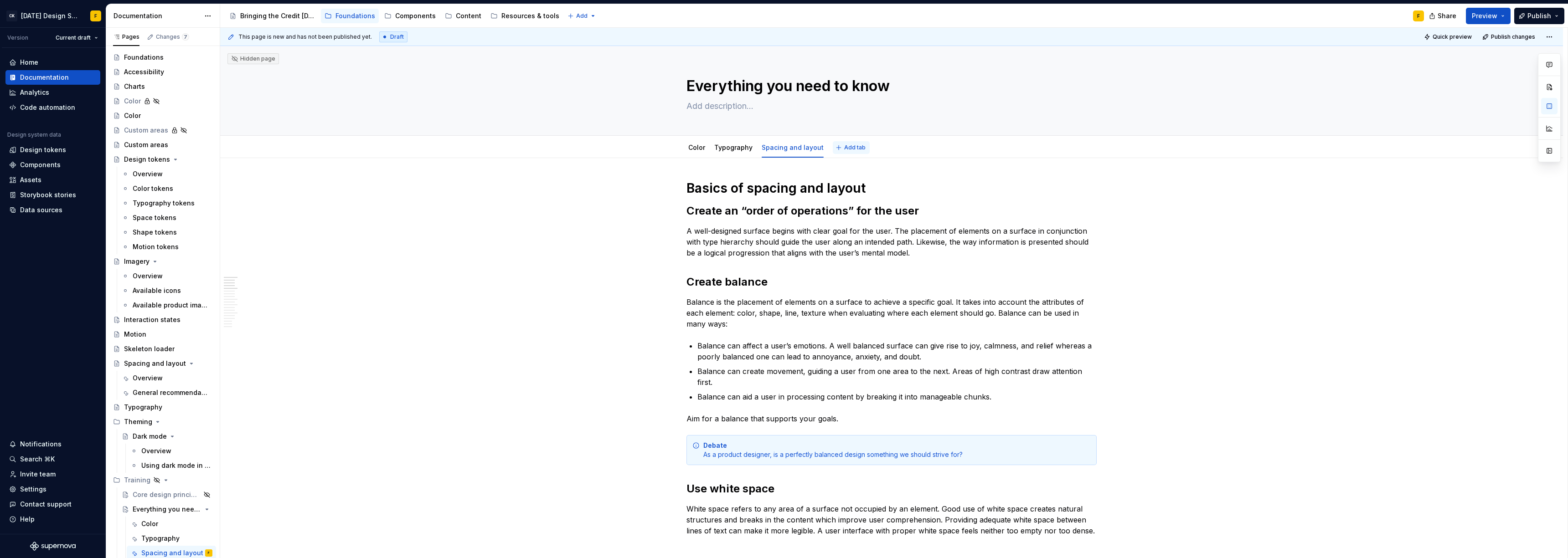
click at [834, 149] on button "Add tab" at bounding box center [851, 147] width 37 height 13
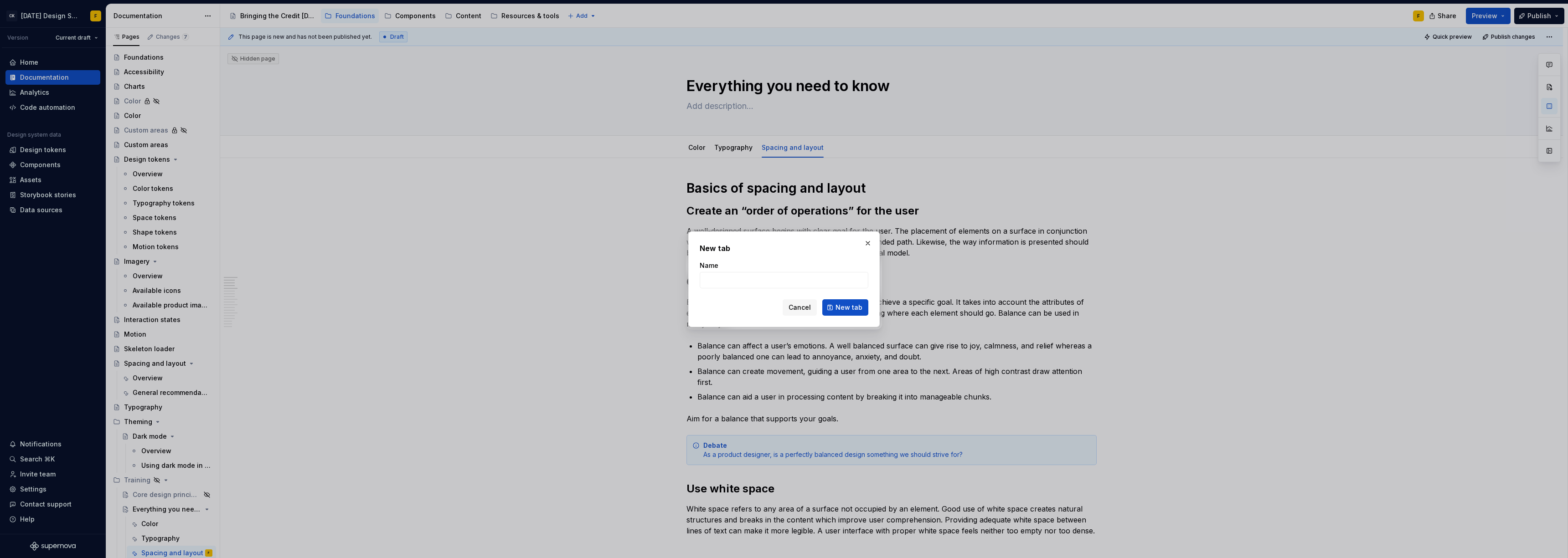
type textarea "*"
click at [747, 285] on input "Name" at bounding box center [783, 280] width 169 height 16
type input "C"
drag, startPoint x: 725, startPoint y: 281, endPoint x: 680, endPoint y: 277, distance: 45.2
click at [680, 277] on div "New tab Name Using art/icons Cancel New tab" at bounding box center [784, 279] width 1568 height 558
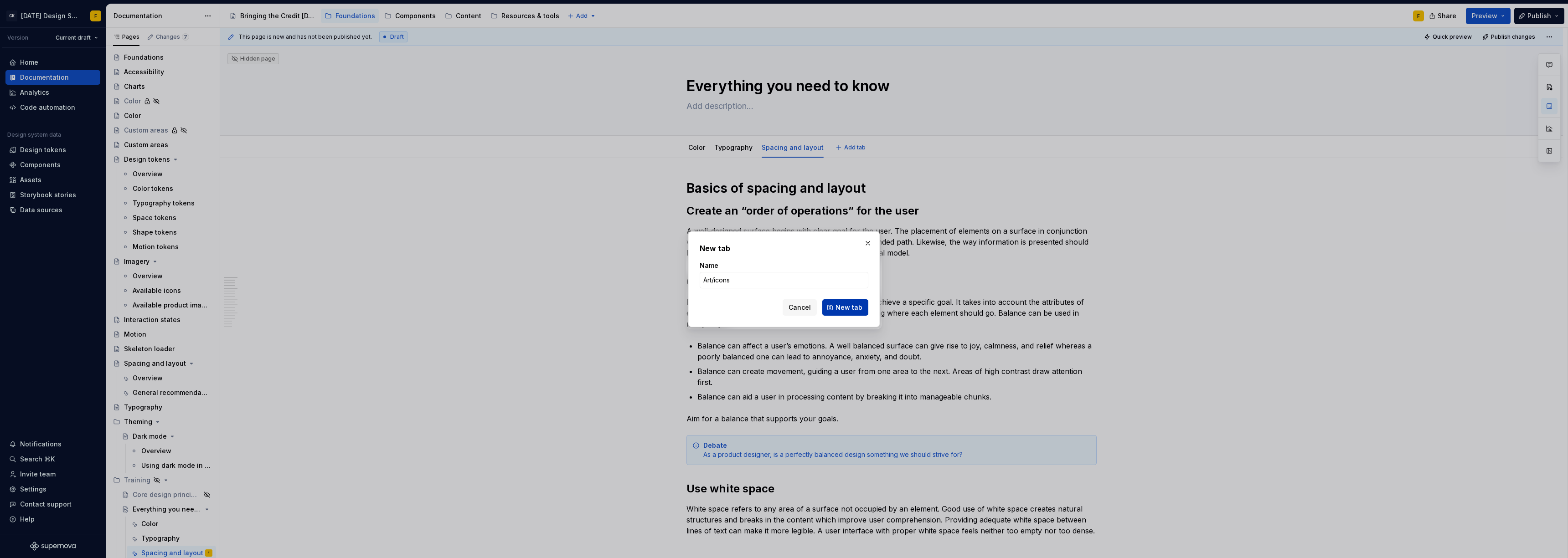
type input "Art/icons"
click at [838, 309] on span "New tab" at bounding box center [849, 307] width 27 height 9
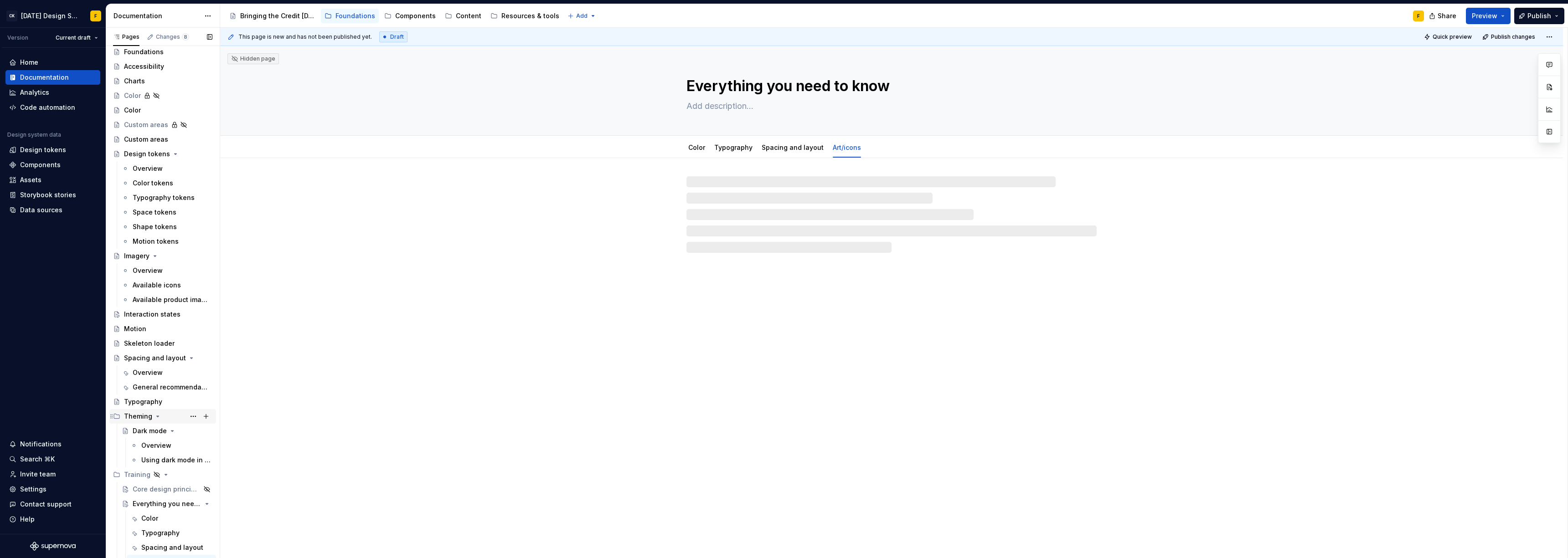
scroll to position [30, 0]
click at [782, 304] on div "Hidden page Everything you need to know Color Typography Spacing and layout Art…" at bounding box center [892, 302] width 1343 height 512
click at [164, 540] on div "Spacing and layout" at bounding box center [163, 539] width 44 height 9
type textarea "*"
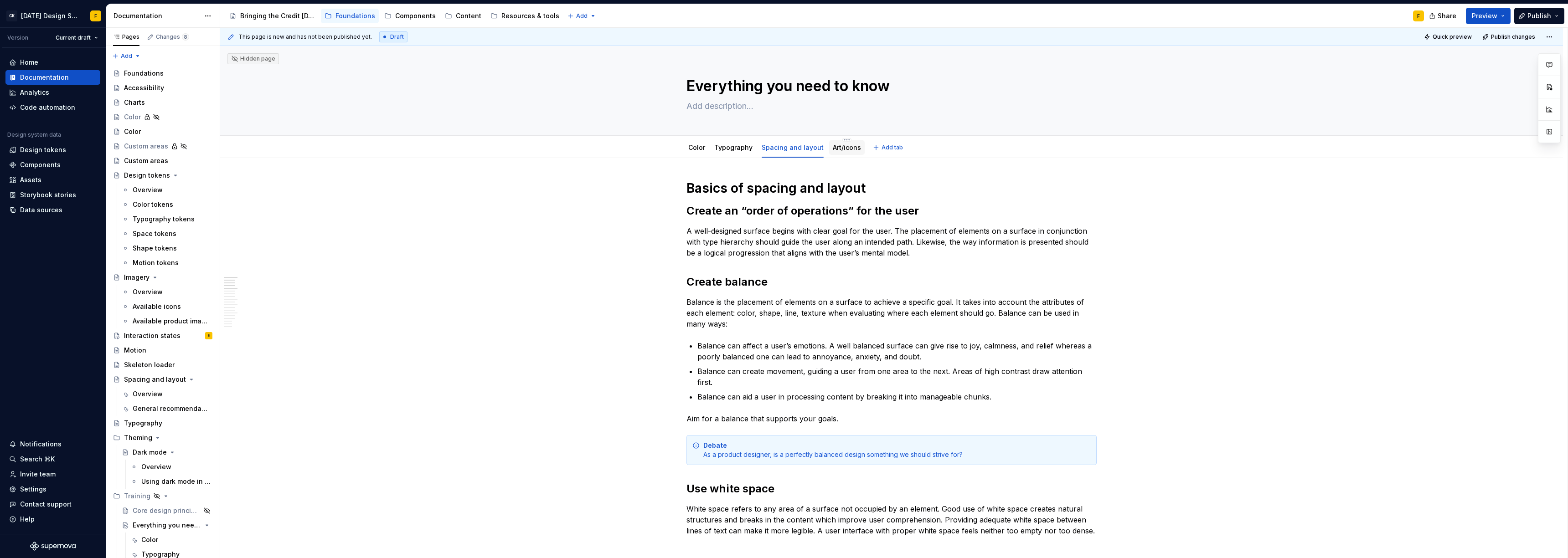
click at [836, 149] on link "Art/icons" at bounding box center [847, 147] width 28 height 8
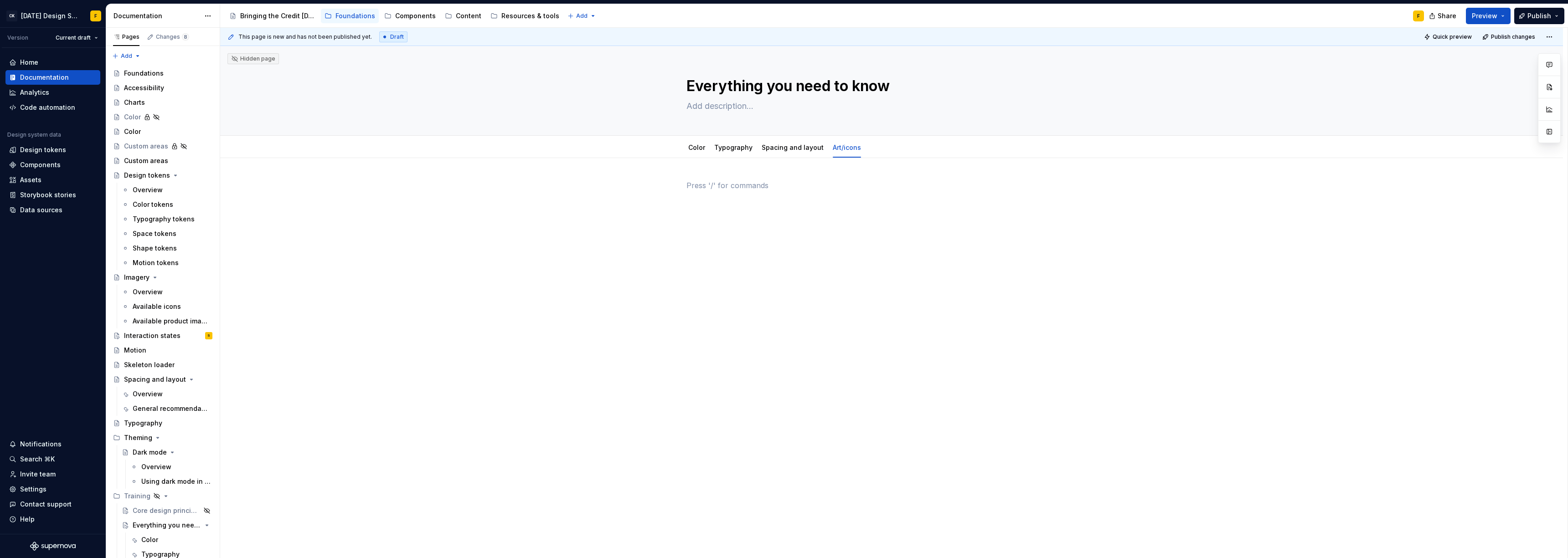
click at [792, 217] on div at bounding box center [892, 203] width 410 height 46
click at [782, 145] on link "Spacing and layout" at bounding box center [793, 147] width 62 height 8
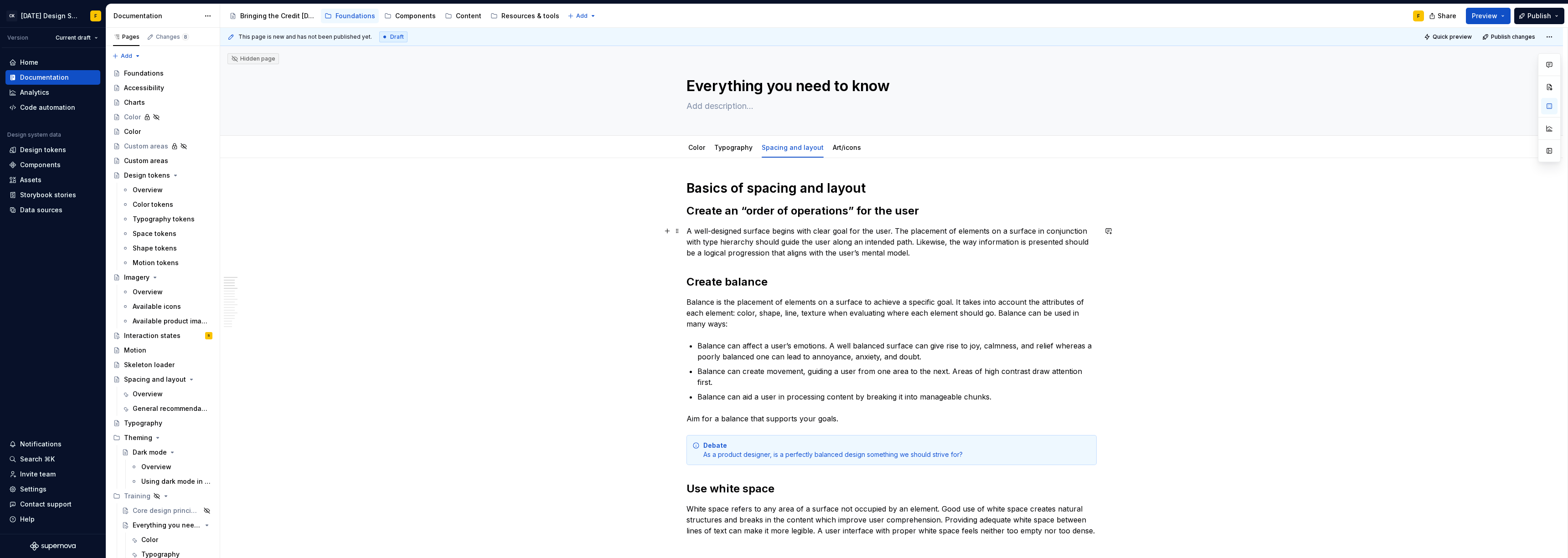
click at [818, 232] on p "A well-designed surface begins with clear goal for the user. The placement of e…" at bounding box center [892, 242] width 410 height 33
type textarea "*"
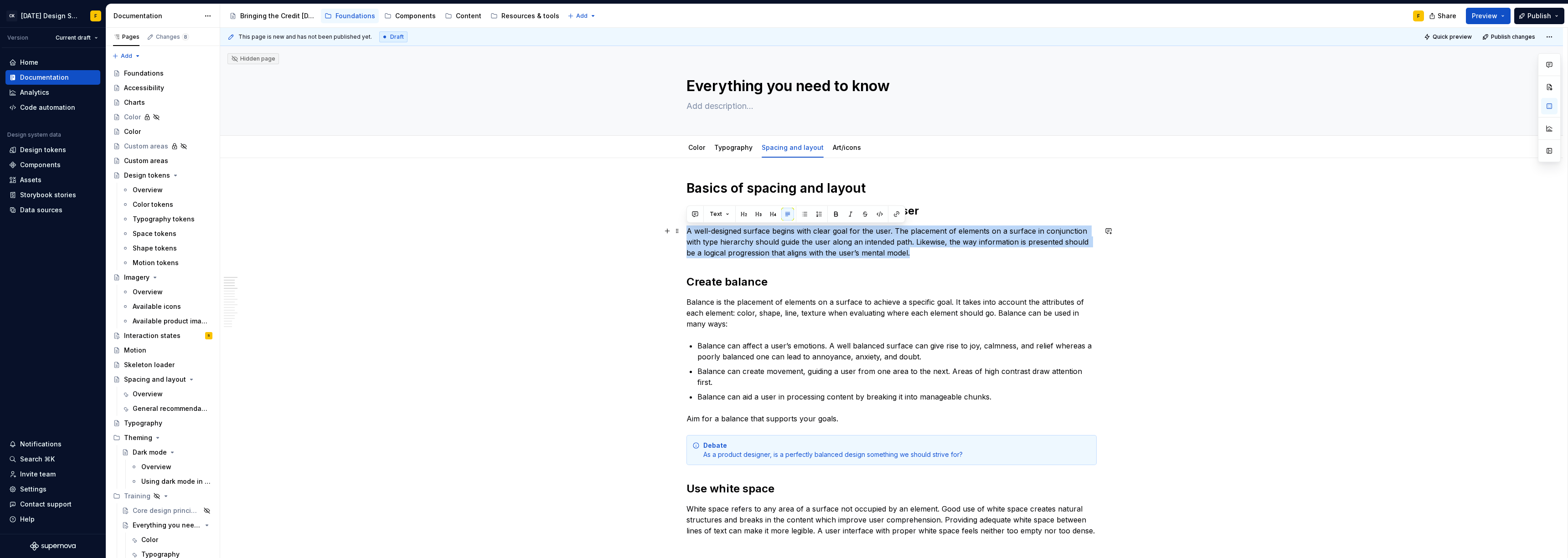
drag, startPoint x: 912, startPoint y: 255, endPoint x: 688, endPoint y: 231, distance: 225.3
click at [688, 231] on p "A well-designed surface begins with clear goal for the user. The placement of e…" at bounding box center [892, 242] width 410 height 33
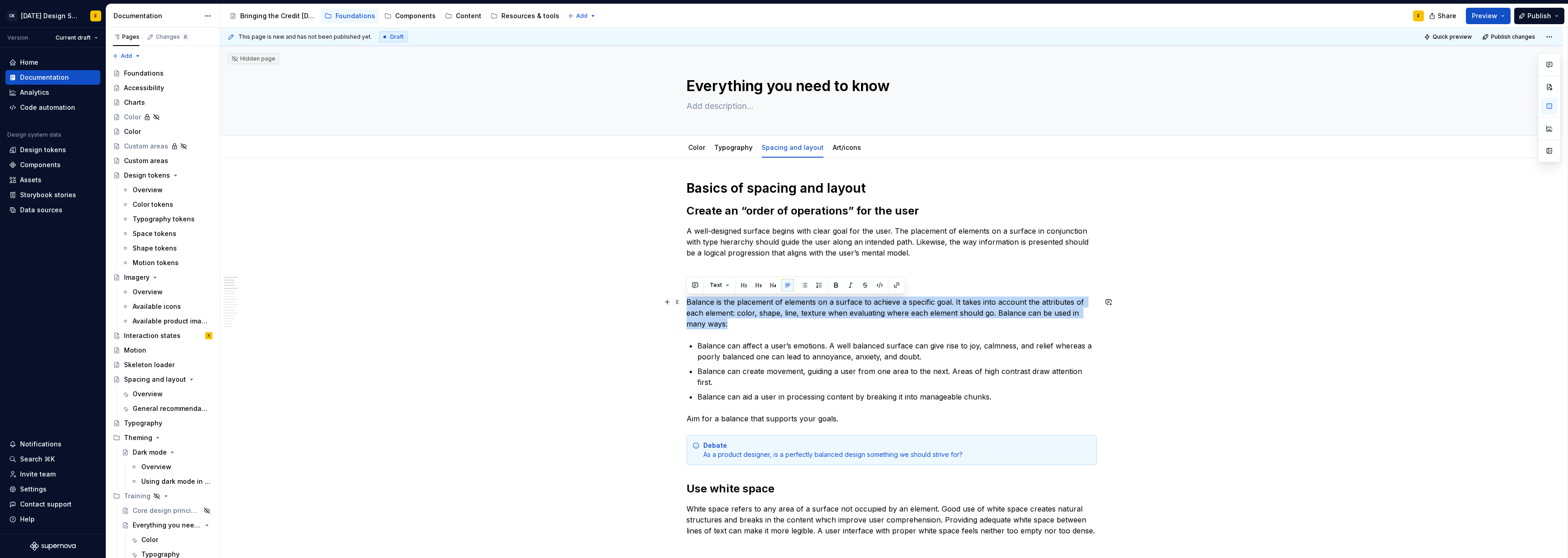
drag, startPoint x: 729, startPoint y: 324, endPoint x: 687, endPoint y: 304, distance: 46.5
click at [687, 304] on p "Balance is the placement of elements on a surface to achieve a specific goal. I…" at bounding box center [892, 313] width 410 height 33
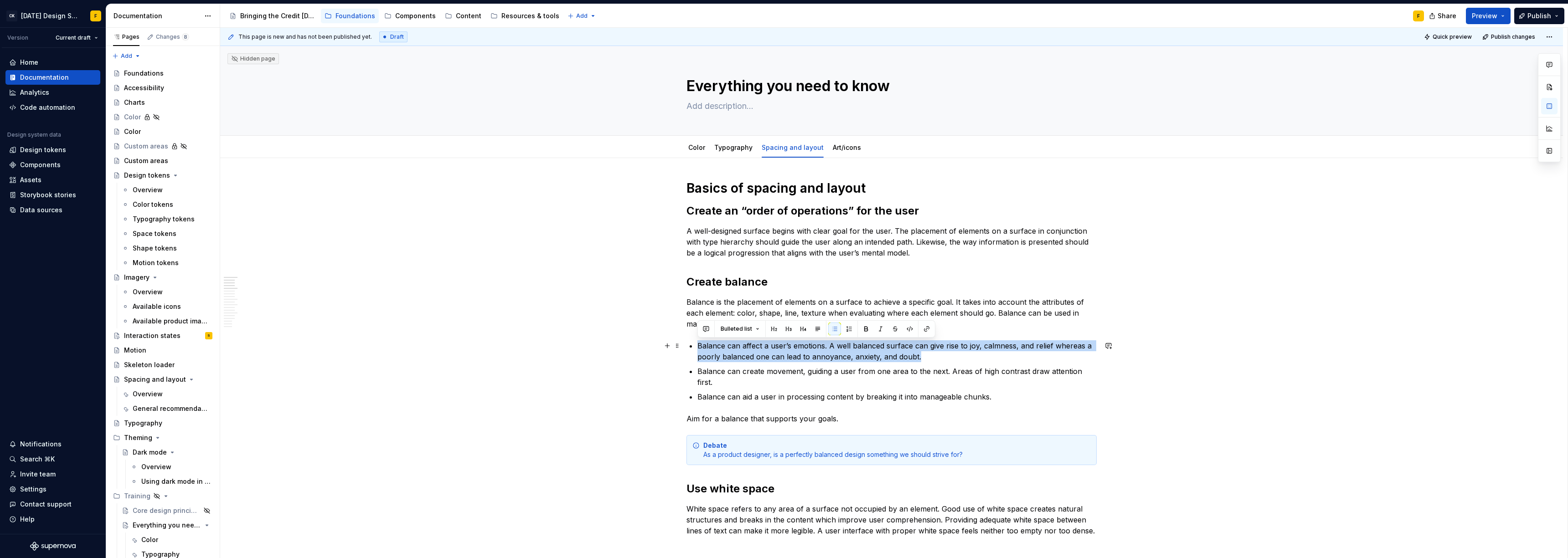
drag, startPoint x: 917, startPoint y: 357, endPoint x: 693, endPoint y: 347, distance: 224.2
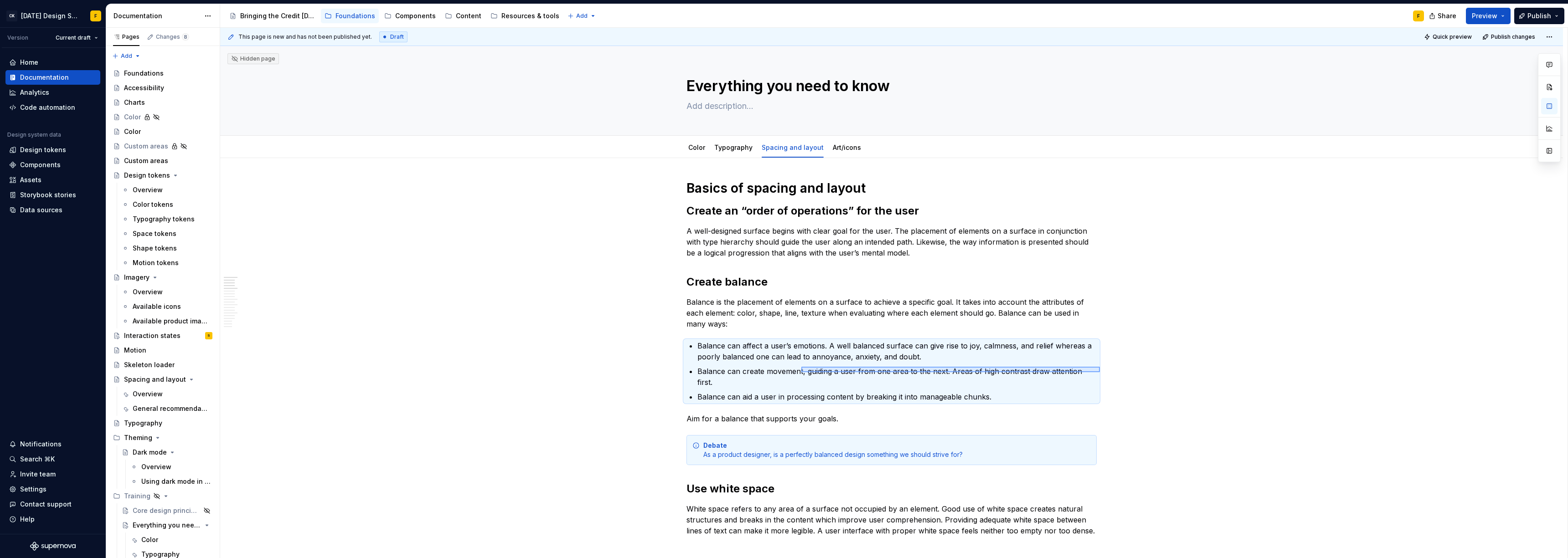
drag, startPoint x: 1079, startPoint y: 371, endPoint x: 801, endPoint y: 367, distance: 278.0
click at [801, 367] on div "This page is new and has not been published yet. Draft Quick preview Publish ch…" at bounding box center [894, 293] width 1348 height 531
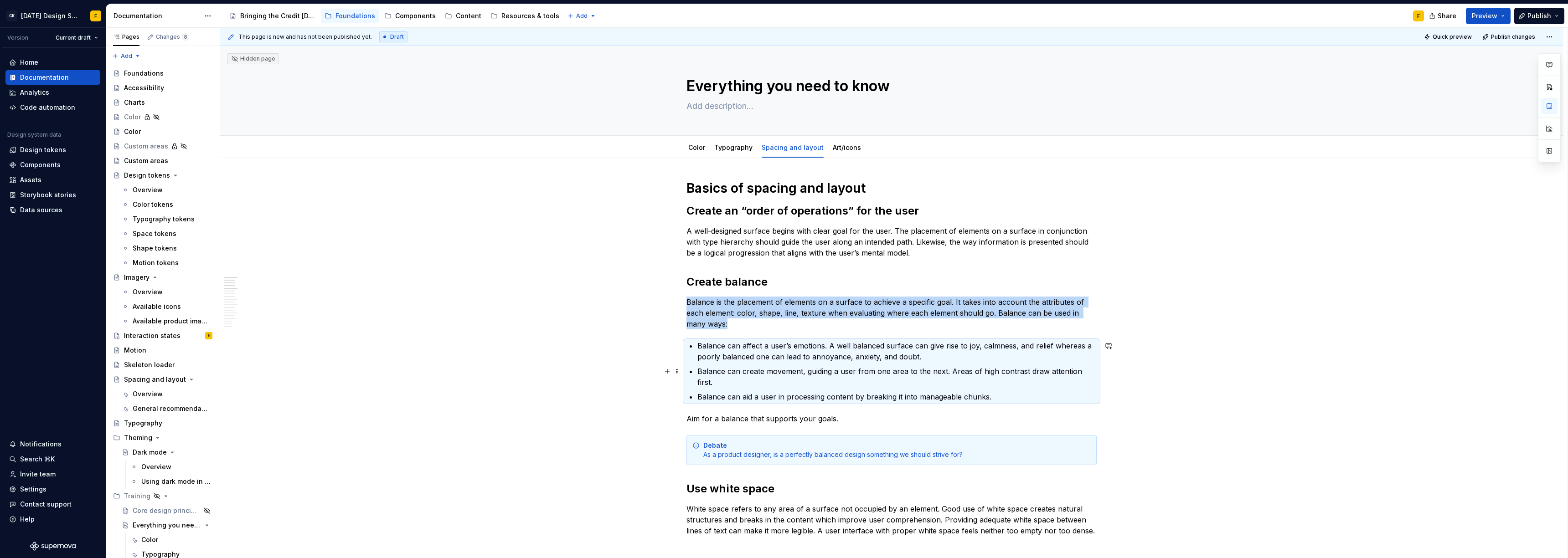
click at [705, 374] on p "Balance can create movement, guiding a user from one area to the next. Areas of…" at bounding box center [897, 377] width 399 height 22
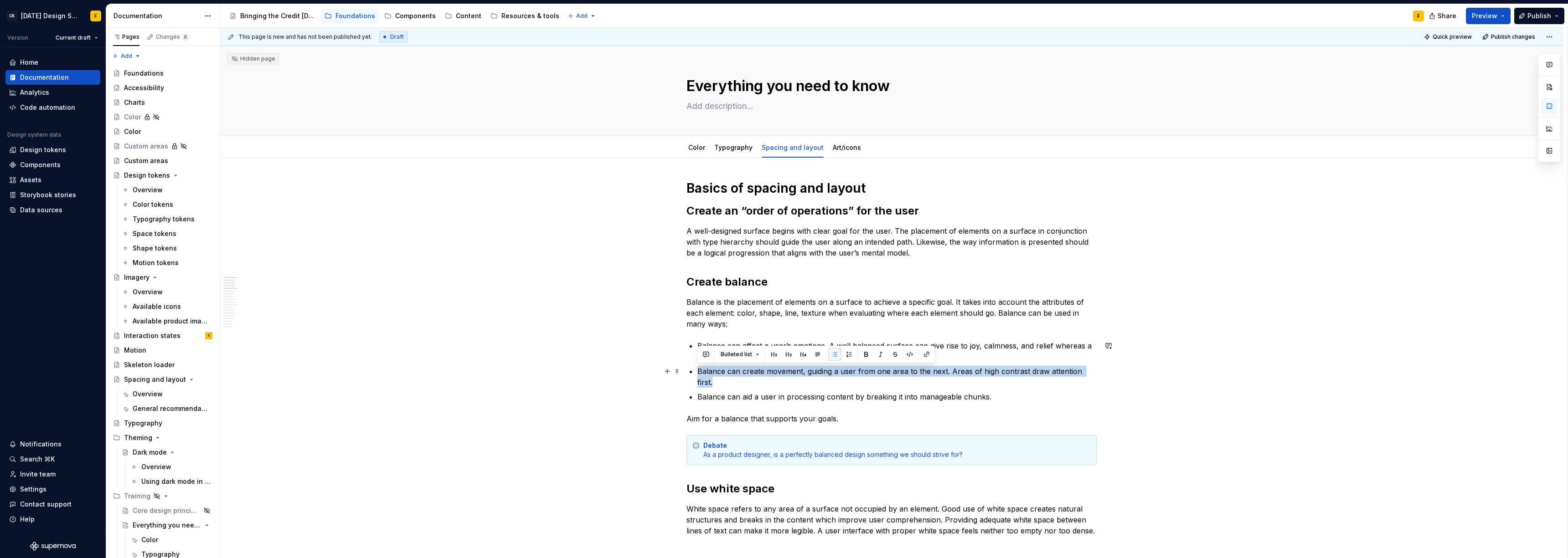
drag, startPoint x: 699, startPoint y: 371, endPoint x: 1094, endPoint y: 372, distance: 395.0
click at [1094, 372] on p "Balance can create movement, guiding a user from one area to the next. Areas of…" at bounding box center [897, 377] width 399 height 22
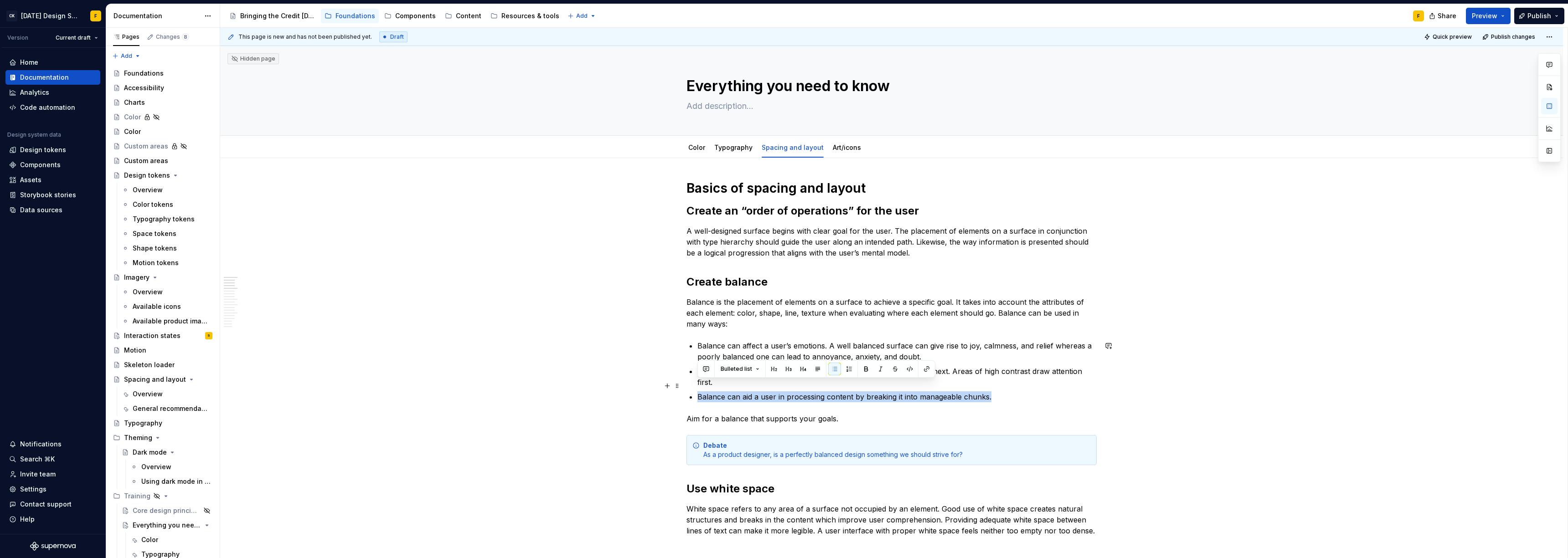
drag, startPoint x: 989, startPoint y: 386, endPoint x: 687, endPoint y: 387, distance: 302.0
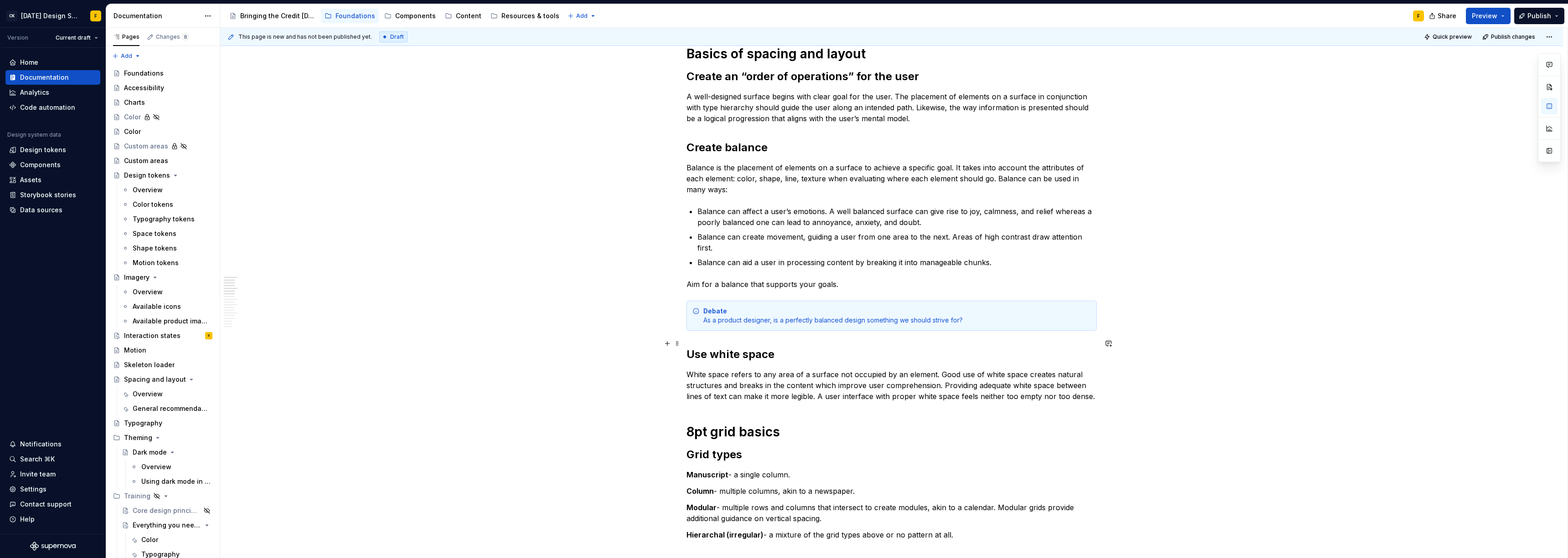
scroll to position [137, 0]
click at [1066, 384] on p "White space refers to any area of a surface not occupied by an element. Good us…" at bounding box center [892, 383] width 410 height 33
paste div
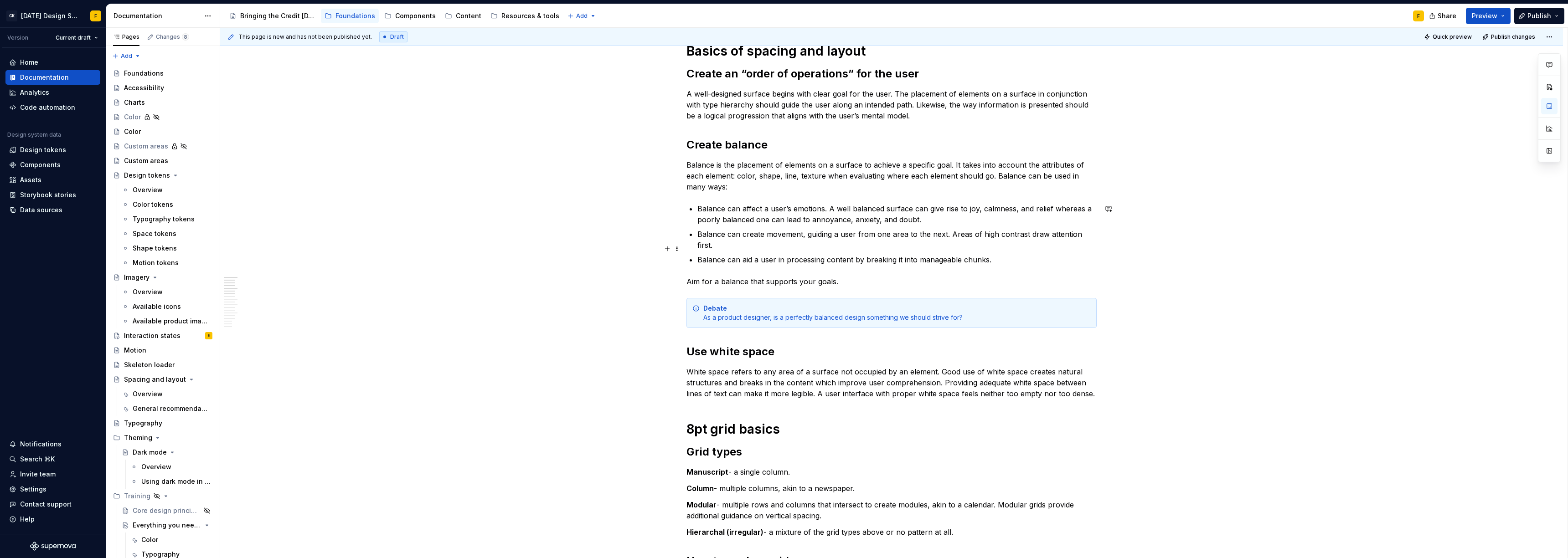
click at [1028, 254] on p "Balance can aid a user in processing content by breaking it into manageable chu…" at bounding box center [897, 260] width 399 height 11
click at [1007, 220] on p "Balance can affect a user’s emotions. A well balanced surface can give rise to …" at bounding box center [897, 214] width 399 height 22
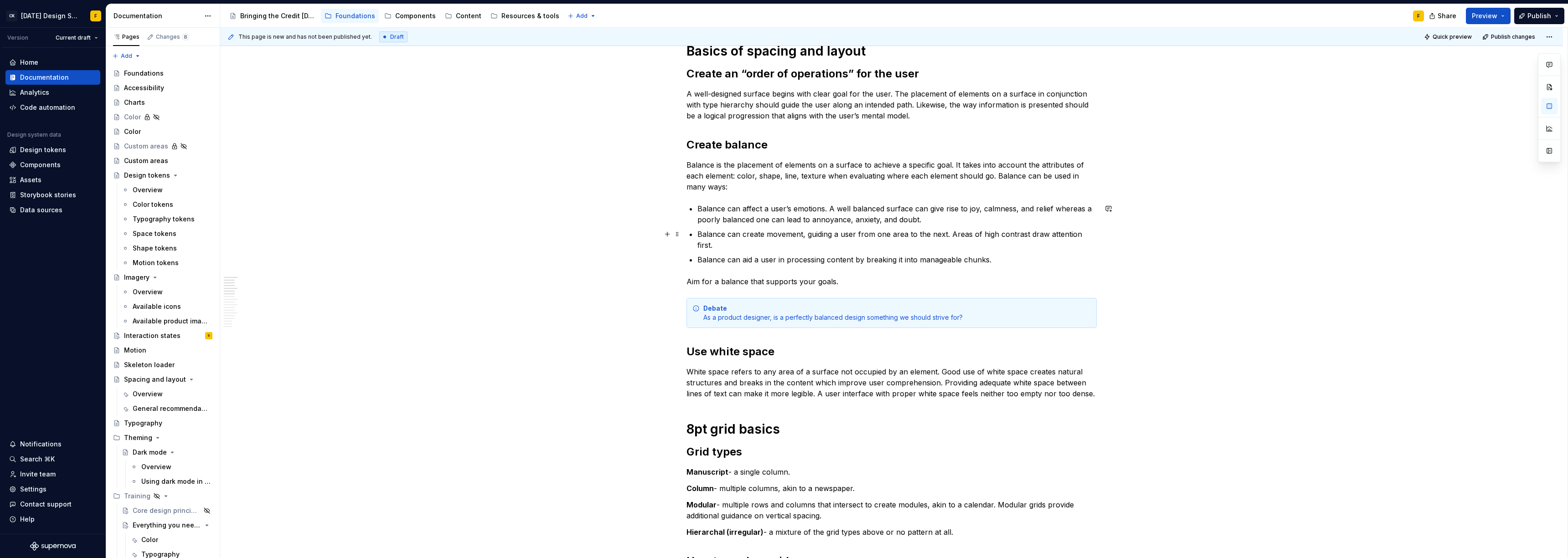
click at [1093, 235] on p "Balance can create movement, guiding a user from one area to the next. Areas of…" at bounding box center [897, 240] width 399 height 22
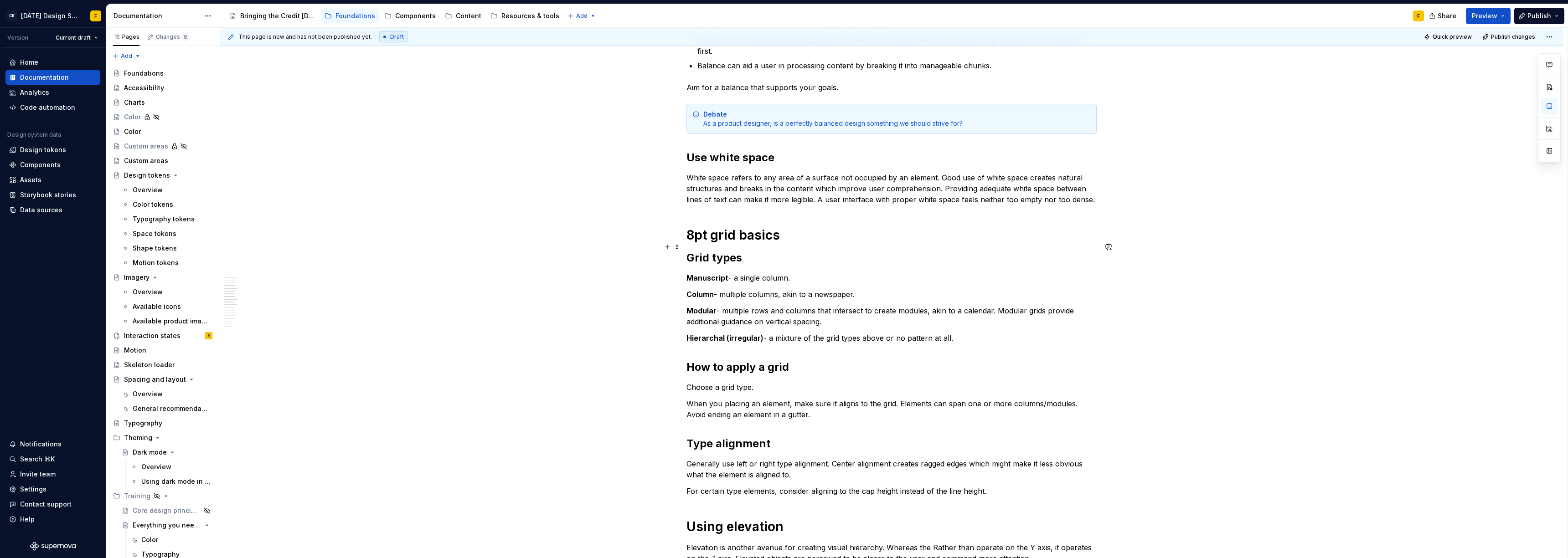
scroll to position [433, 0]
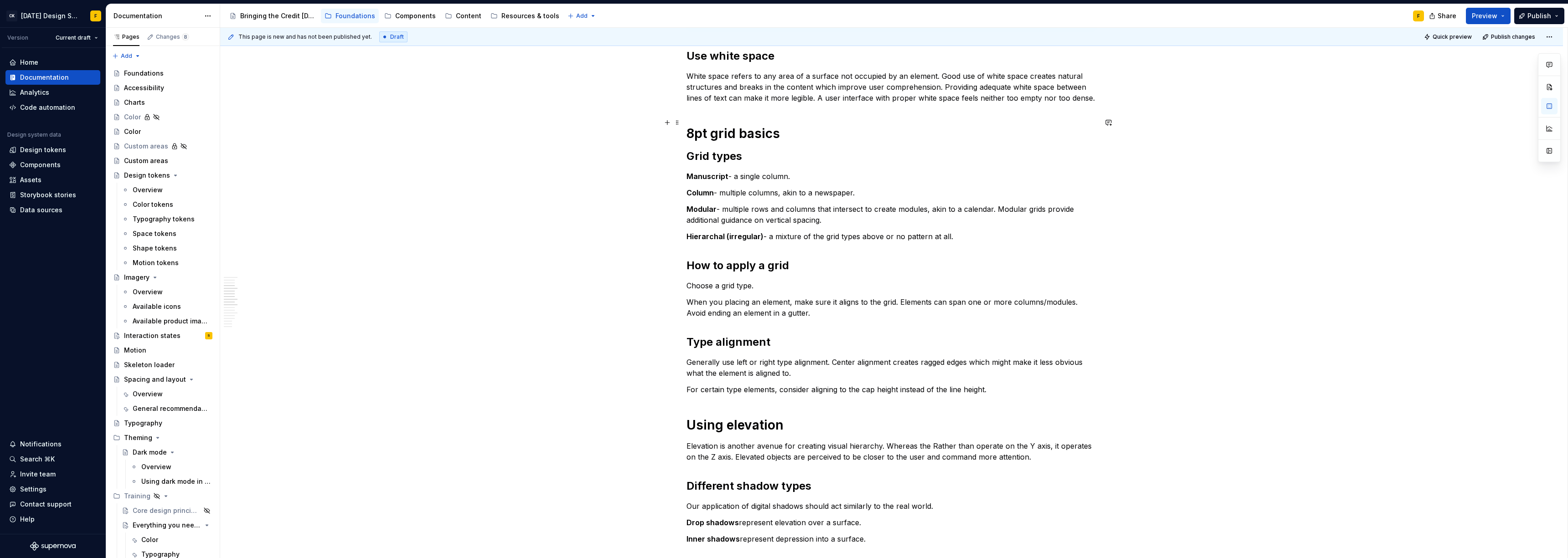
click at [694, 125] on h1 "8pt grid basics" at bounding box center [892, 133] width 410 height 16
drag, startPoint x: 769, startPoint y: 227, endPoint x: 976, endPoint y: 225, distance: 207.0
click at [976, 231] on p "Hierarchal (irregular) - a mixture of the grid types above or no pattern at all." at bounding box center [892, 237] width 410 height 11
click at [793, 296] on p "When you placing an element, make sure it aligns to the grid. Elements can span…" at bounding box center [892, 307] width 410 height 22
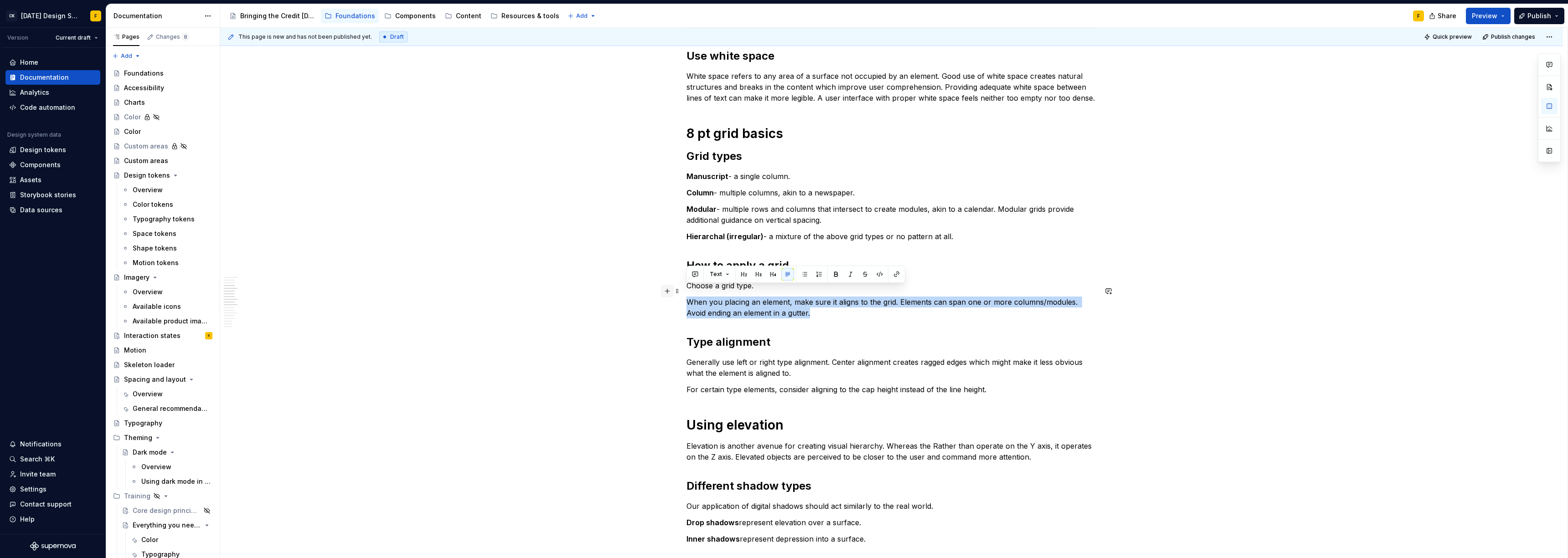
drag, startPoint x: 788, startPoint y: 303, endPoint x: 667, endPoint y: 293, distance: 121.4
click at [687, 293] on div "Basics of spacing and layout Create an “order of operations” for the user A wel…" at bounding box center [892, 470] width 410 height 1446
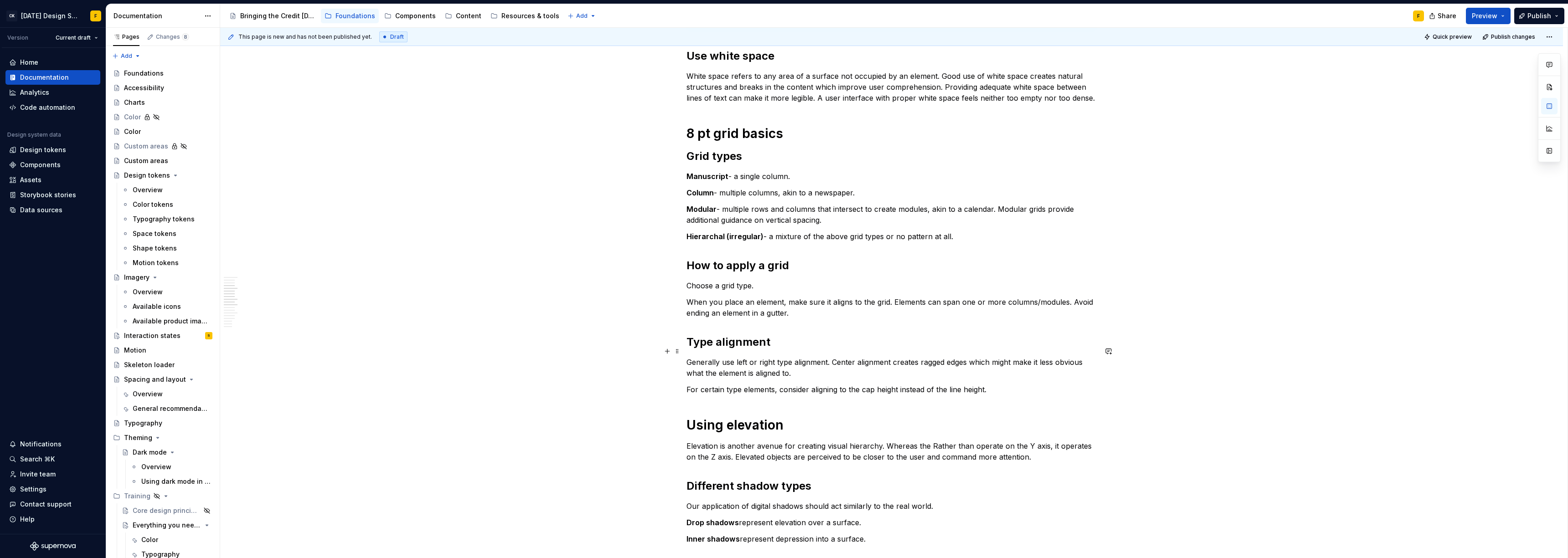
click at [783, 357] on p "Generally use left or right type alignment. Center alignment creates ragged edg…" at bounding box center [892, 368] width 410 height 22
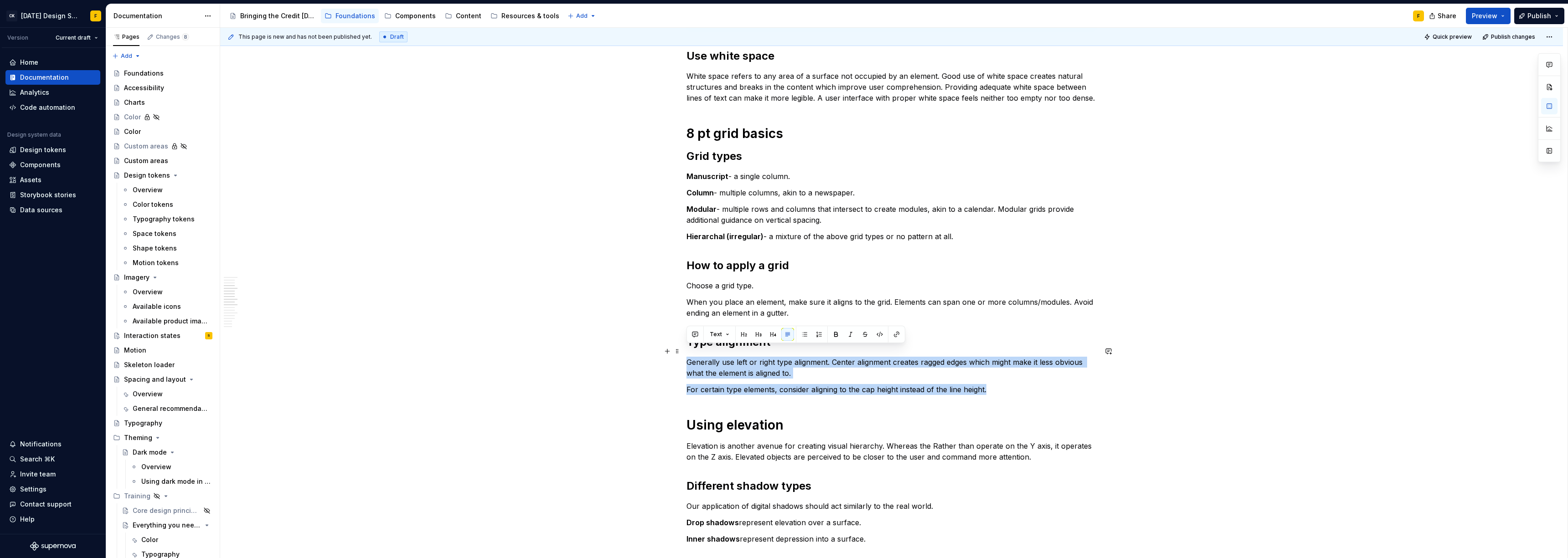
drag, startPoint x: 997, startPoint y: 380, endPoint x: 688, endPoint y: 348, distance: 310.7
click at [688, 348] on div "Basics of spacing and layout Create an “order of operations” for the user A wel…" at bounding box center [892, 464] width 410 height 1435
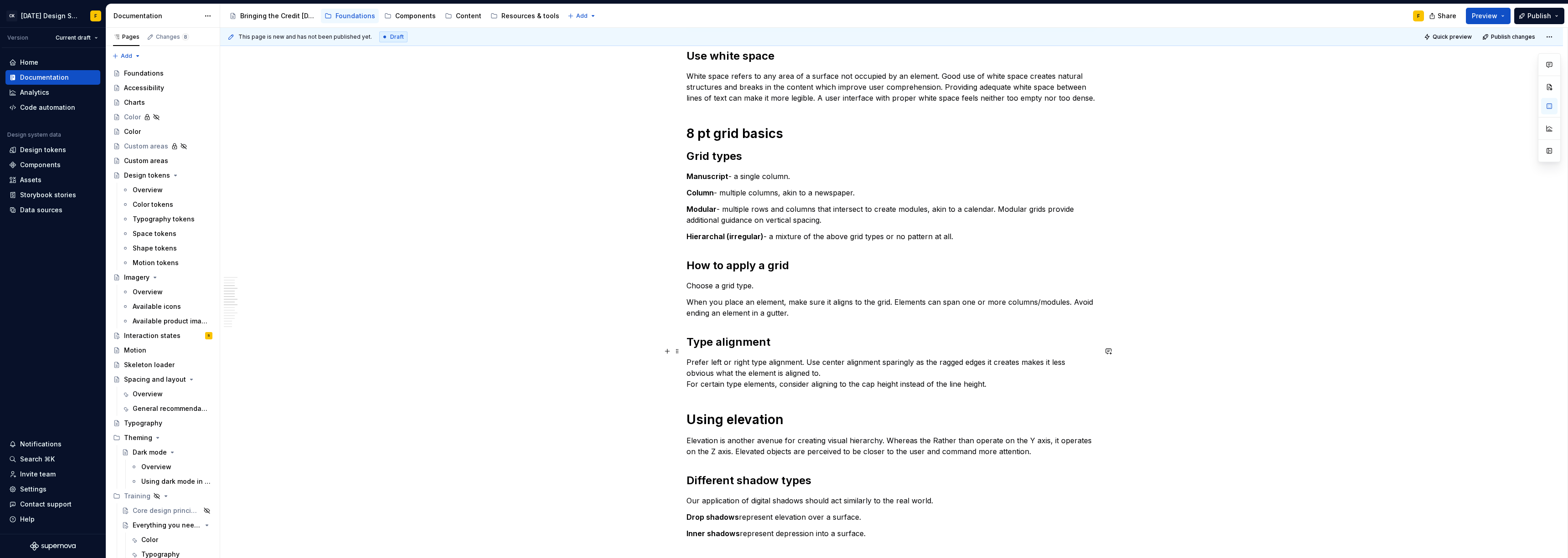
click at [992, 378] on p "Prefer left or right type alignment. Use center alignment sparingly as the ragg…" at bounding box center [892, 373] width 410 height 33
click at [688, 375] on p "Prefer left or right type alignment. Use center alignment sparingly as the ragg…" at bounding box center [892, 373] width 410 height 33
click at [687, 375] on p "Prefer left or right type alignment. Use center alignment sparingly as the ragg…" at bounding box center [892, 373] width 410 height 33
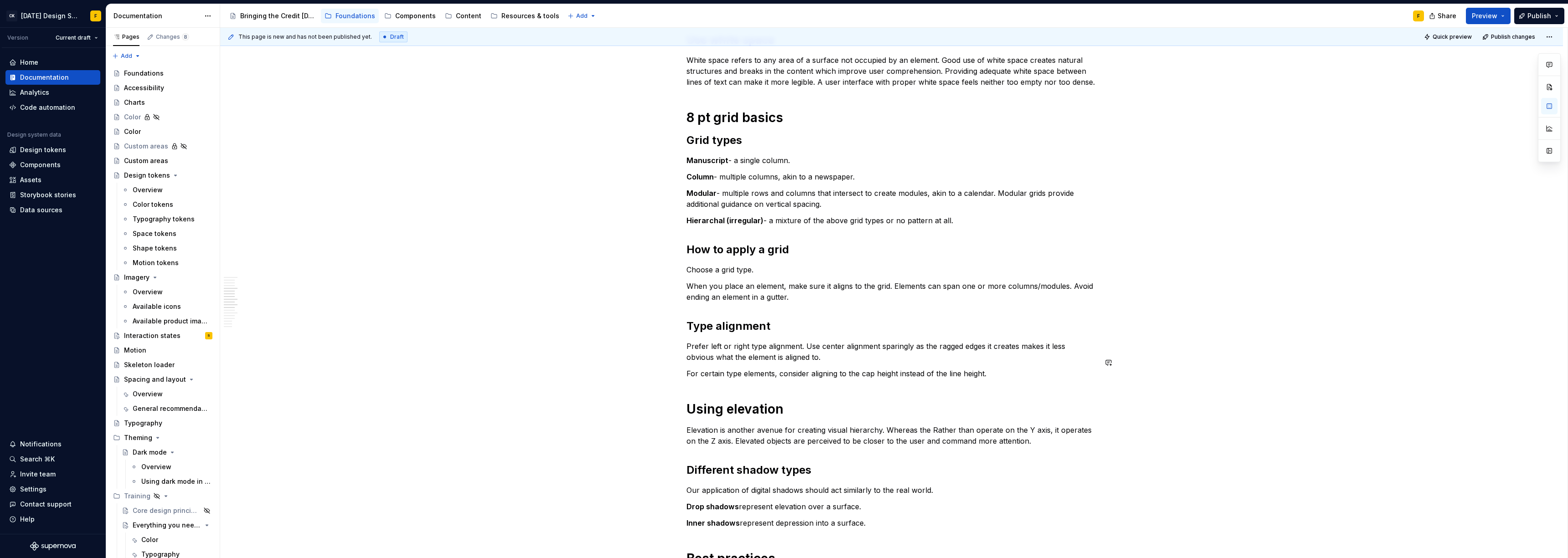
scroll to position [688, 0]
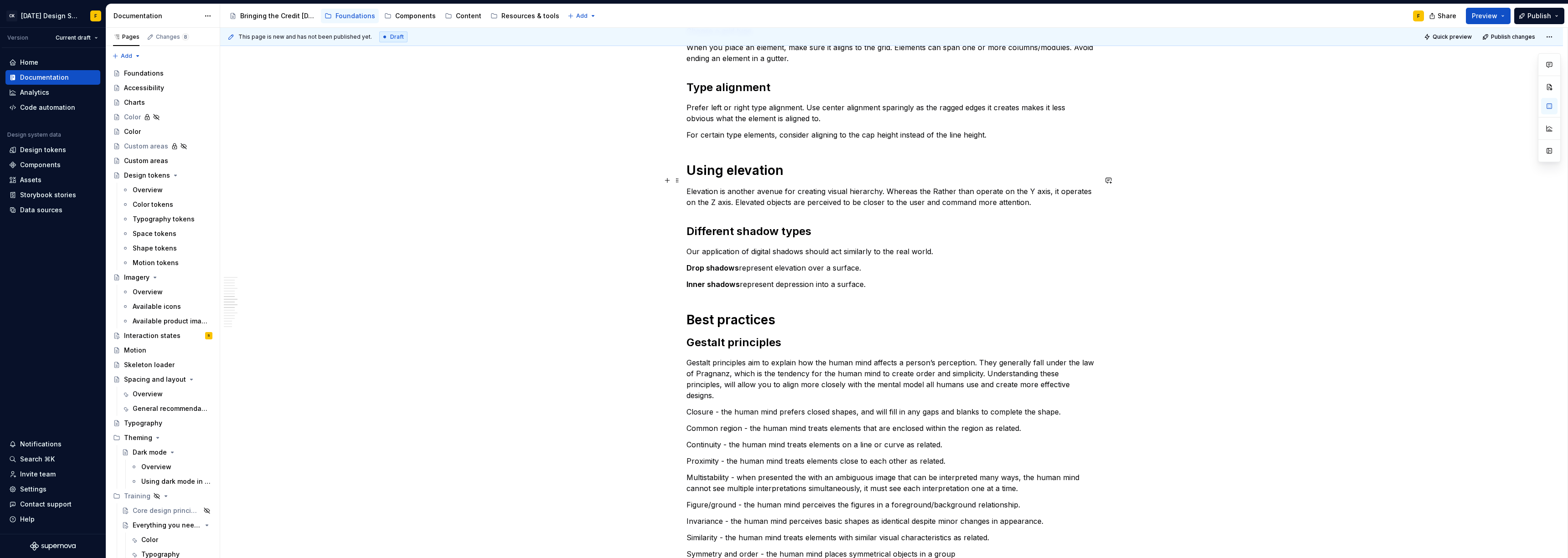
click at [727, 186] on p "Elevation is another avenue for creating visual hierarchy. Whereas the Rather t…" at bounding box center [892, 197] width 410 height 22
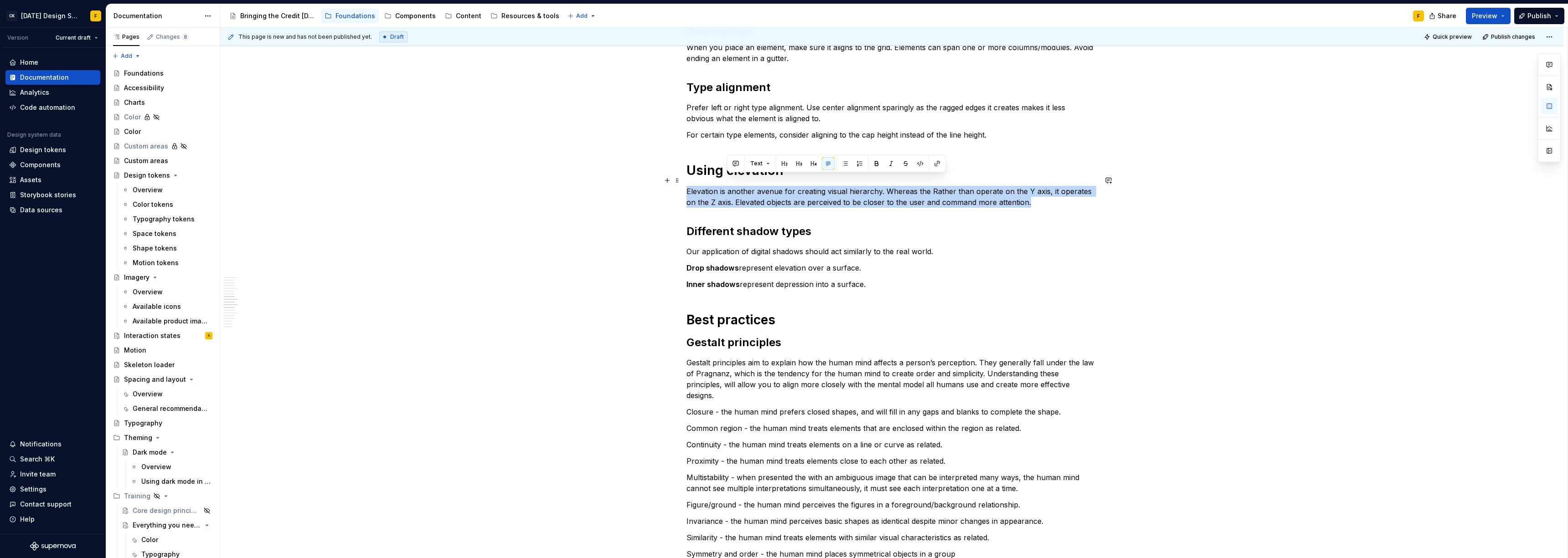
click at [727, 186] on p "Elevation is another avenue for creating visual hierarchy. Whereas the Rather t…" at bounding box center [892, 197] width 410 height 22
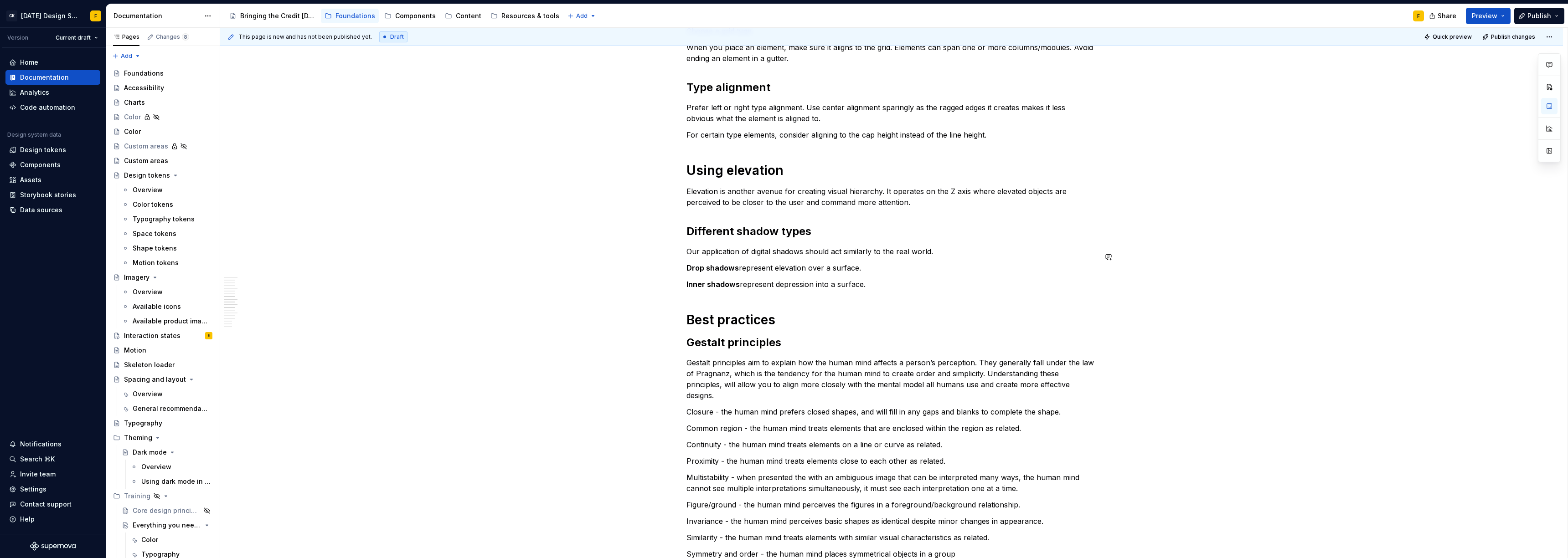
click at [730, 263] on div "Basics of spacing and layout Create an “order of operations” for the user A wel…" at bounding box center [892, 210] width 410 height 1435
drag, startPoint x: 866, startPoint y: 276, endPoint x: 682, endPoint y: 237, distance: 188.1
click at [682, 237] on div "Basics of spacing and layout Create an “order of operations” for the user A wel…" at bounding box center [892, 288] width 1343 height 1636
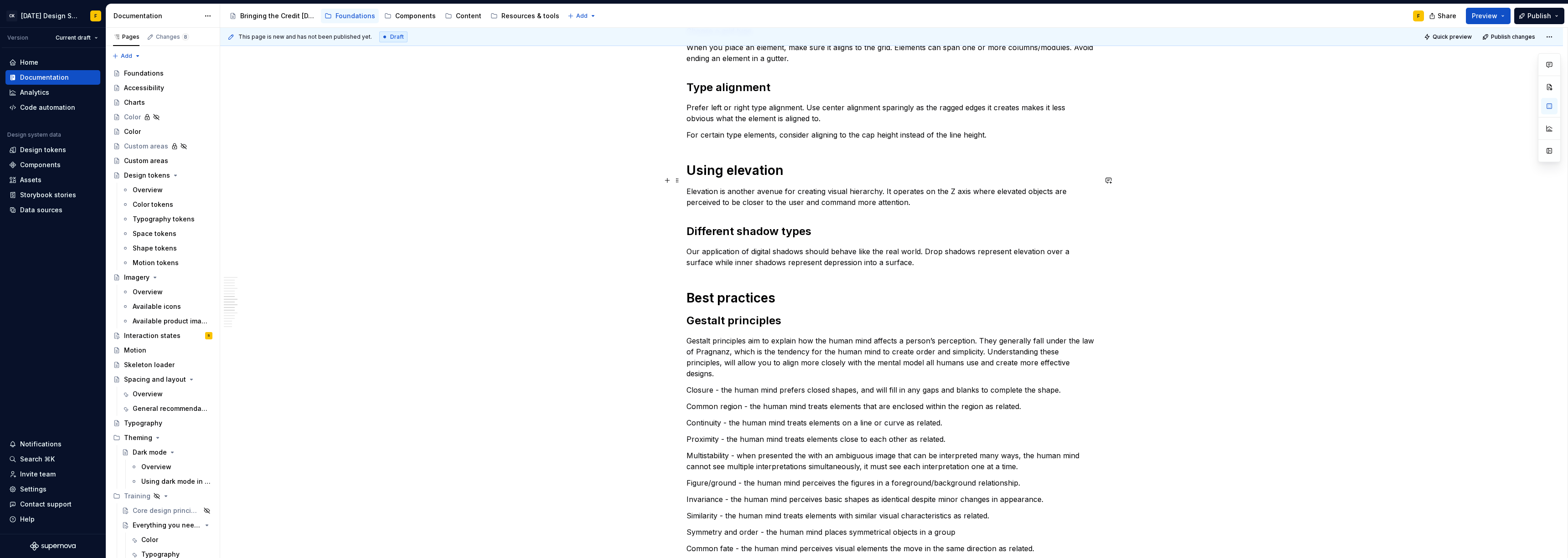
click at [1004, 193] on p "Elevation is another avenue for creating visual hierarchy. It operates on the Z…" at bounding box center [892, 197] width 410 height 22
click at [941, 268] on div "Basics of spacing and layout Create an “order of operations” for the user A wel…" at bounding box center [892, 199] width 410 height 1414
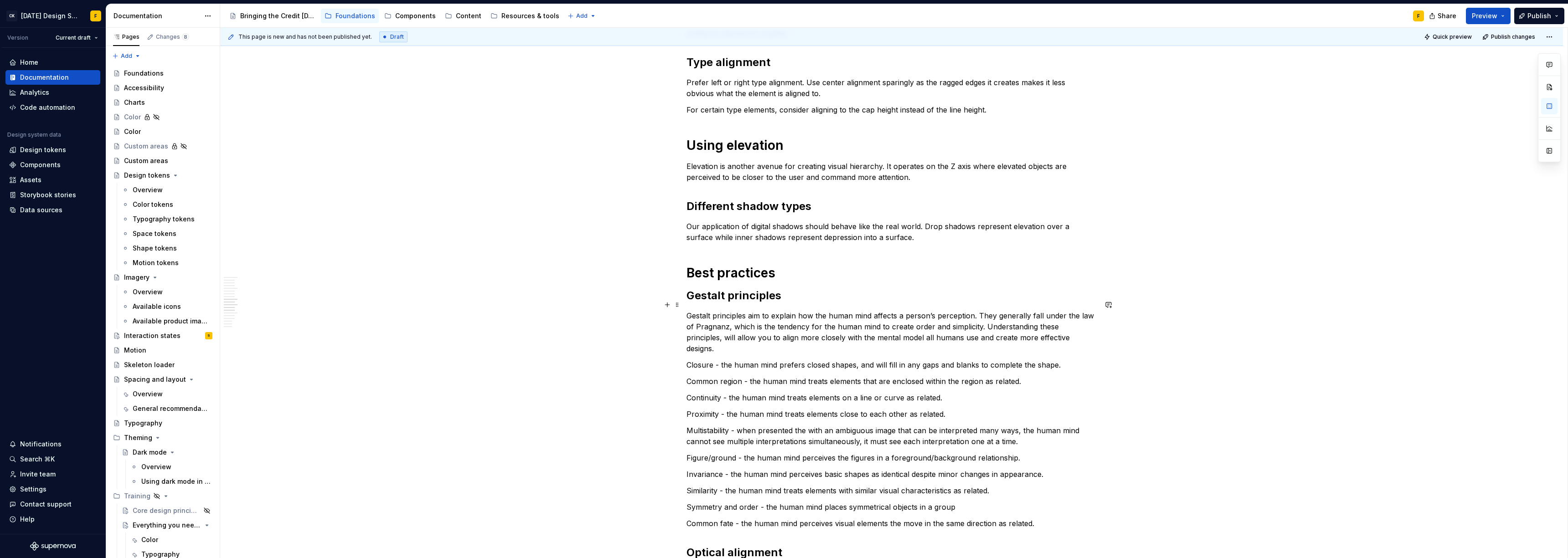
scroll to position [854, 0]
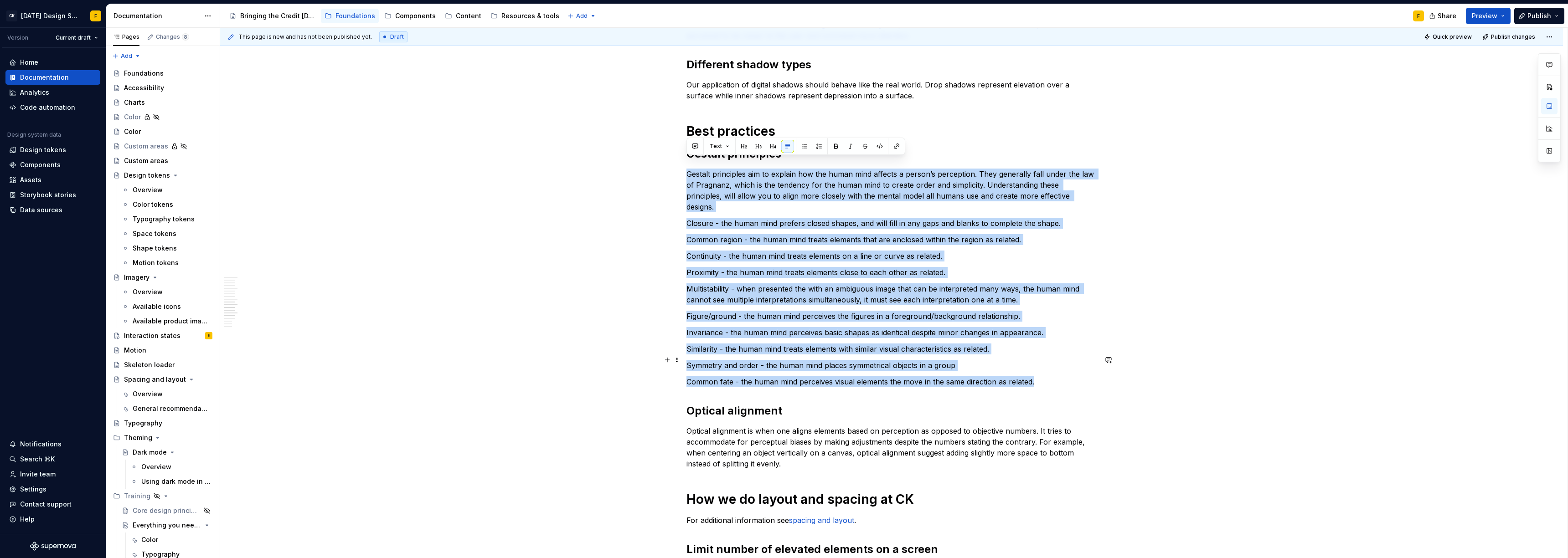
drag, startPoint x: 687, startPoint y: 165, endPoint x: 1033, endPoint y: 357, distance: 395.7
click at [1033, 357] on div "Basics of spacing and layout Create an “order of operations” for the user A wel…" at bounding box center [892, 32] width 410 height 1414
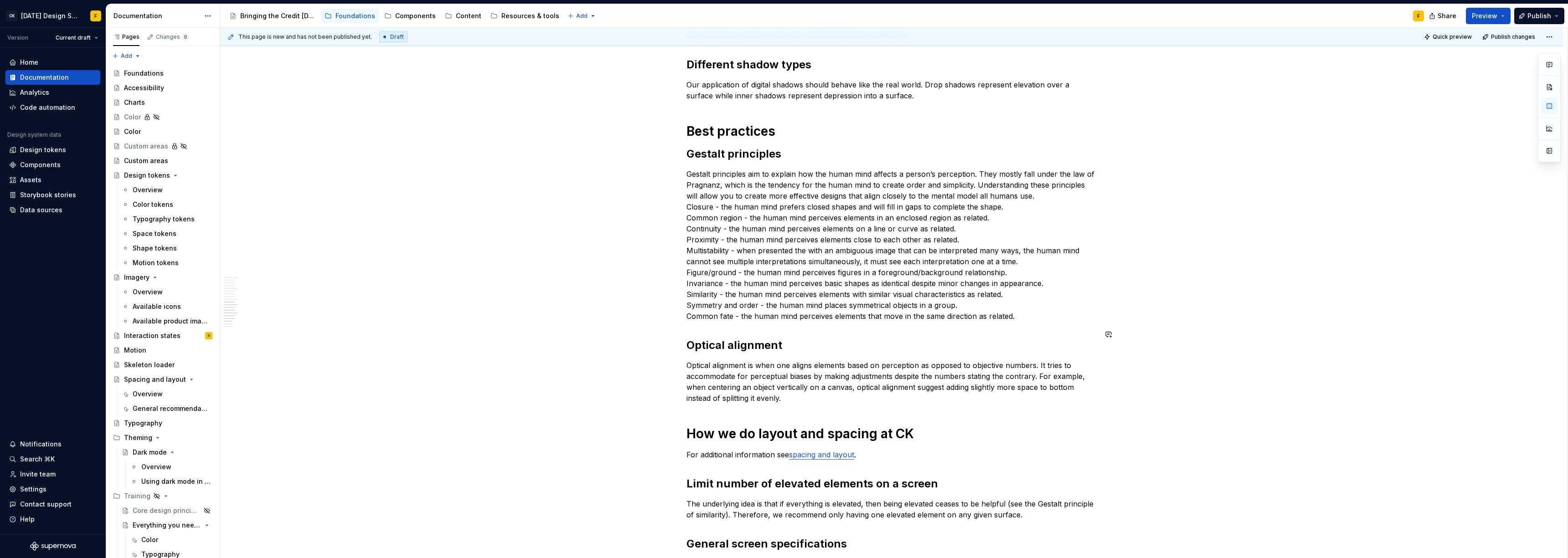
click at [688, 197] on p "Gestalt principles aim to explain how the human mind affects a person’s percept…" at bounding box center [892, 245] width 410 height 153
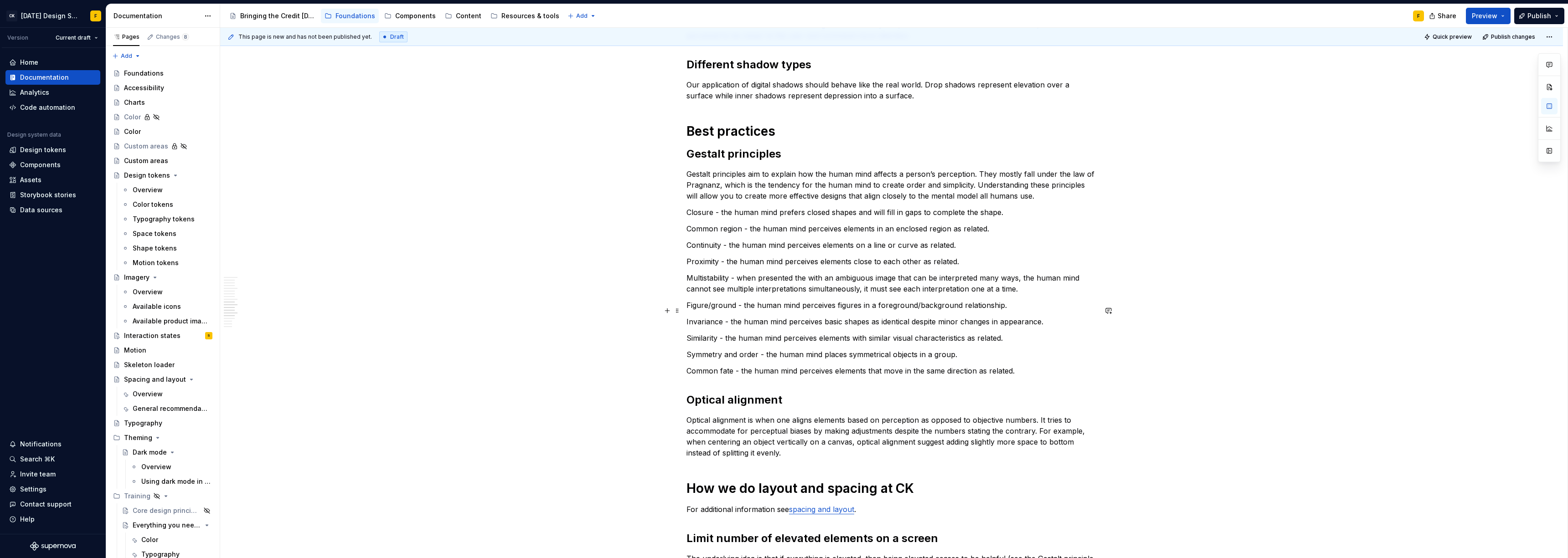
click at [808, 316] on p "Invariance - the human mind perceives basic shapes as identical despite minor c…" at bounding box center [892, 322] width 410 height 11
drag, startPoint x: 1010, startPoint y: 326, endPoint x: 668, endPoint y: 324, distance: 342.0
click at [687, 324] on div "Basics of spacing and layout Create an “order of operations” for the user A wel…" at bounding box center [892, 32] width 410 height 1414
click at [961, 256] on p "Proximity - the human mind perceives elements close to each other as related." at bounding box center [892, 262] width 410 height 11
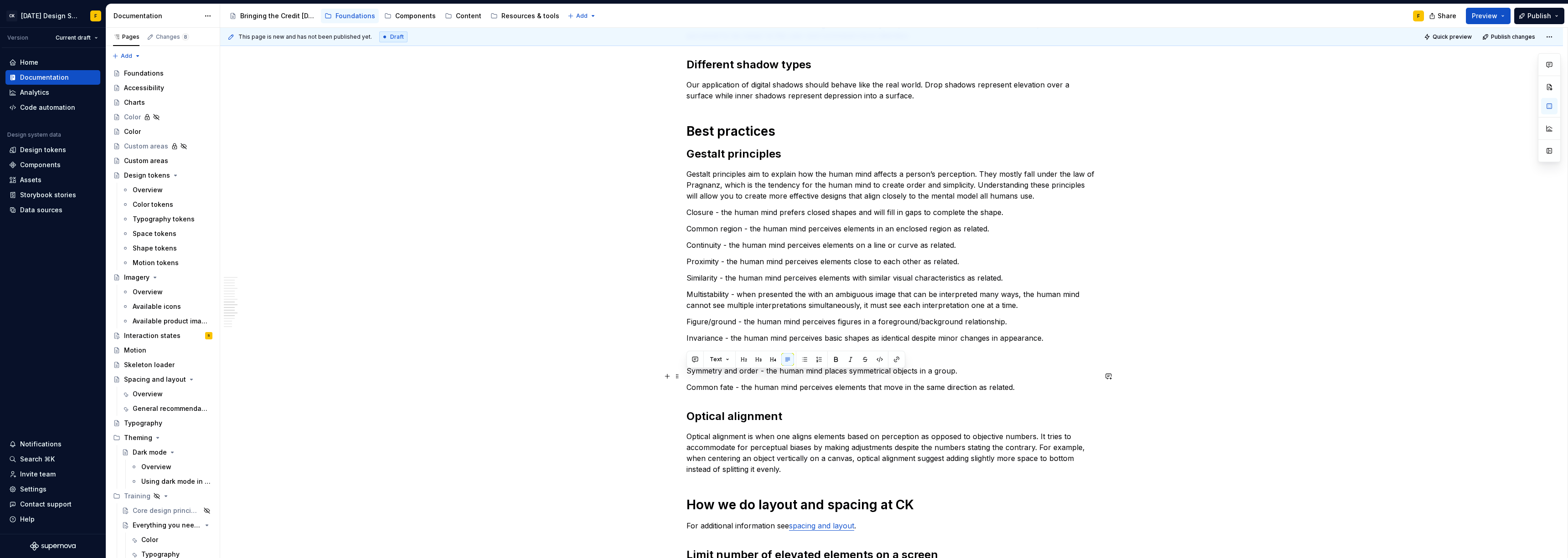
drag, startPoint x: 1021, startPoint y: 374, endPoint x: 683, endPoint y: 377, distance: 338.0
click at [683, 377] on div "Basics of spacing and layout Create an “order of operations” for the user A wel…" at bounding box center [892, 113] width 1343 height 1619
click at [993, 223] on p "Common region - the human mind perceives elements in an enclosed region as rela…" at bounding box center [892, 229] width 410 height 11
click at [1003, 207] on p "Closure - the human mind prefers closed shapes and will fill in gaps to complet…" at bounding box center [892, 212] width 410 height 11
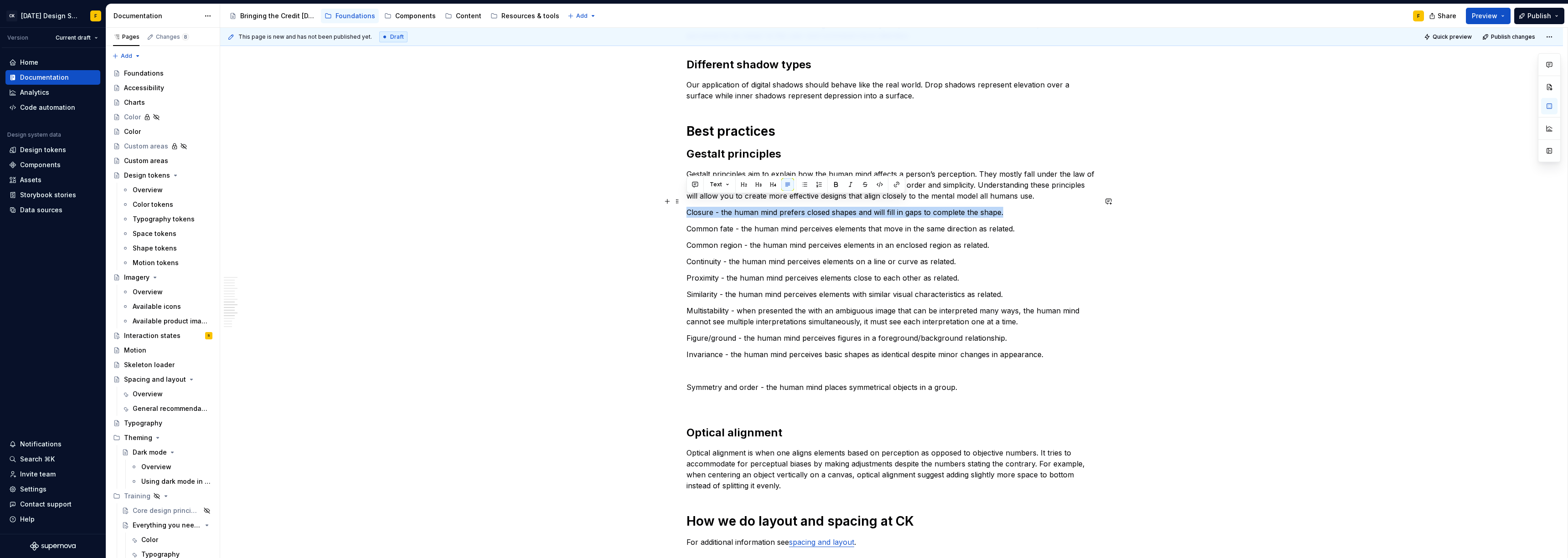
drag, startPoint x: 1003, startPoint y: 203, endPoint x: 683, endPoint y: 200, distance: 320.0
click at [683, 200] on div "Basics of spacing and layout Create an “order of operations” for the user A wel…" at bounding box center [892, 122] width 1343 height 1636
click at [1010, 289] on p "Similarity - the human mind perceives elements with similar visual characterist…" at bounding box center [892, 295] width 410 height 11
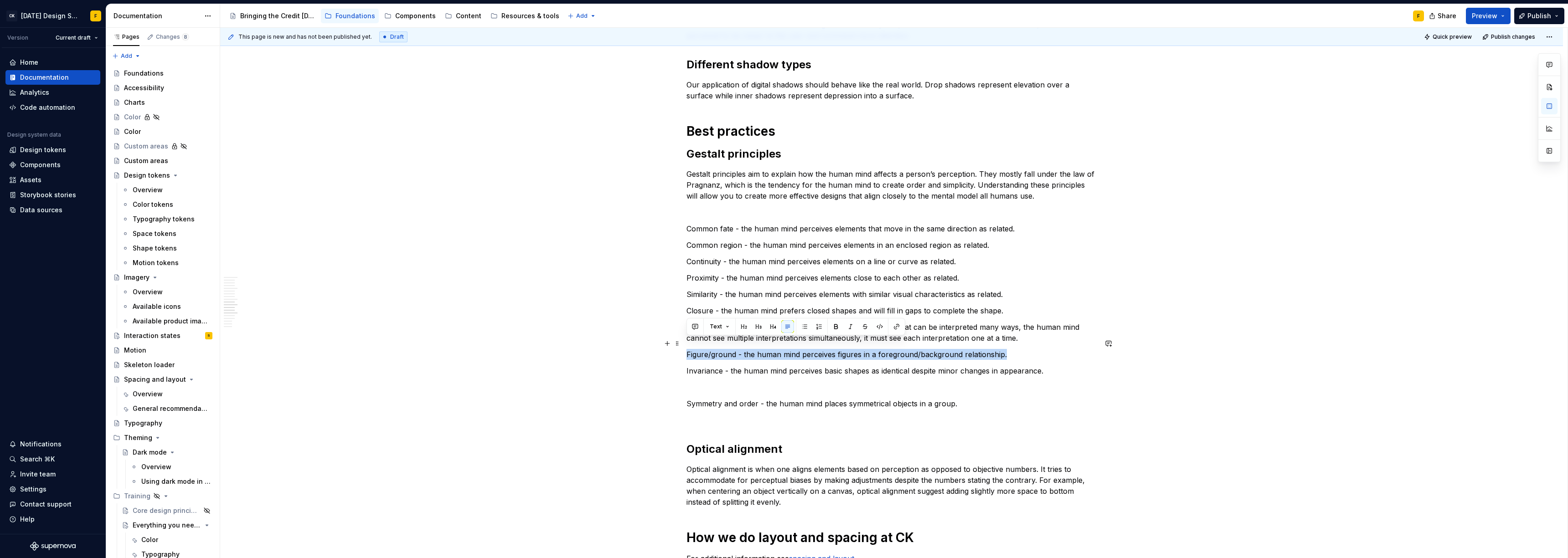
drag, startPoint x: 1004, startPoint y: 344, endPoint x: 682, endPoint y: 341, distance: 322.0
click at [682, 341] on div "Basics of spacing and layout Create an “order of operations” for the user A wel…" at bounding box center [892, 130] width 1343 height 1652
click at [1006, 305] on p "Closure - the human mind prefers closed shapes and will fill in gaps to complet…" at bounding box center [892, 311] width 410 height 11
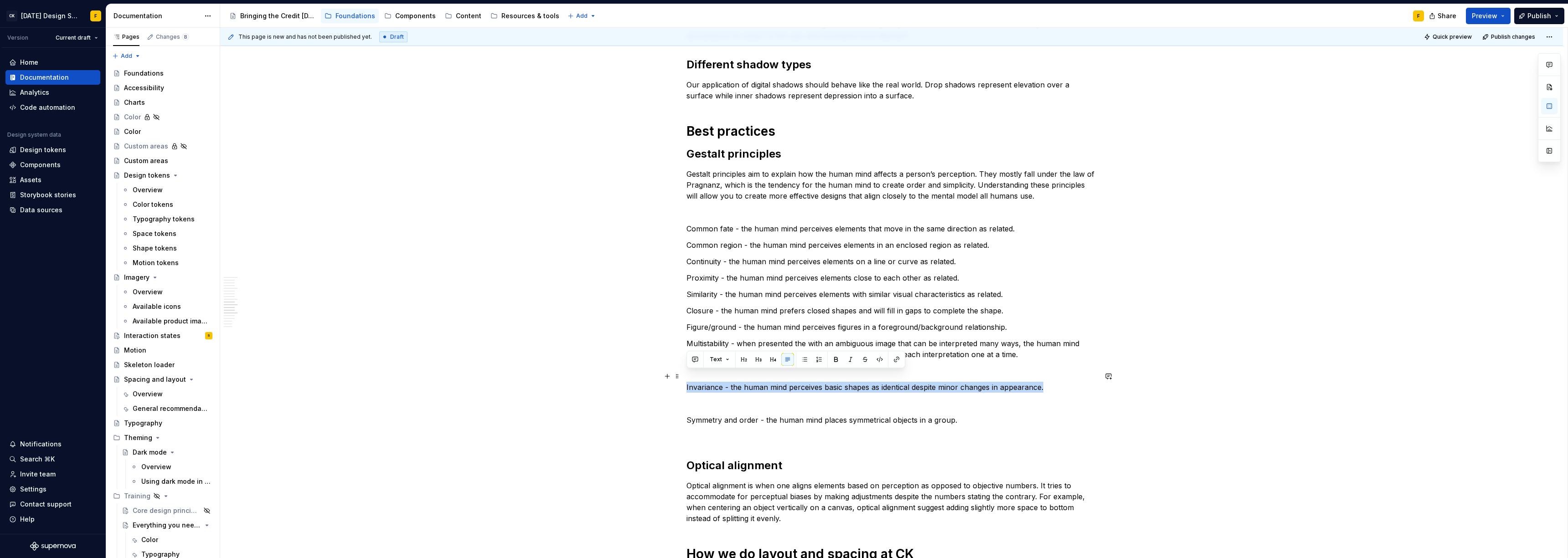
drag, startPoint x: 1054, startPoint y: 378, endPoint x: 685, endPoint y: 378, distance: 369.0
click at [685, 378] on div "Basics of spacing and layout Create an “order of operations” for the user A wel…" at bounding box center [892, 138] width 1343 height 1669
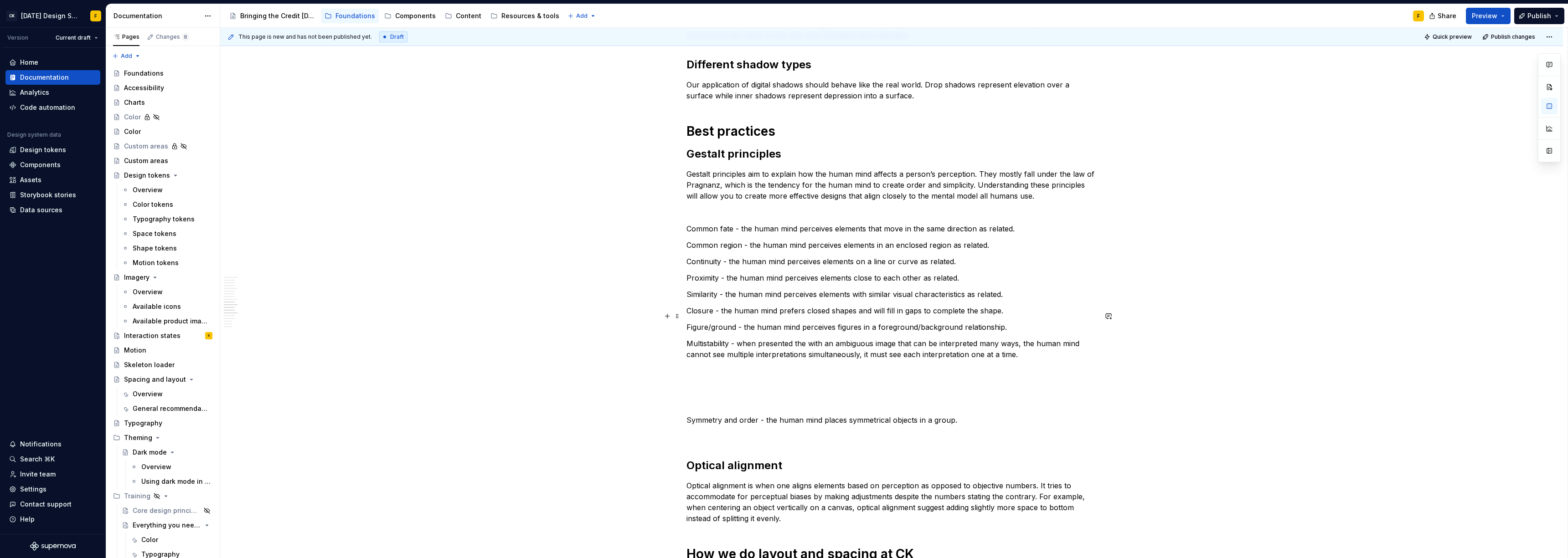
click at [1004, 322] on p "Figure/ground - the human mind perceives figures in a foreground/background rel…" at bounding box center [892, 327] width 410 height 11
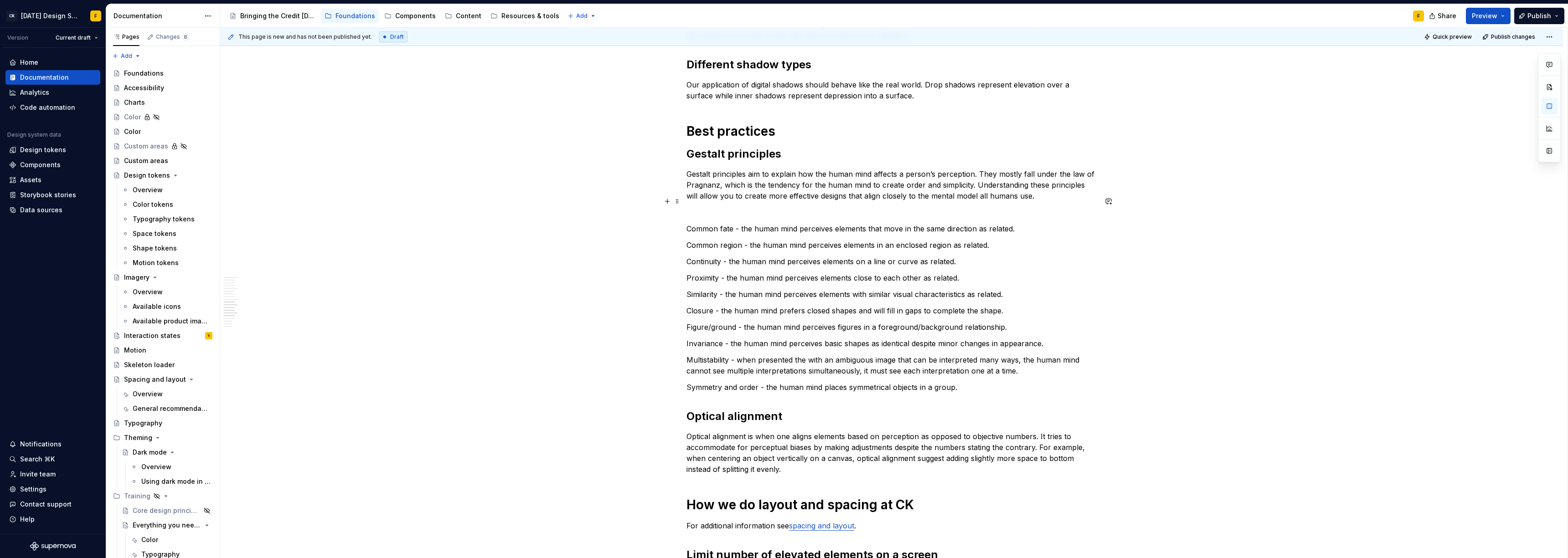
click at [803, 431] on p "Optical alignment is when one aligns elements based on perception as opposed to…" at bounding box center [892, 453] width 410 height 44
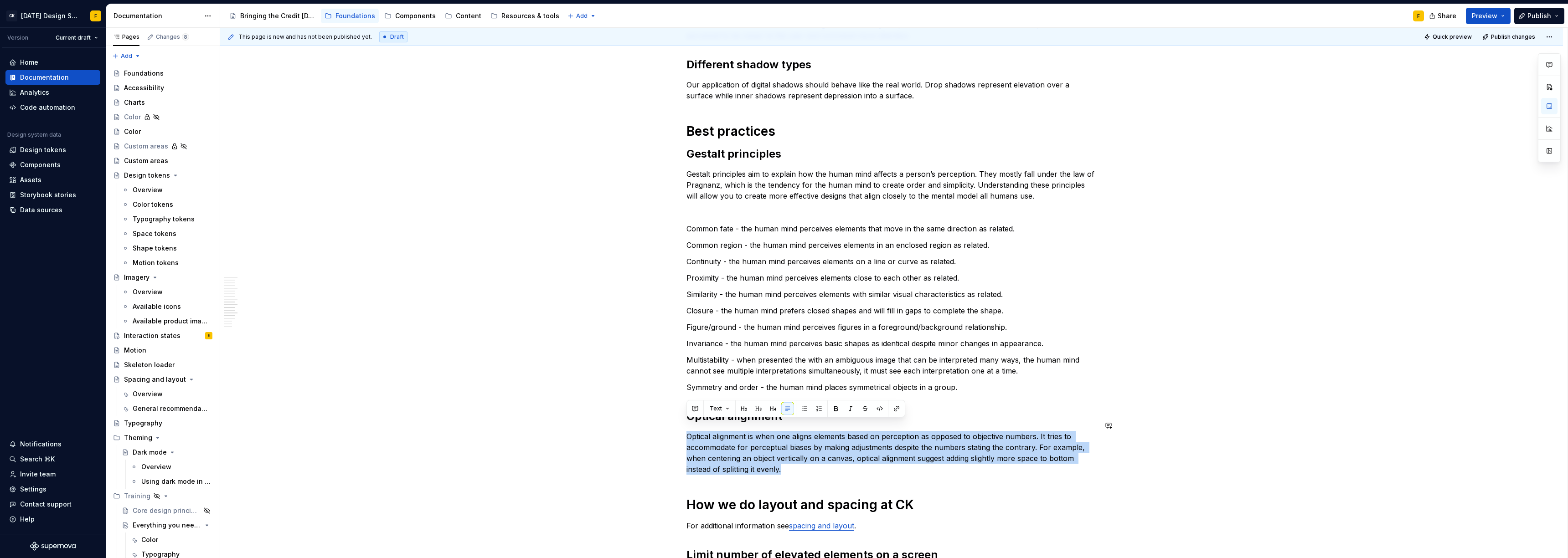
drag, startPoint x: 784, startPoint y: 456, endPoint x: 680, endPoint y: 419, distance: 110.4
click at [680, 419] on div "Basics of spacing and layout Create an “order of operations” for the user A wel…" at bounding box center [892, 113] width 1343 height 1619
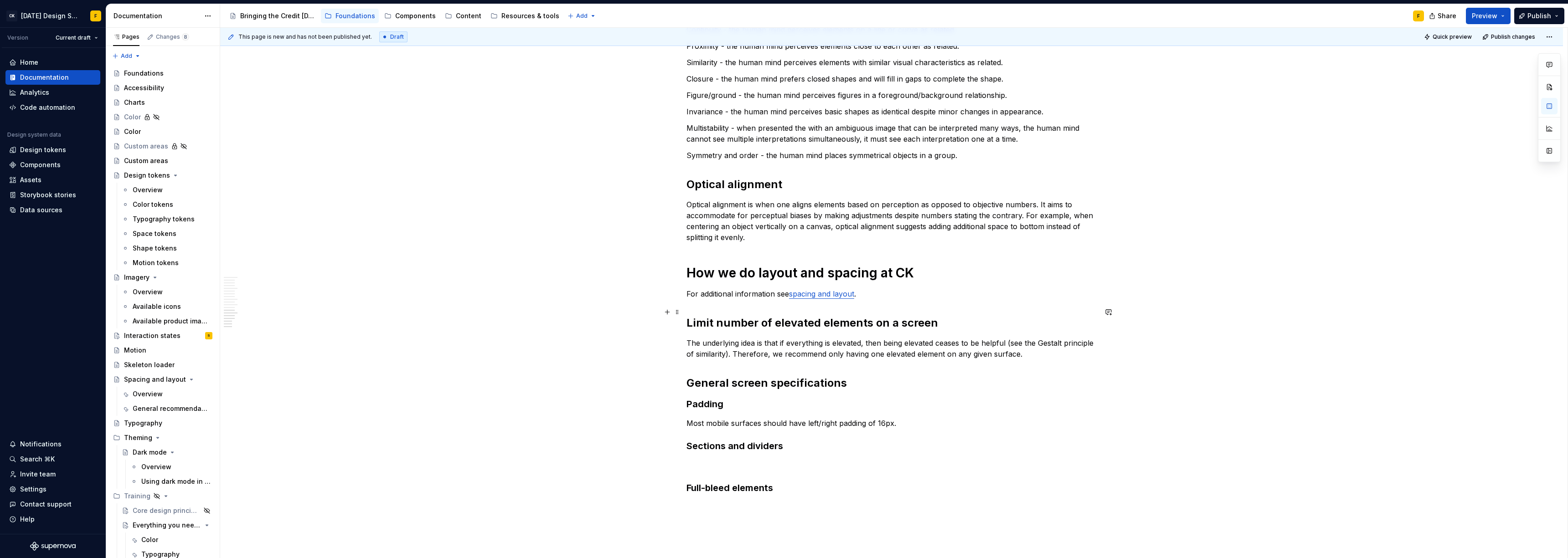
scroll to position [1176, 0]
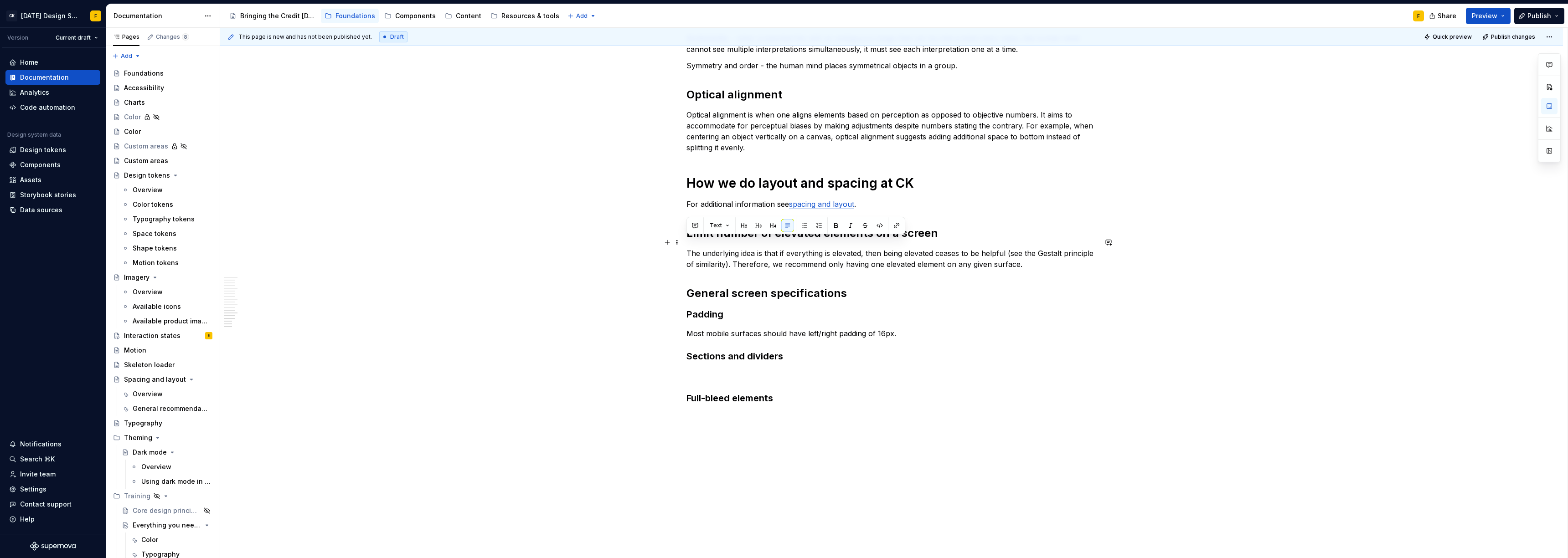
drag, startPoint x: 1022, startPoint y: 254, endPoint x: 688, endPoint y: 245, distance: 334.1
click at [688, 248] on p "The underlying idea is that if everything is elevated, then being elevated ceas…" at bounding box center [892, 259] width 410 height 22
click at [845, 286] on h2 "General screen specifications" at bounding box center [892, 293] width 410 height 15
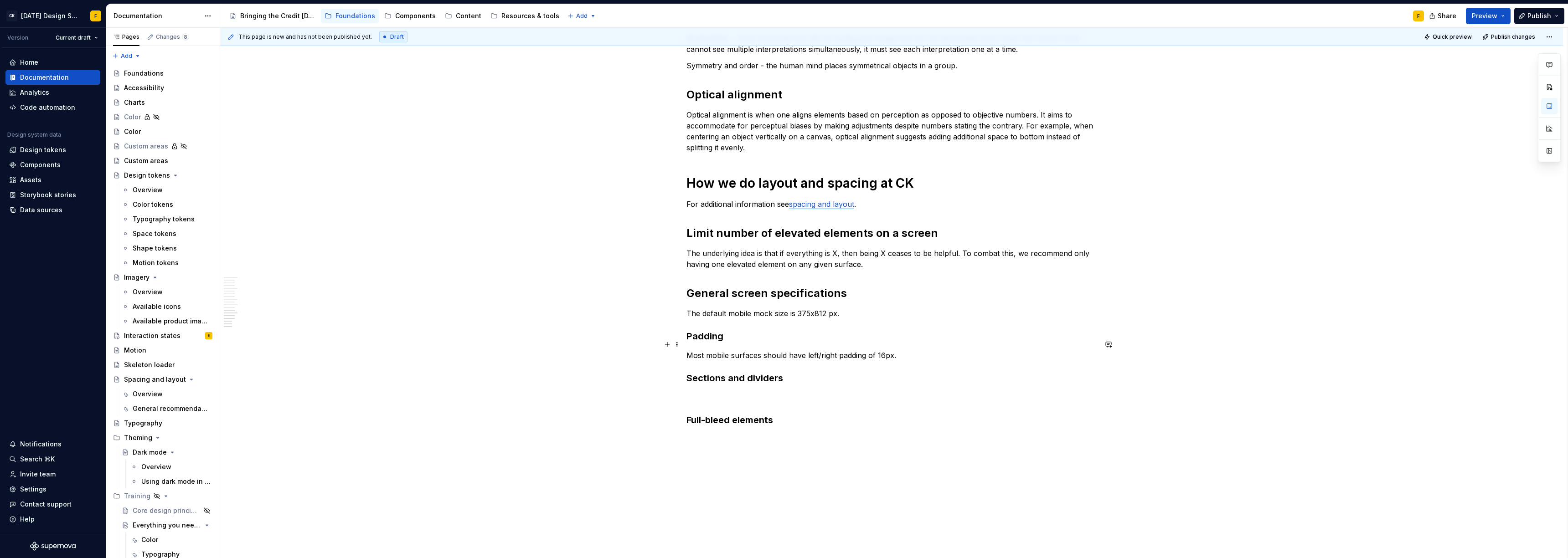
click at [817, 350] on p "Most mobile surfaces should have left/right padding of 16px." at bounding box center [892, 355] width 410 height 11
click at [819, 350] on p "Most mobile surfaces should have left/right padding of 16px." at bounding box center [892, 355] width 410 height 11
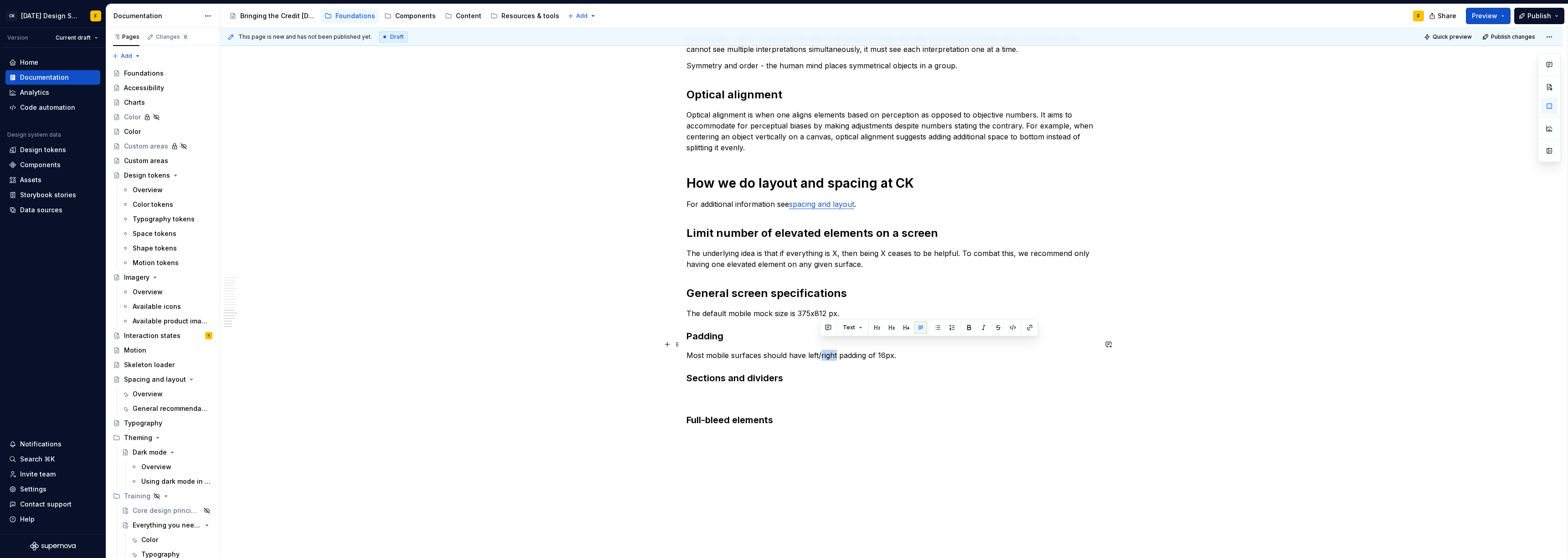
click at [819, 350] on p "Most mobile surfaces should have left/right padding of 16px." at bounding box center [892, 355] width 410 height 11
click at [718, 392] on p at bounding box center [892, 397] width 410 height 11
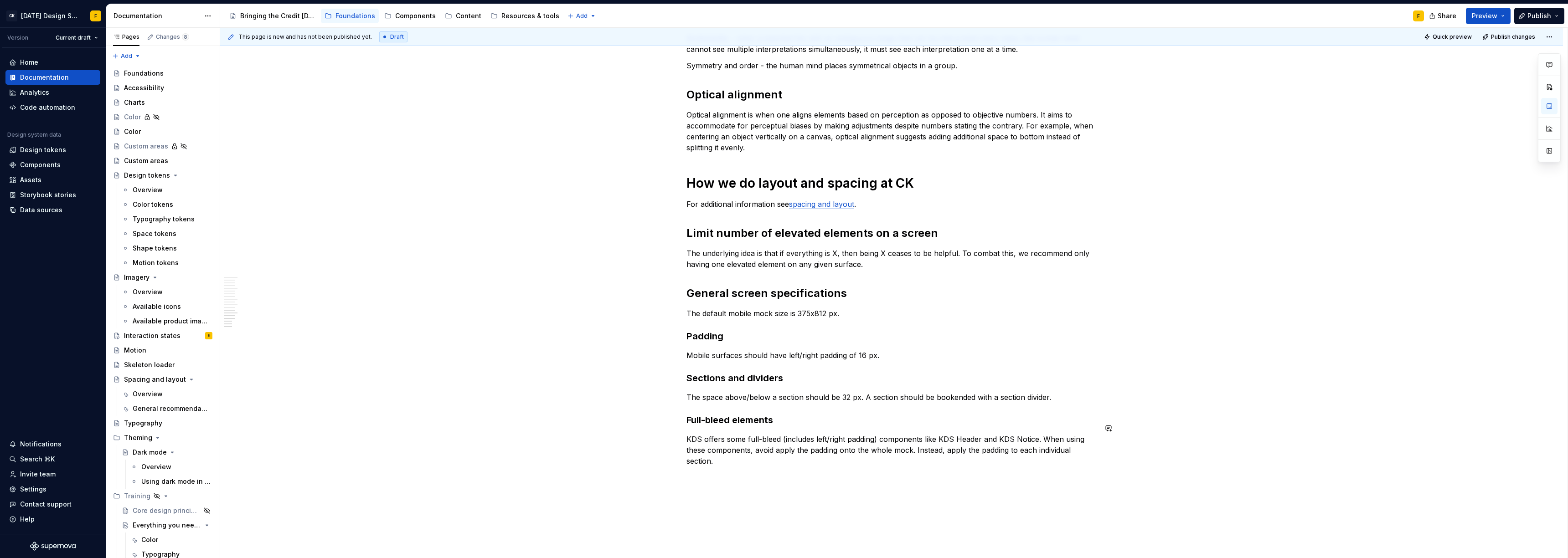
drag, startPoint x: 763, startPoint y: 476, endPoint x: 750, endPoint y: 492, distance: 20.6
click at [763, 477] on div "This page is new and has not been published yet. Draft Quick preview Publish ch…" at bounding box center [894, 293] width 1348 height 531
click at [745, 494] on div "This page is new and has not been published yet. Draft Quick preview Publish ch…" at bounding box center [894, 293] width 1348 height 531
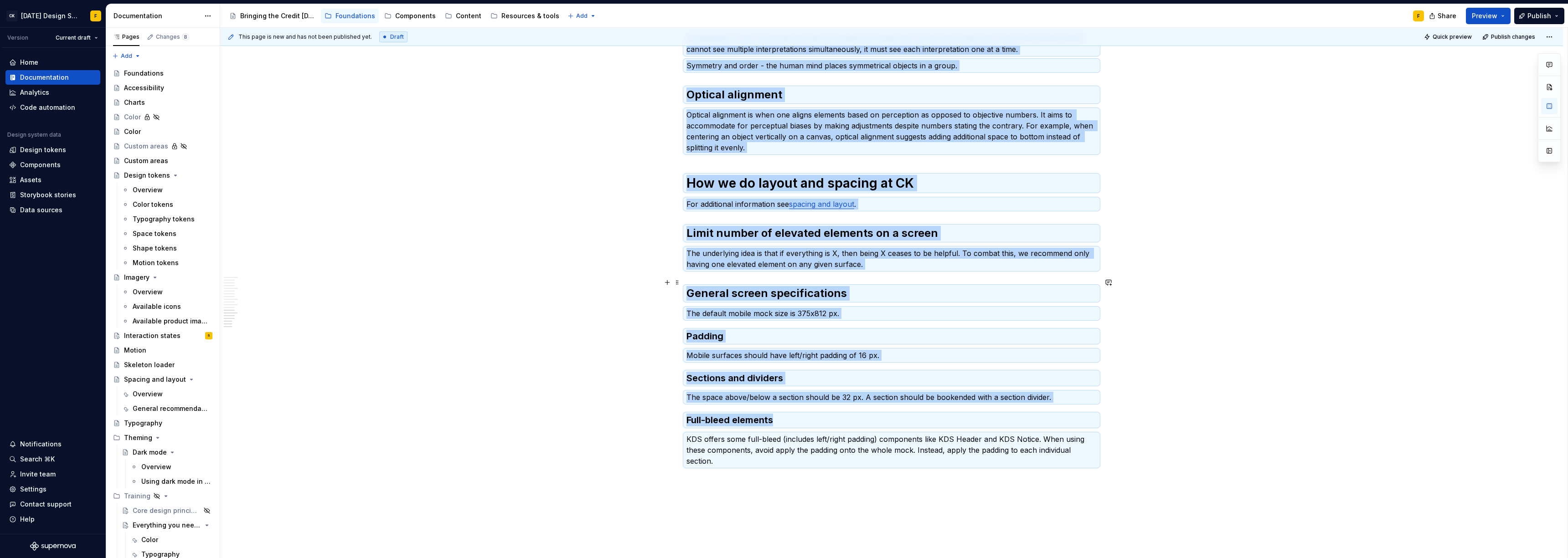
copy div "Loremi do sitamet con adipis Elitse do “eiusm te incididunt” utl etd magn A eni…"
click at [743, 446] on p "KDS offers some full-bleed (includes left/right padding) components like KDS He…" at bounding box center [892, 450] width 410 height 33
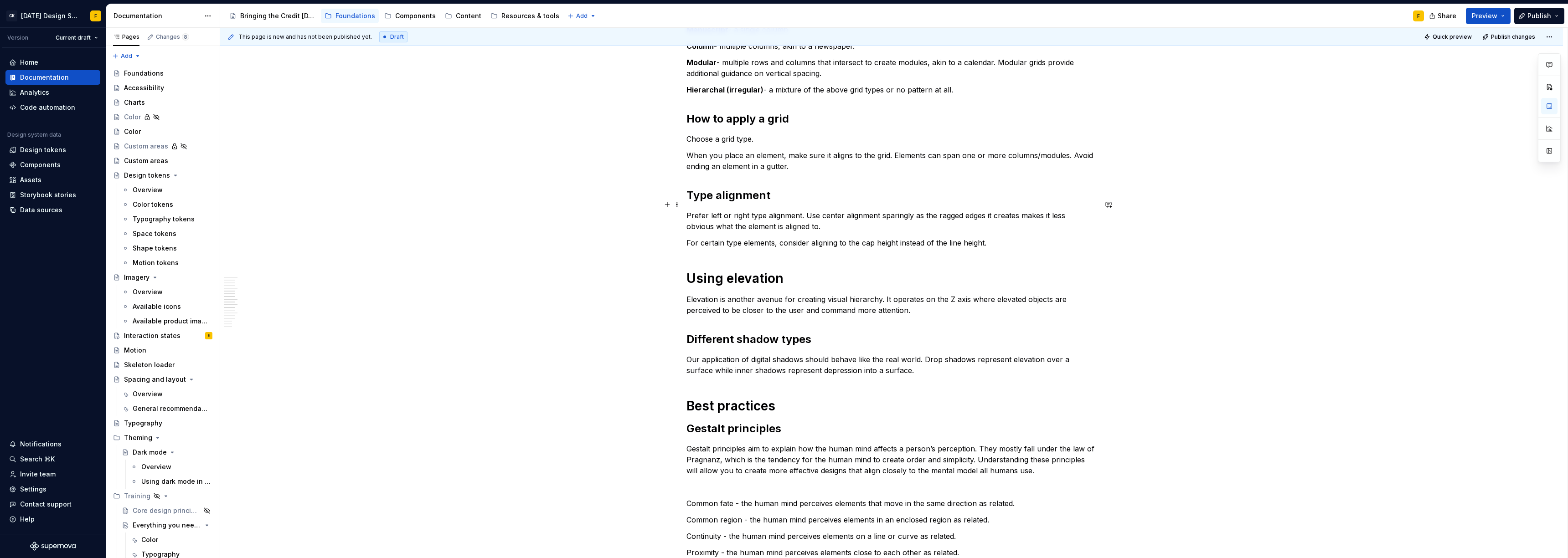
scroll to position [0, 0]
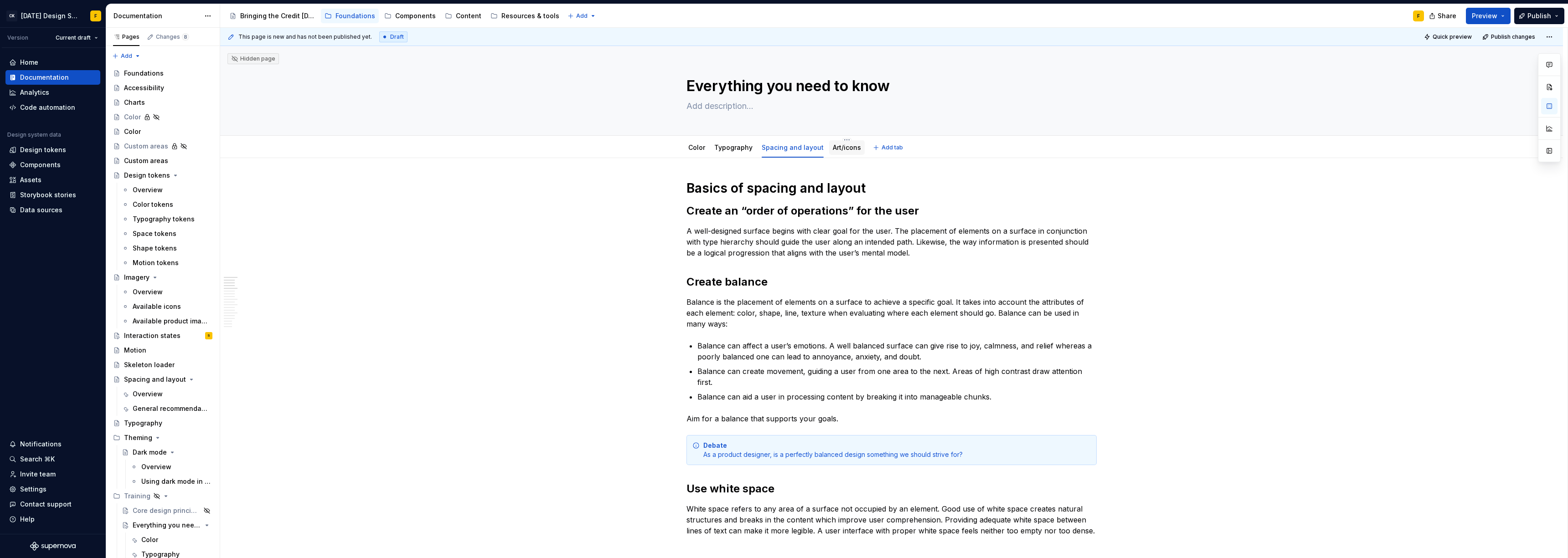
click at [842, 149] on link "Art/icons" at bounding box center [847, 147] width 28 height 8
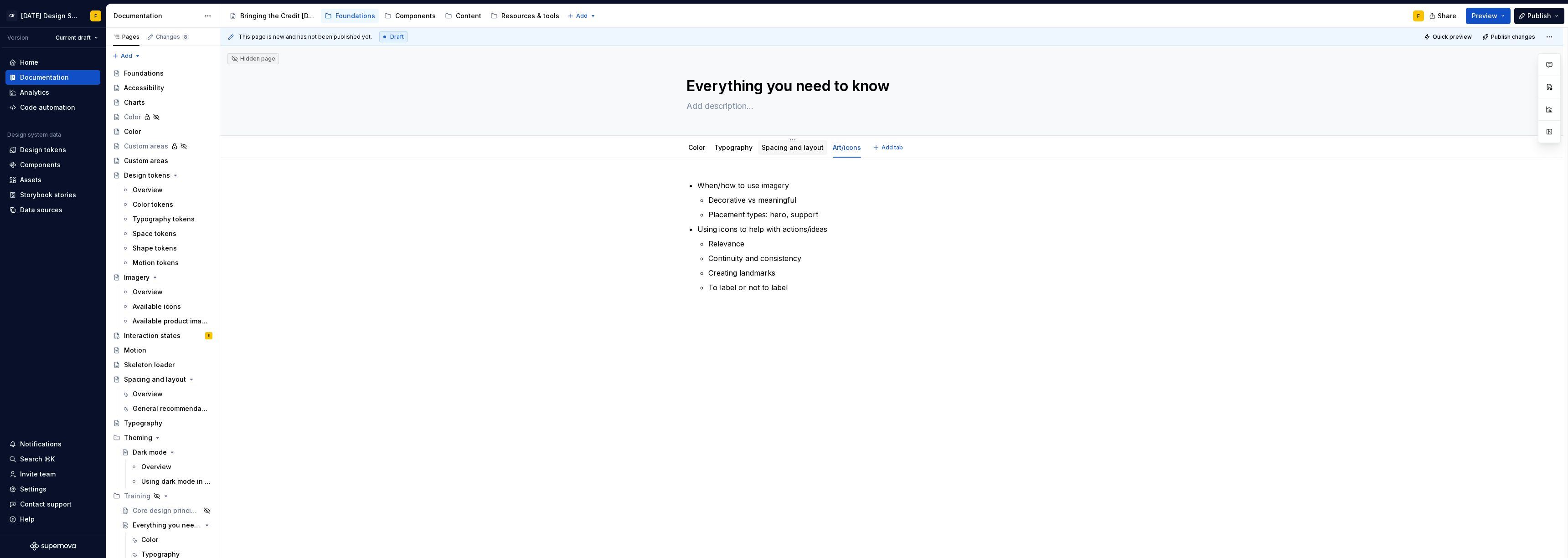
click at [780, 149] on link "Spacing and layout" at bounding box center [793, 147] width 62 height 8
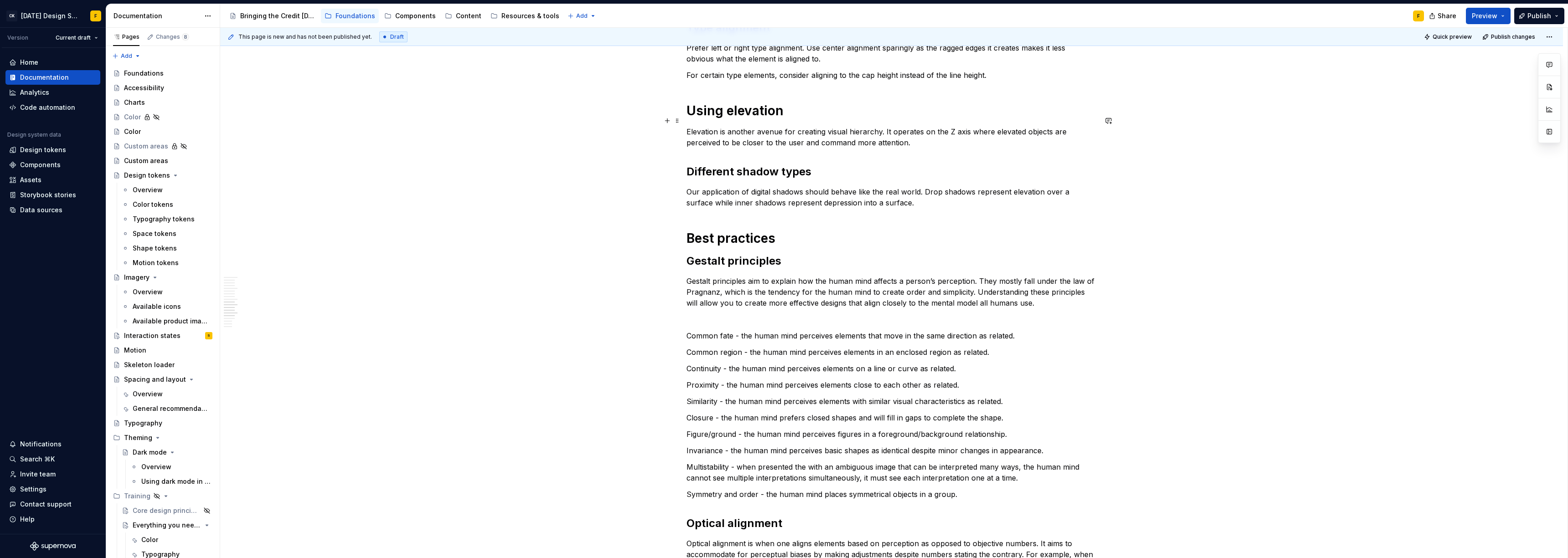
scroll to position [845, 0]
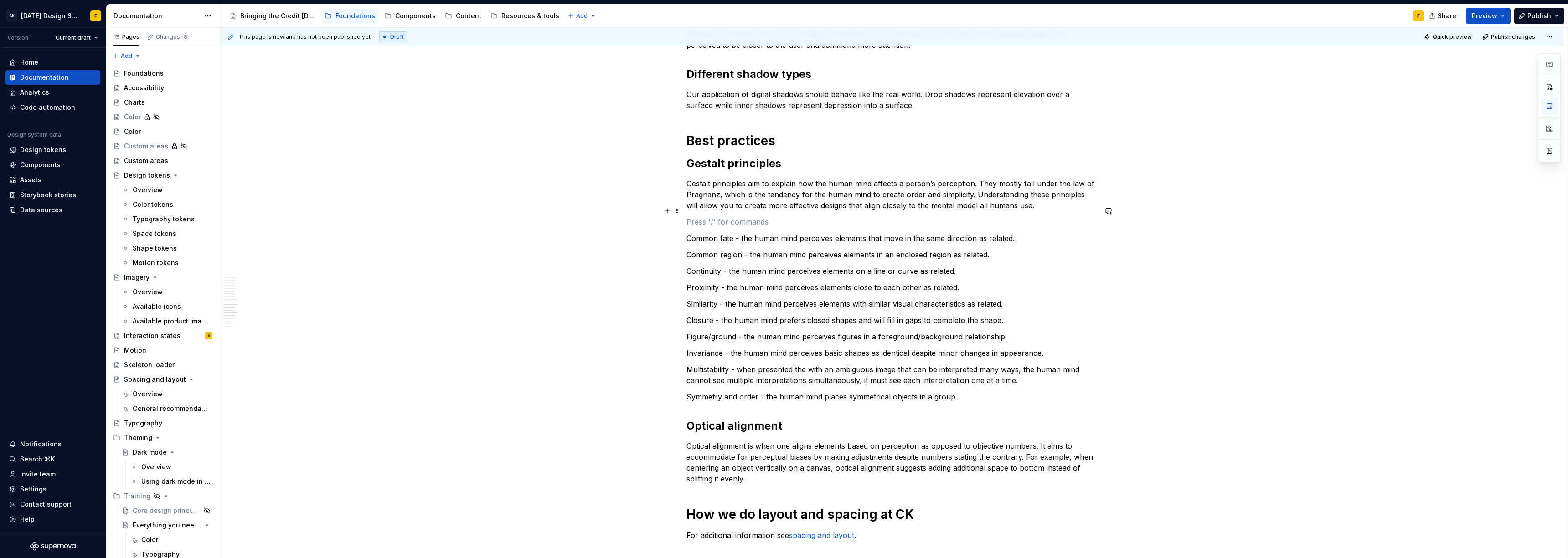
click at [782, 217] on p at bounding box center [892, 222] width 410 height 11
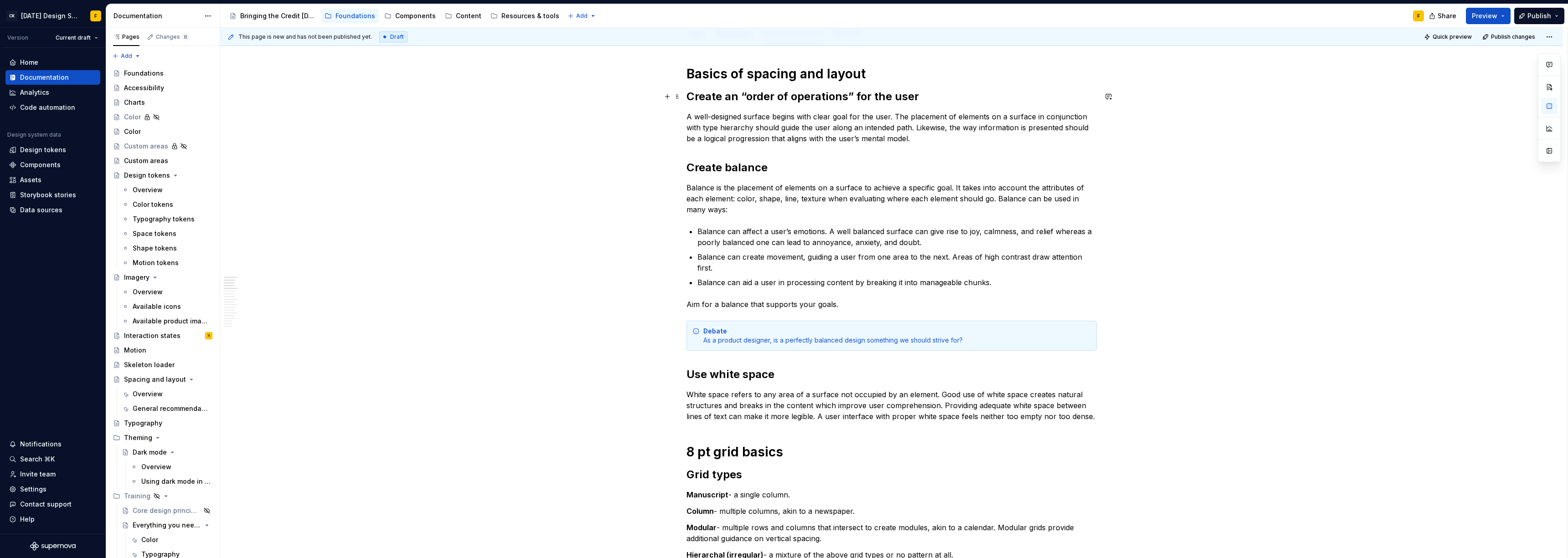
scroll to position [0, 0]
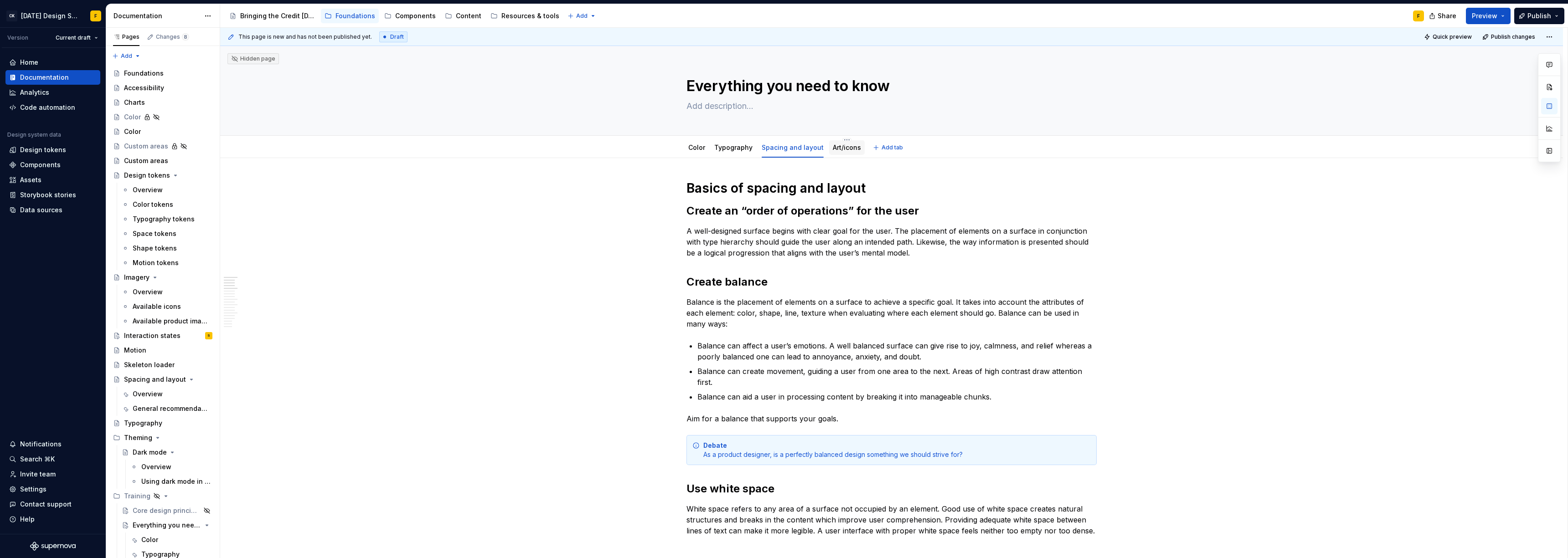
click at [840, 146] on link "Art/icons" at bounding box center [847, 147] width 28 height 8
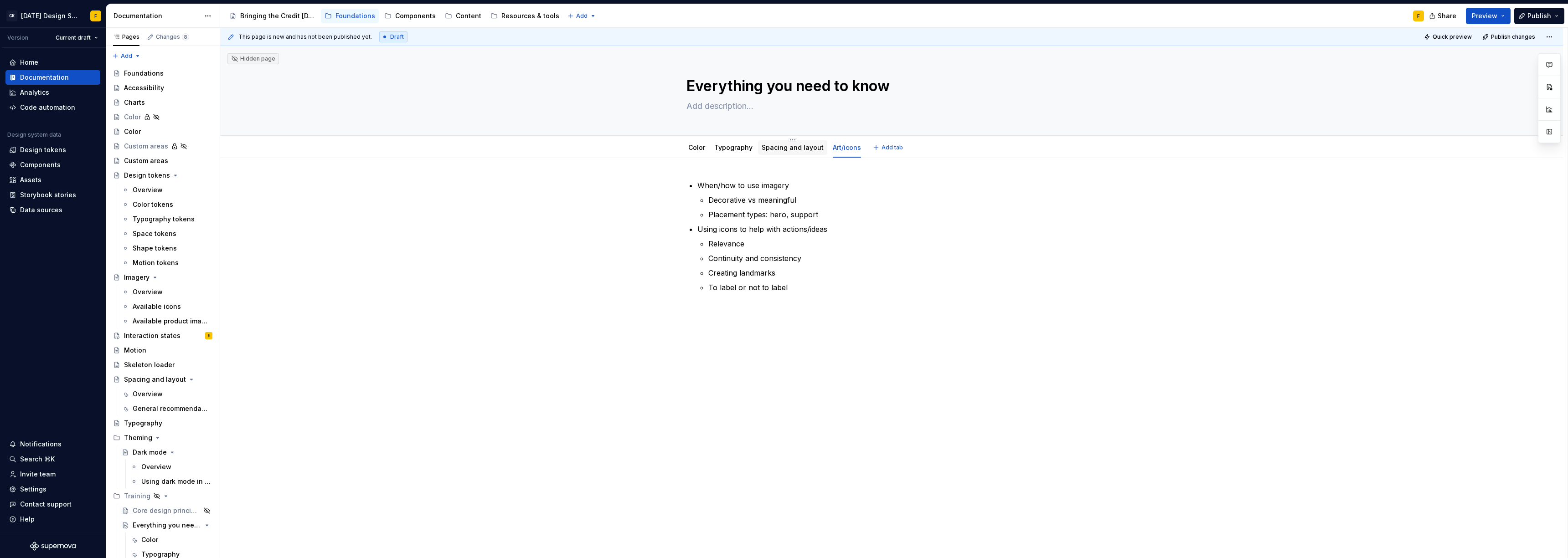
click at [783, 149] on link "Spacing and layout" at bounding box center [793, 147] width 62 height 8
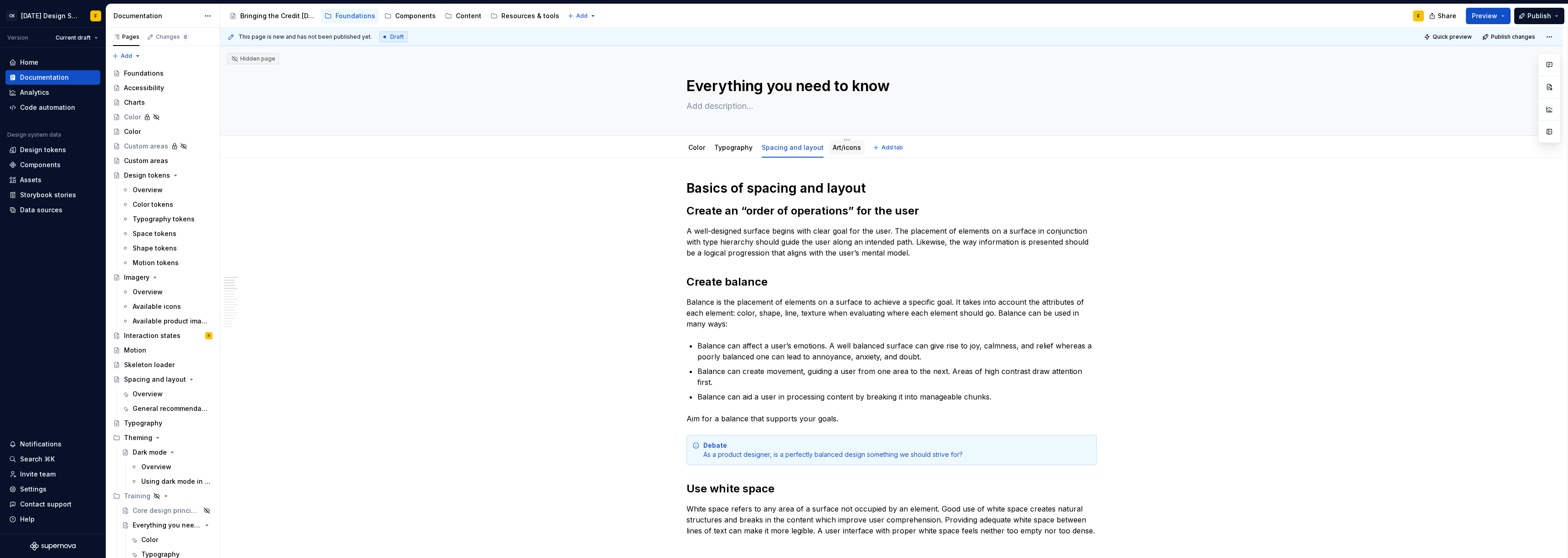
click at [842, 151] on link "Art/icons" at bounding box center [847, 147] width 28 height 8
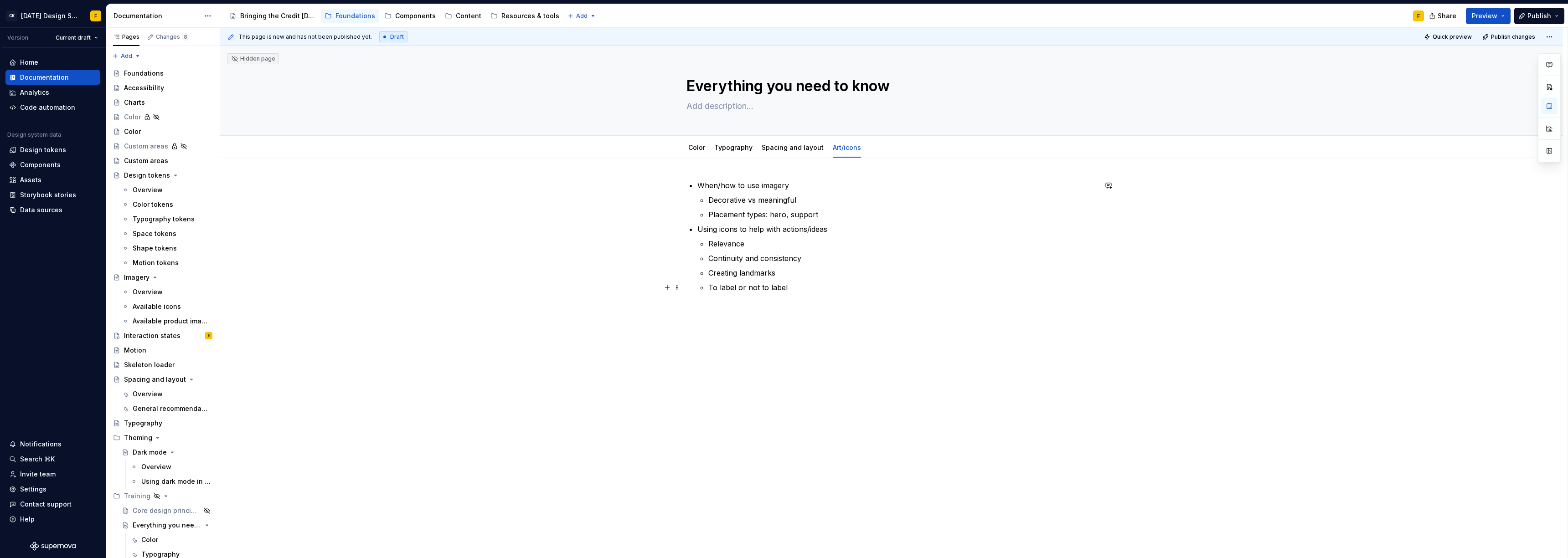
click at [796, 290] on p "To label or not to label" at bounding box center [903, 288] width 388 height 11
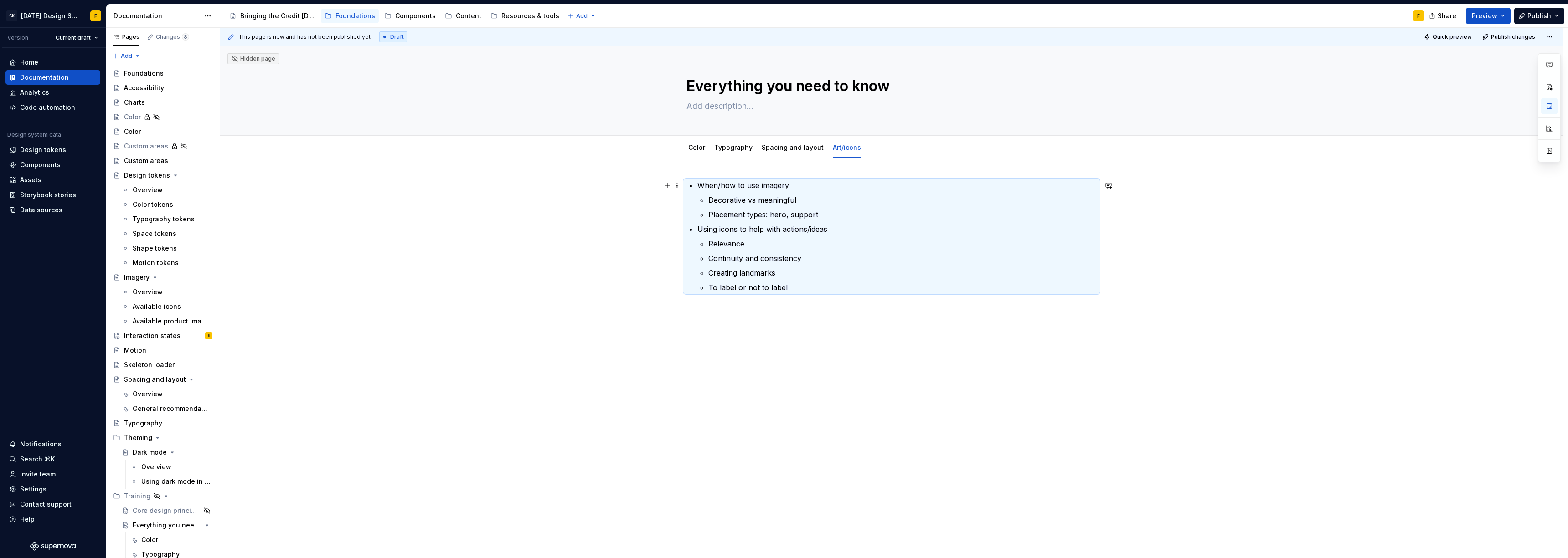
click at [727, 190] on p "When/how to use imagery" at bounding box center [897, 186] width 399 height 11
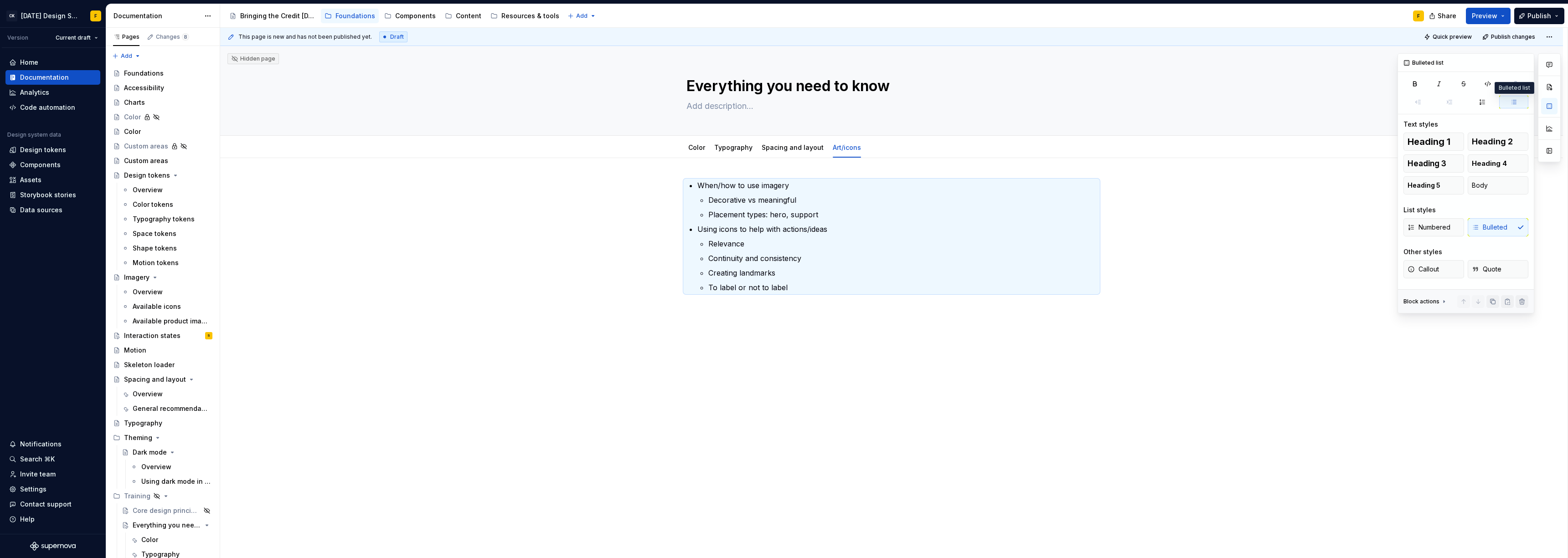
click at [1506, 104] on button "button" at bounding box center [1514, 102] width 30 height 13
click at [1498, 226] on div "Numbered Bulleted" at bounding box center [1466, 228] width 125 height 18
click at [1486, 184] on span "Body" at bounding box center [1480, 185] width 16 height 9
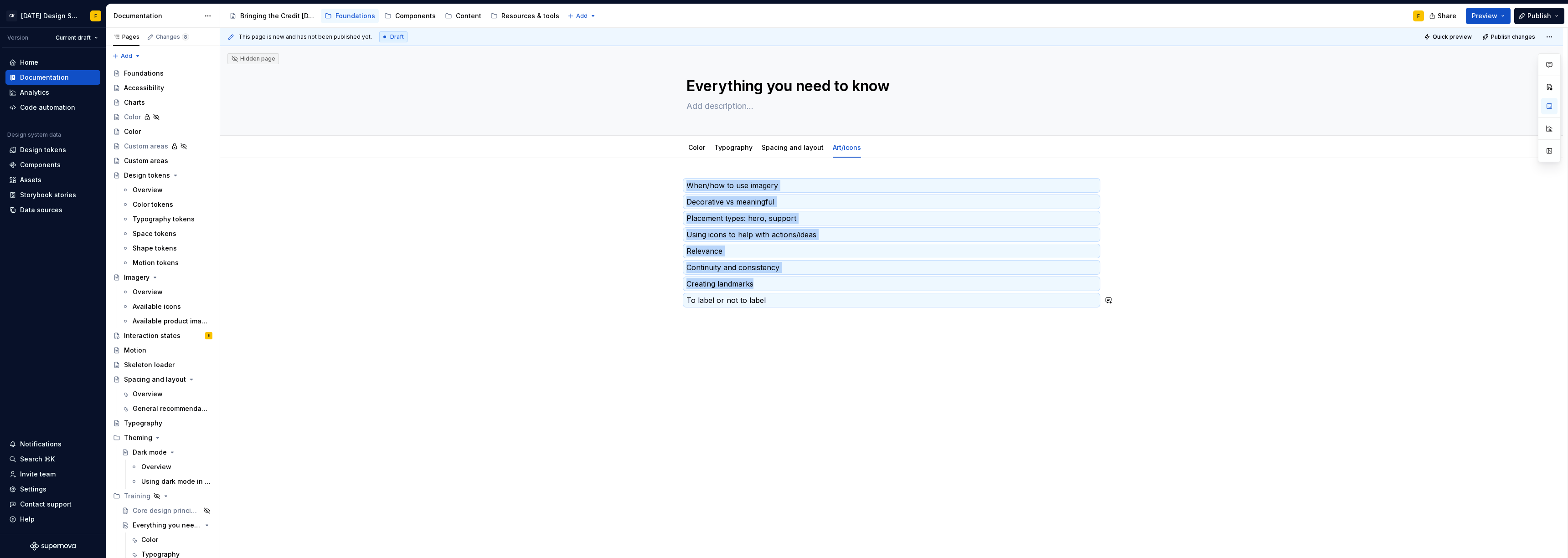
click at [781, 371] on div "This page is new and has not been published yet. Draft Quick preview Publish ch…" at bounding box center [894, 293] width 1348 height 531
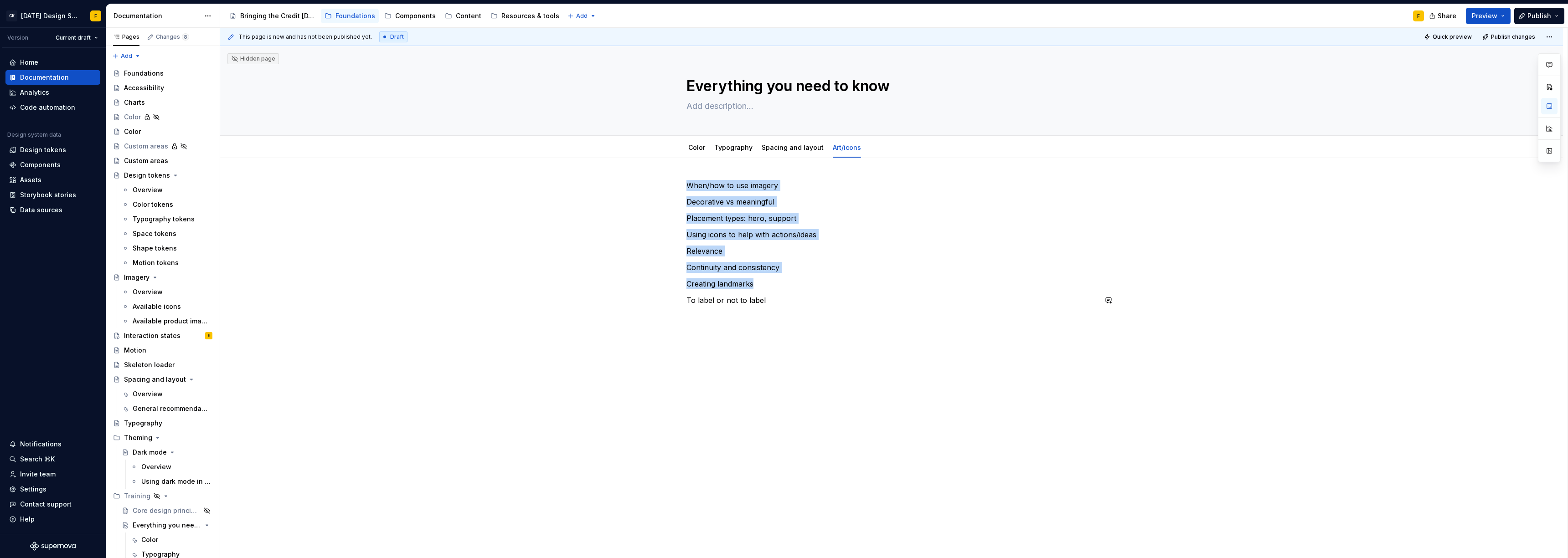
click at [784, 307] on div "When/how to use imagery Decorative vs meaningful Placement types: hero, support…" at bounding box center [892, 248] width 410 height 137
click at [785, 302] on p "To label or not to label" at bounding box center [892, 300] width 410 height 11
type textarea "*"
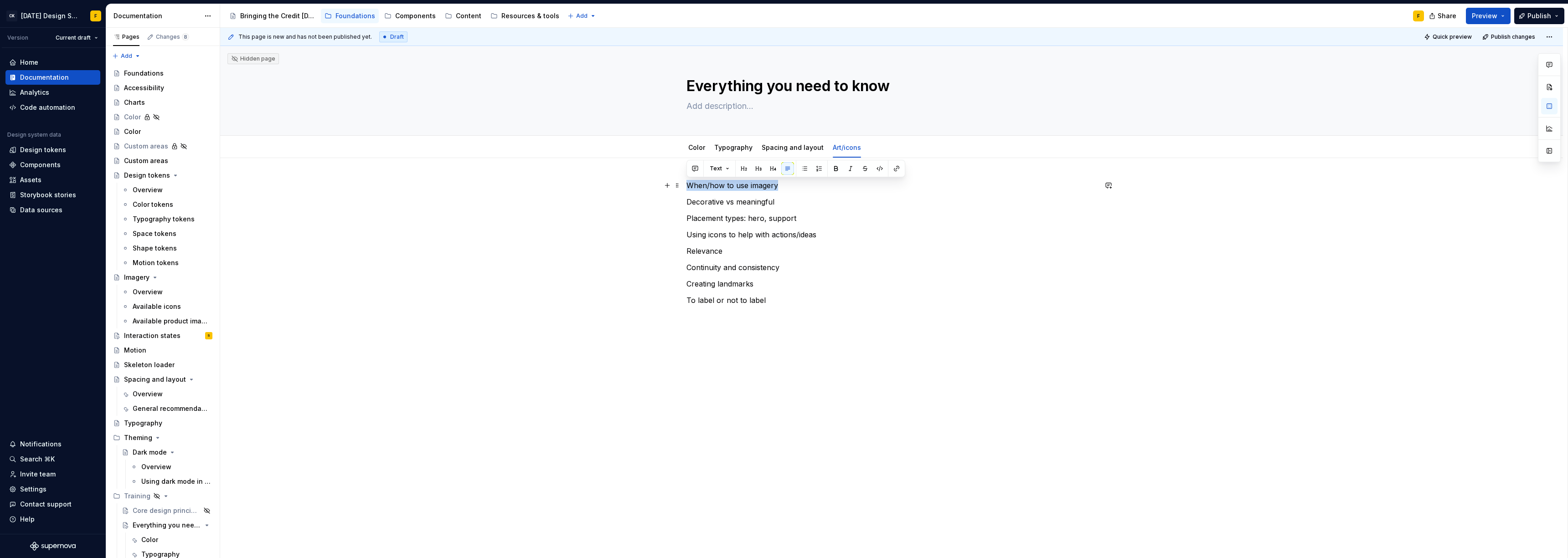
drag, startPoint x: 777, startPoint y: 186, endPoint x: 685, endPoint y: 184, distance: 92.0
click at [685, 184] on div "When/how to use imagery Decorative vs meaningful Placement types: hero, support…" at bounding box center [892, 321] width 1343 height 326
click at [725, 166] on button "Text" at bounding box center [719, 169] width 28 height 13
click at [734, 217] on div "Heading 1" at bounding box center [747, 217] width 32 height 9
click at [754, 239] on p "Using icons to help with actions/ideas" at bounding box center [892, 242] width 410 height 11
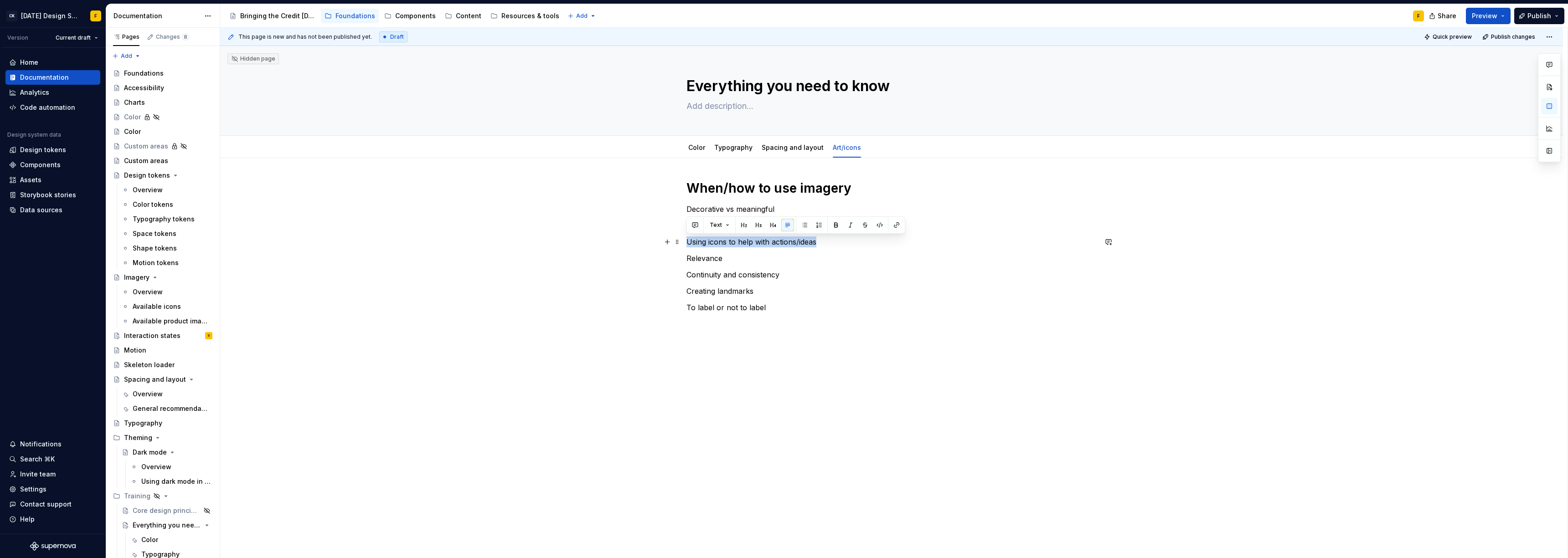
drag, startPoint x: 817, startPoint y: 243, endPoint x: 687, endPoint y: 245, distance: 130.0
click at [687, 245] on p "Using icons to help with actions/ideas" at bounding box center [892, 242] width 410 height 11
click at [723, 226] on button "Text" at bounding box center [719, 225] width 28 height 13
click at [729, 275] on span "Heading 1" at bounding box center [746, 274] width 77 height 15
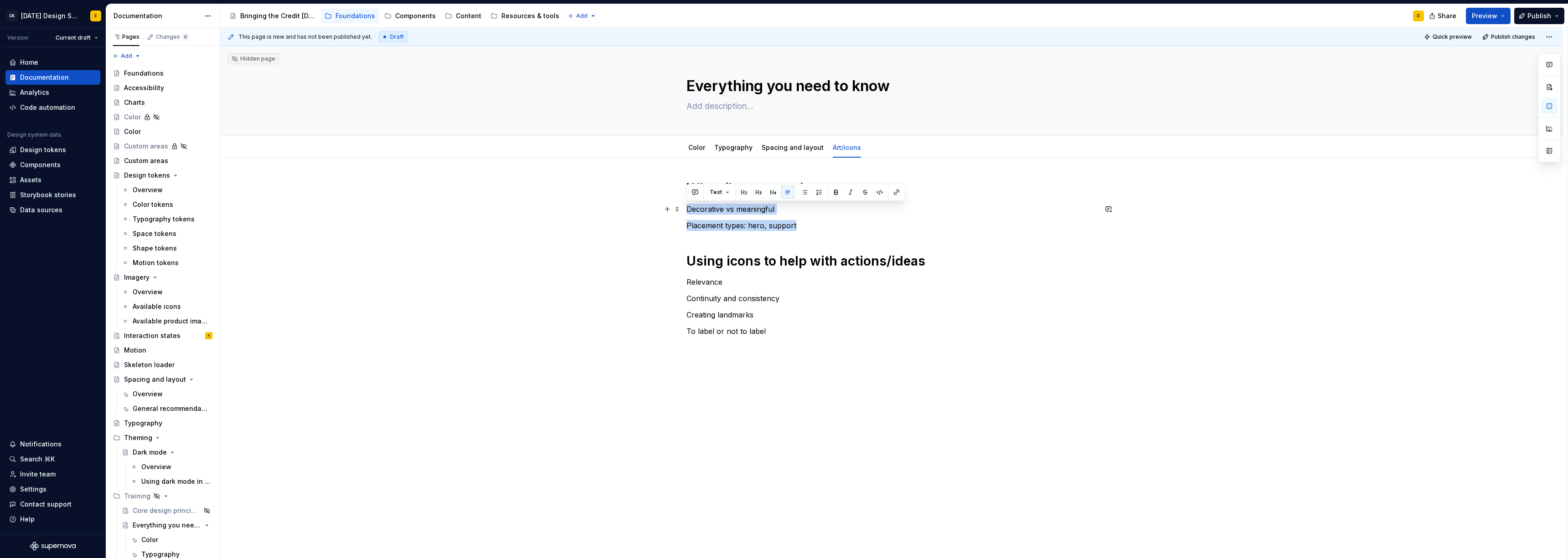
drag, startPoint x: 796, startPoint y: 225, endPoint x: 687, endPoint y: 208, distance: 110.3
click at [687, 208] on div "When/how to use imagery Decorative vs meaningful Placement types: hero, support…" at bounding box center [892, 259] width 410 height 157
click at [738, 195] on button "button" at bounding box center [744, 192] width 13 height 13
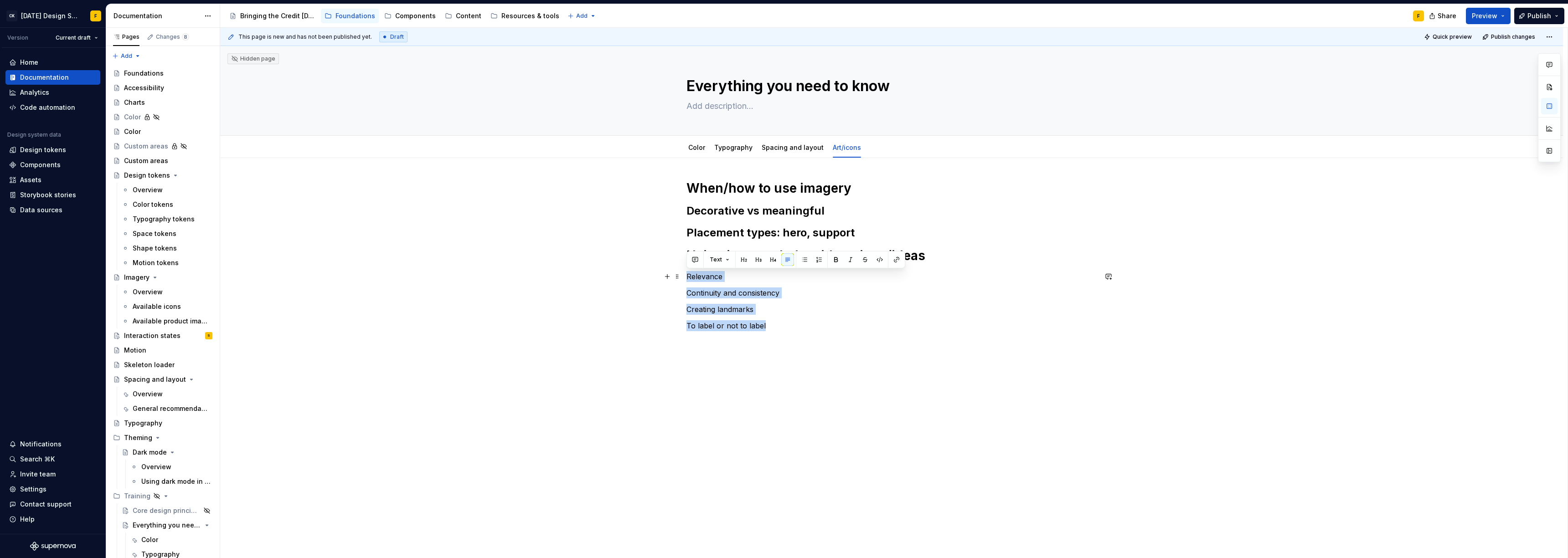
drag, startPoint x: 769, startPoint y: 328, endPoint x: 683, endPoint y: 275, distance: 101.0
click at [683, 275] on div "When/how to use imagery Decorative vs meaningful Placement types: hero, support…" at bounding box center [892, 334] width 1343 height 352
click at [742, 260] on button "button" at bounding box center [744, 259] width 13 height 13
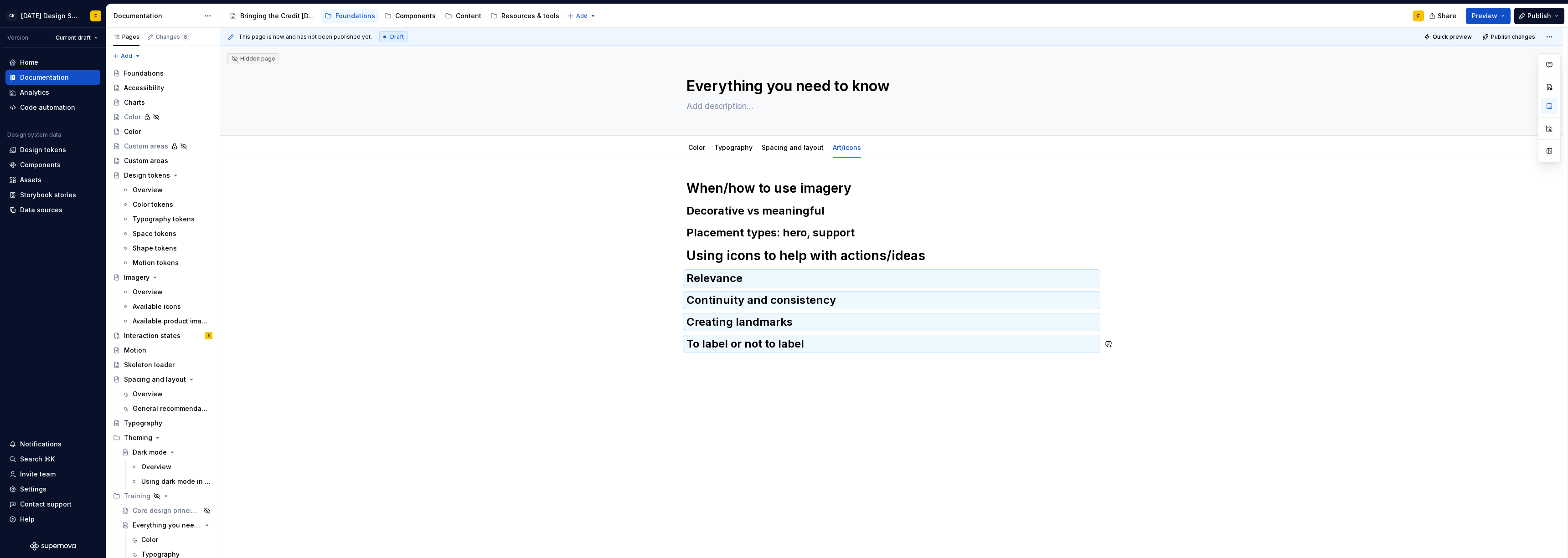
click at [769, 383] on div "When/how to use imagery Decorative vs meaningful Placement types: hero, support…" at bounding box center [892, 344] width 1343 height 372
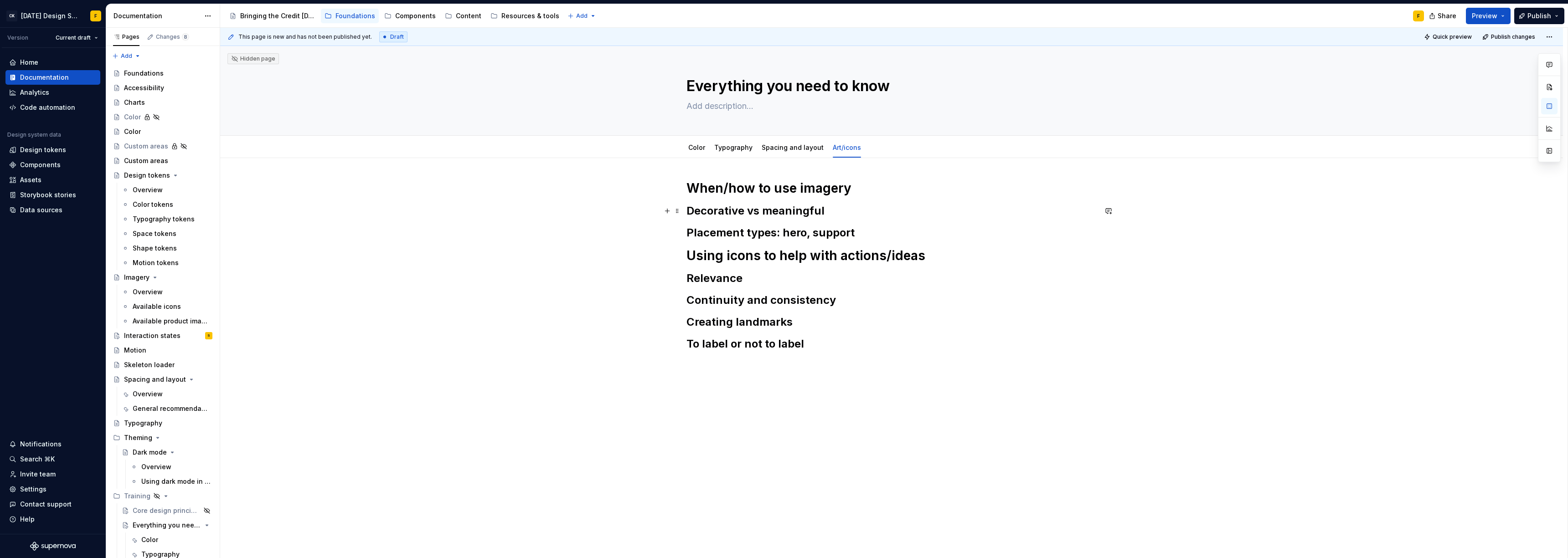
click at [825, 209] on h2 "Decorative vs meaningful" at bounding box center [892, 211] width 410 height 15
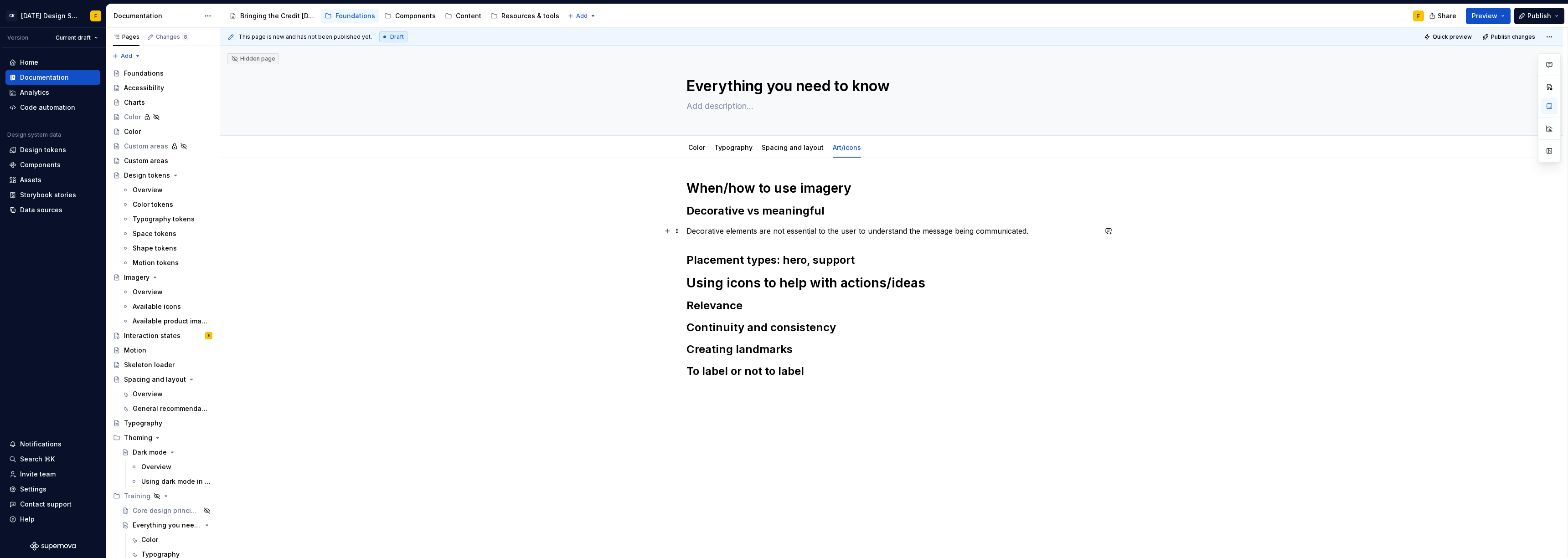
click at [821, 232] on p "Decorative elements are not essential to the user to understand the message bei…" at bounding box center [892, 231] width 410 height 11
click at [1040, 229] on p "Decorative elements are not essential for the user to understand the message be…" at bounding box center [892, 231] width 410 height 11
type textarea "*"
